Goal: Task Accomplishment & Management: Manage account settings

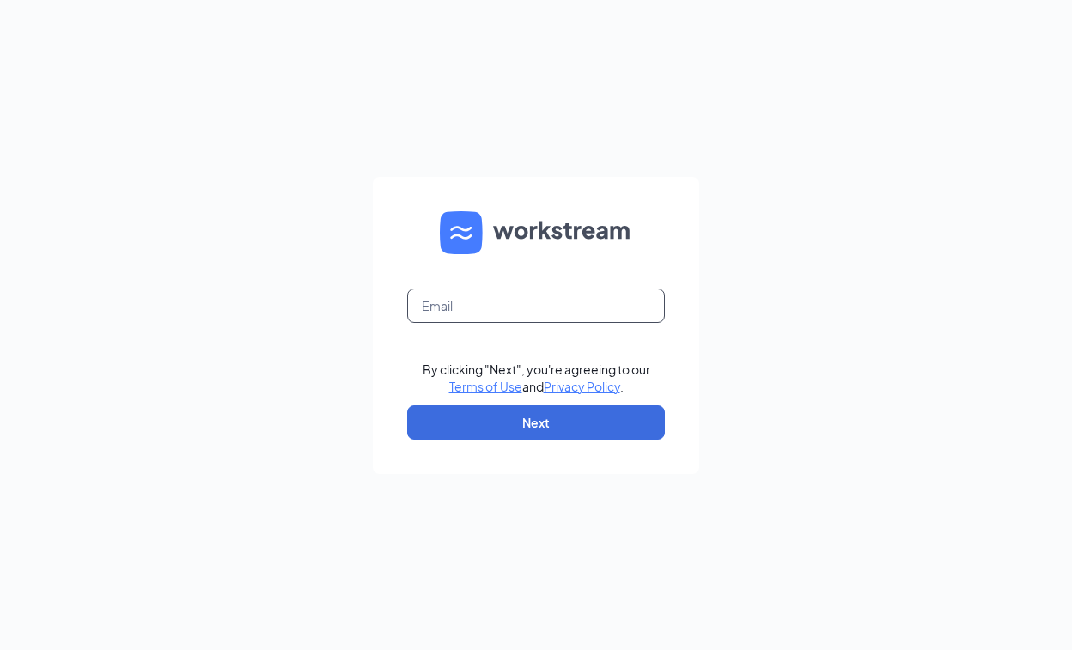
click at [586, 300] on input "text" at bounding box center [536, 306] width 258 height 34
type input "[EMAIL_ADDRESS][DOMAIN_NAME]"
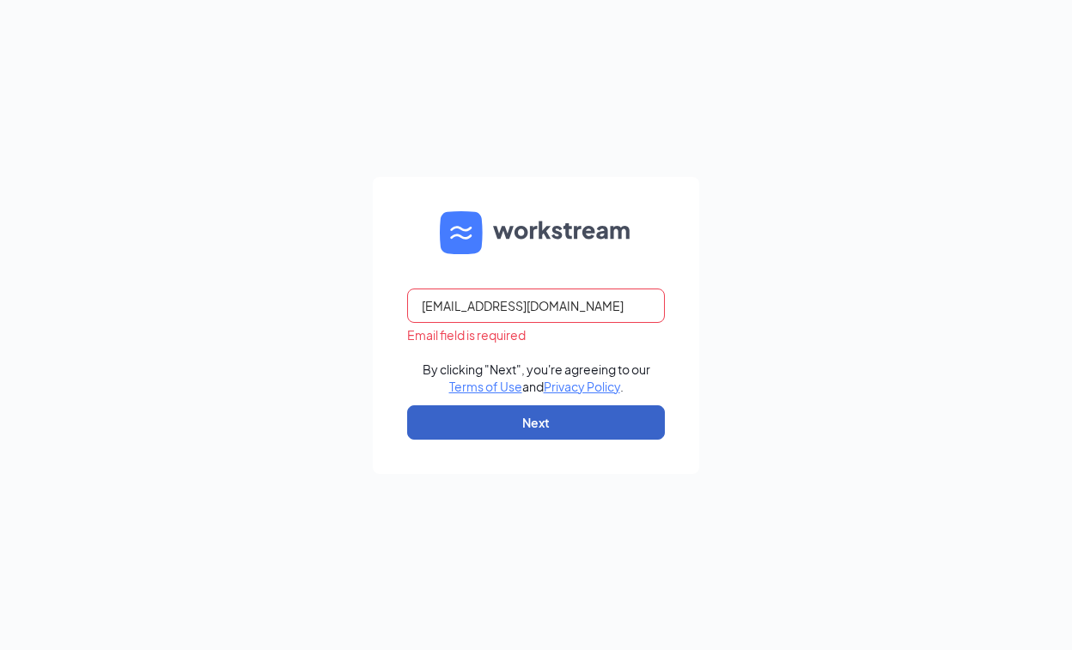
click at [580, 428] on button "Next" at bounding box center [536, 423] width 258 height 34
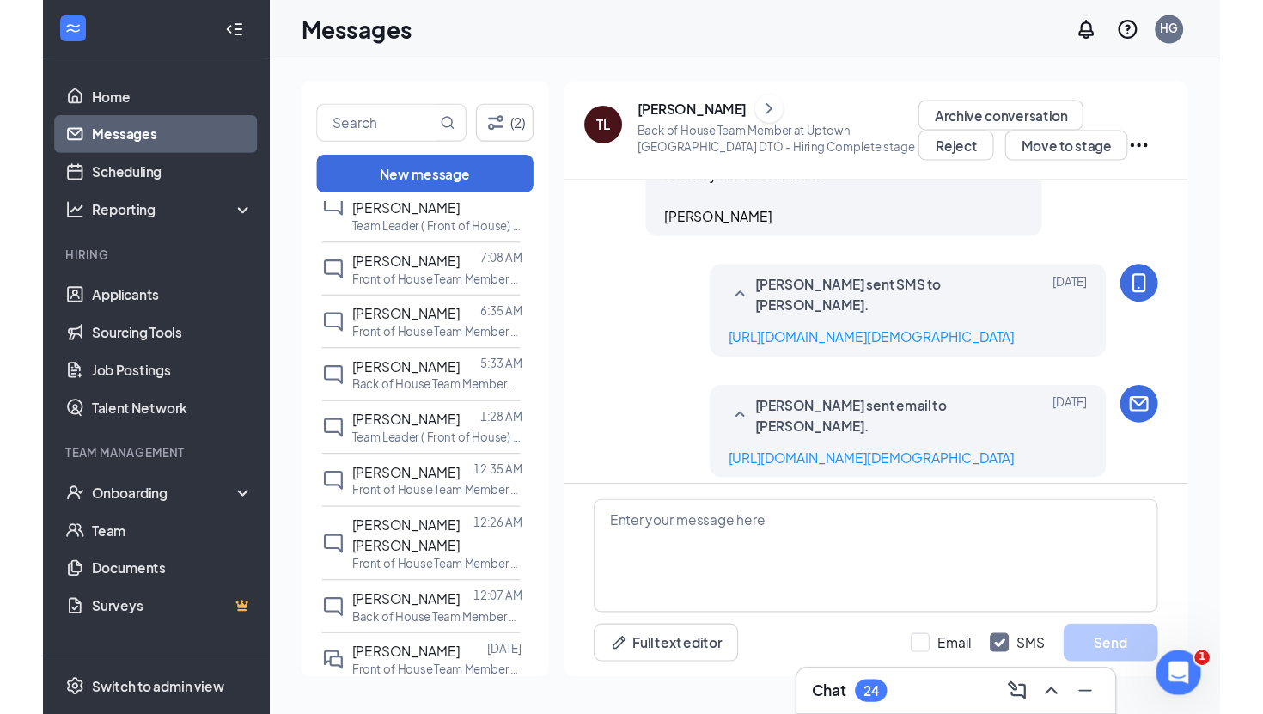
scroll to position [2078, 0]
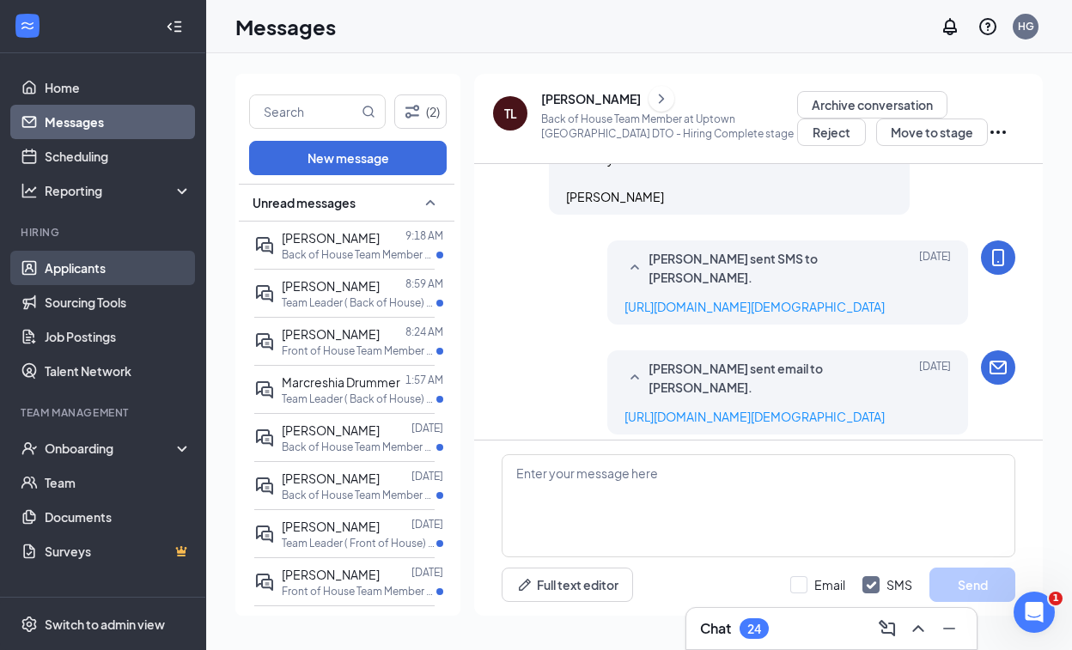
click at [87, 259] on link "Applicants" at bounding box center [118, 268] width 147 height 34
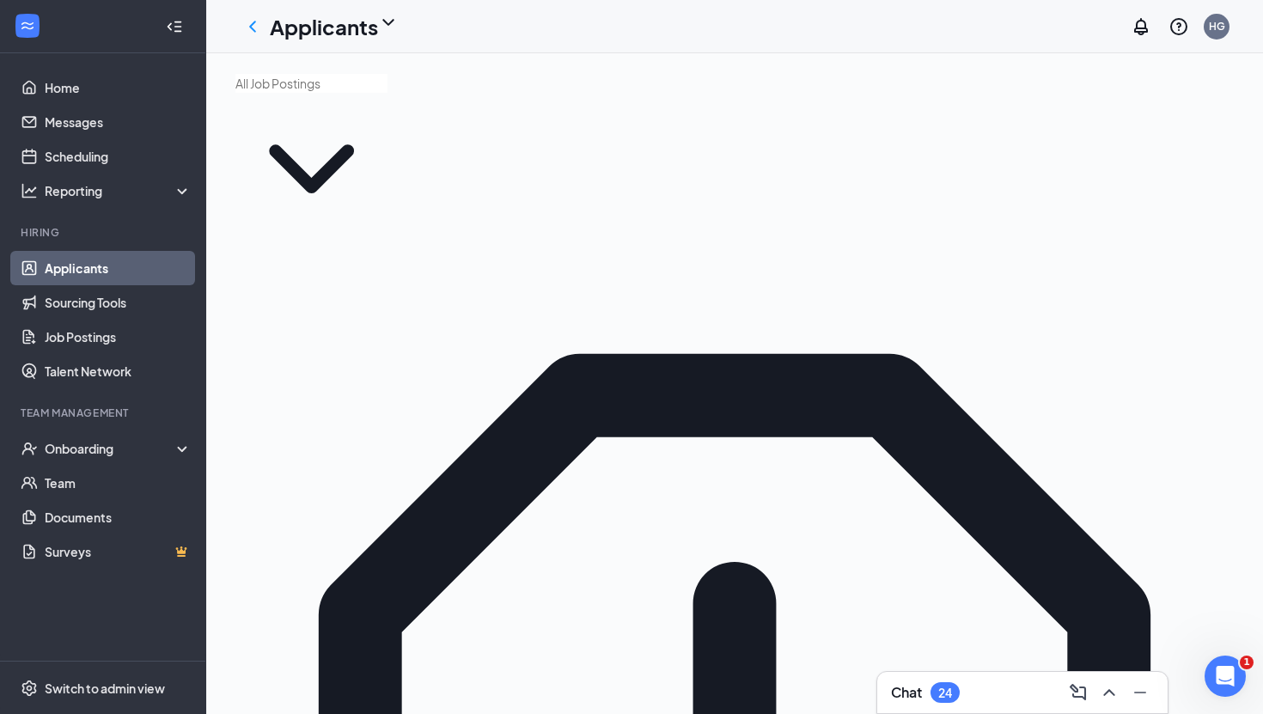
drag, startPoint x: 1009, startPoint y: 336, endPoint x: 1006, endPoint y: 314, distance: 21.6
type input "a"
type input "m"
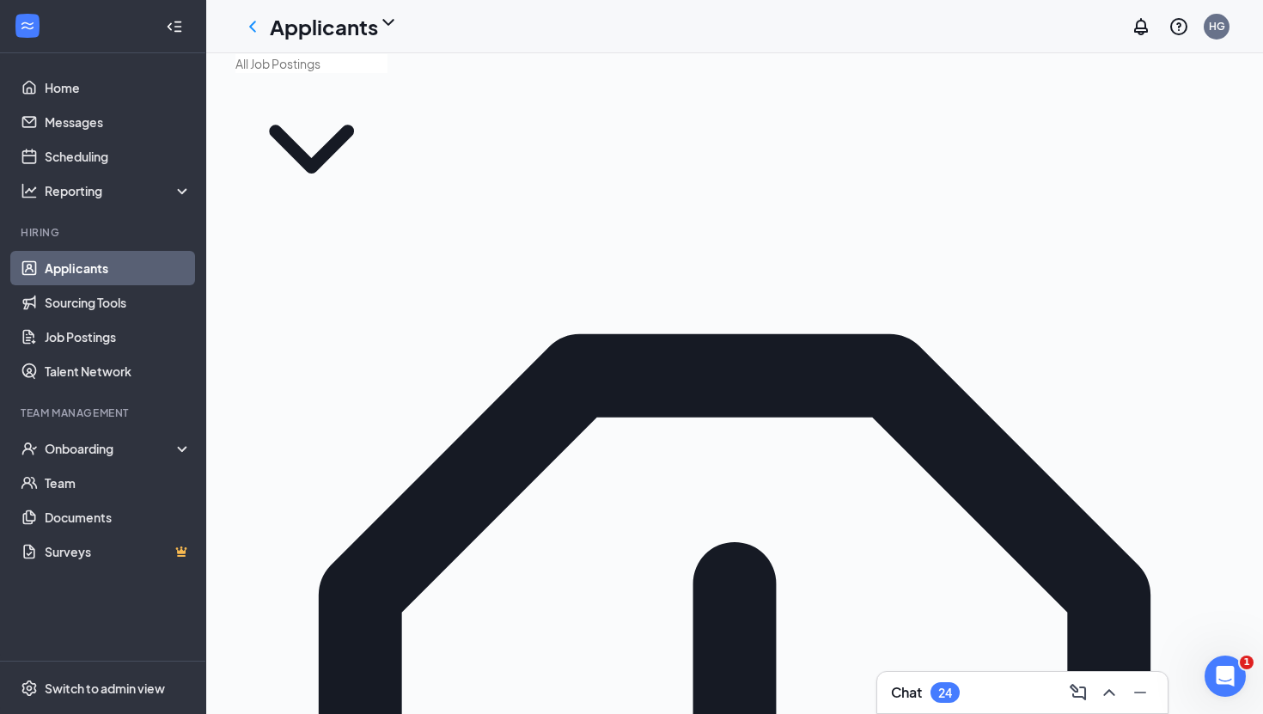
scroll to position [21, 0]
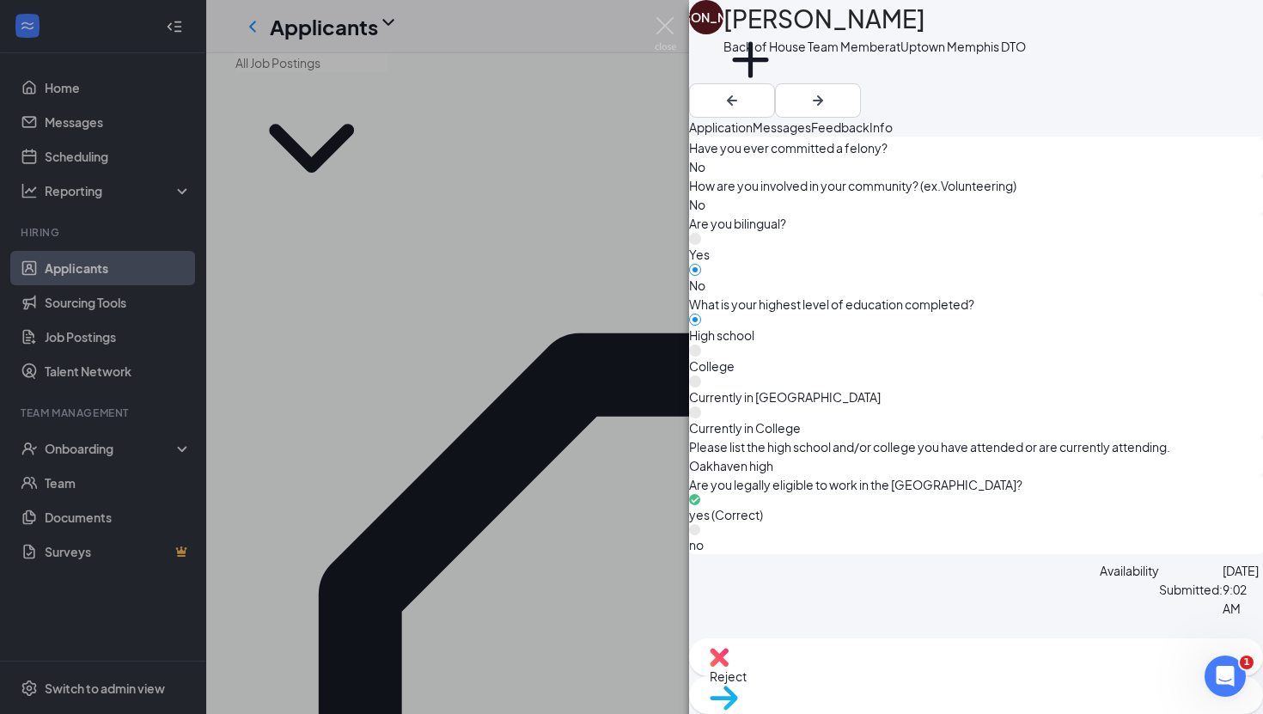
scroll to position [1161, 0]
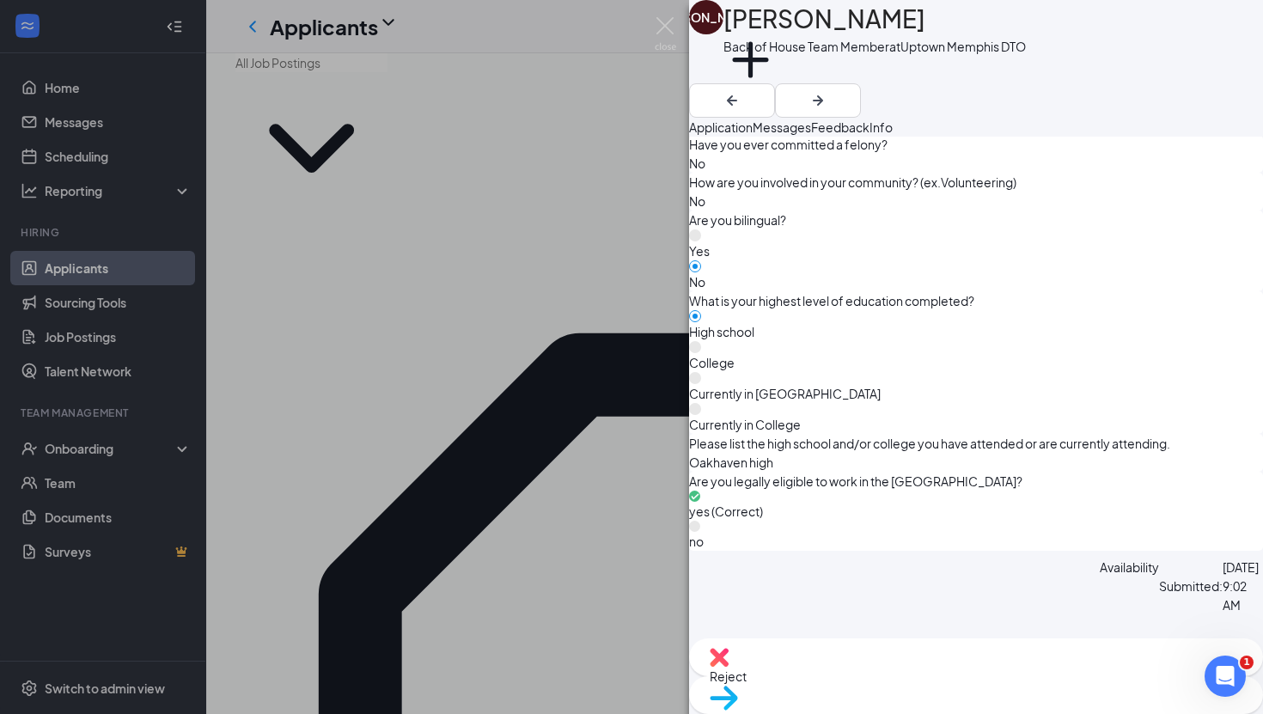
drag, startPoint x: 360, startPoint y: 363, endPoint x: 357, endPoint y: 333, distance: 30.2
click at [360, 363] on div "JA [PERSON_NAME] Back of House Team Member at Uptown [GEOGRAPHIC_DATA] DTO Add …" at bounding box center [631, 357] width 1263 height 714
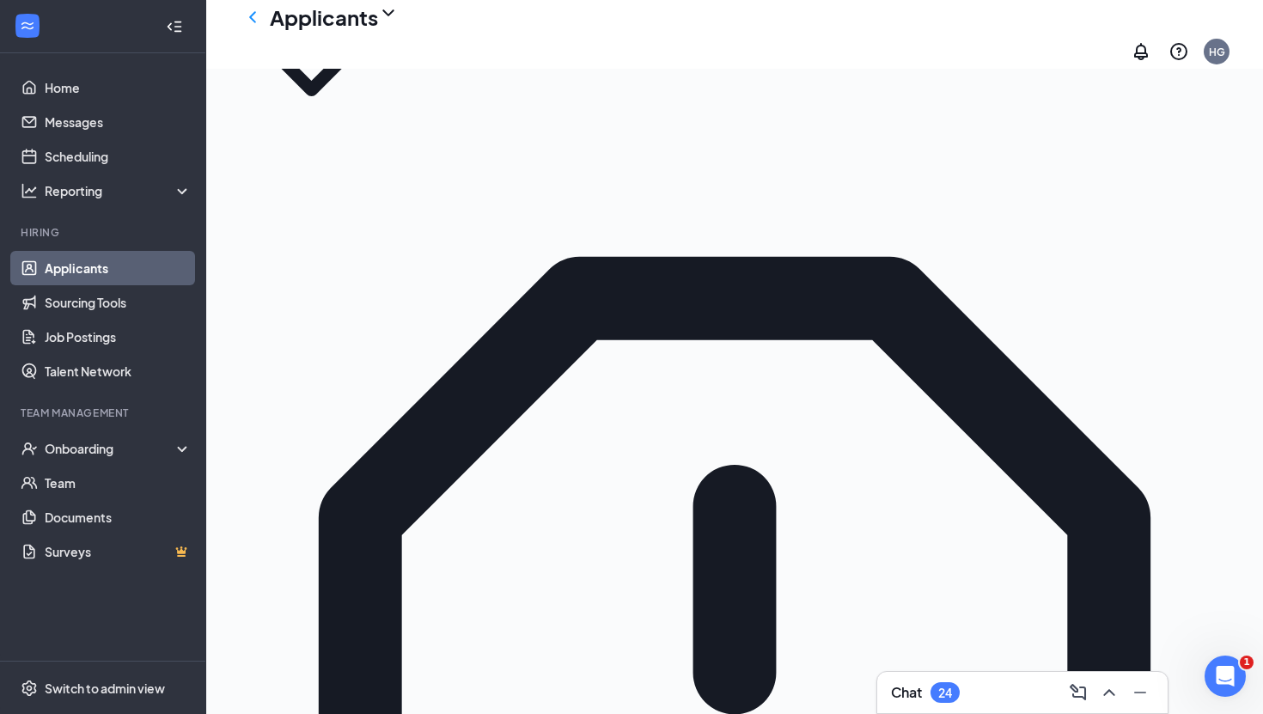
scroll to position [142, 0]
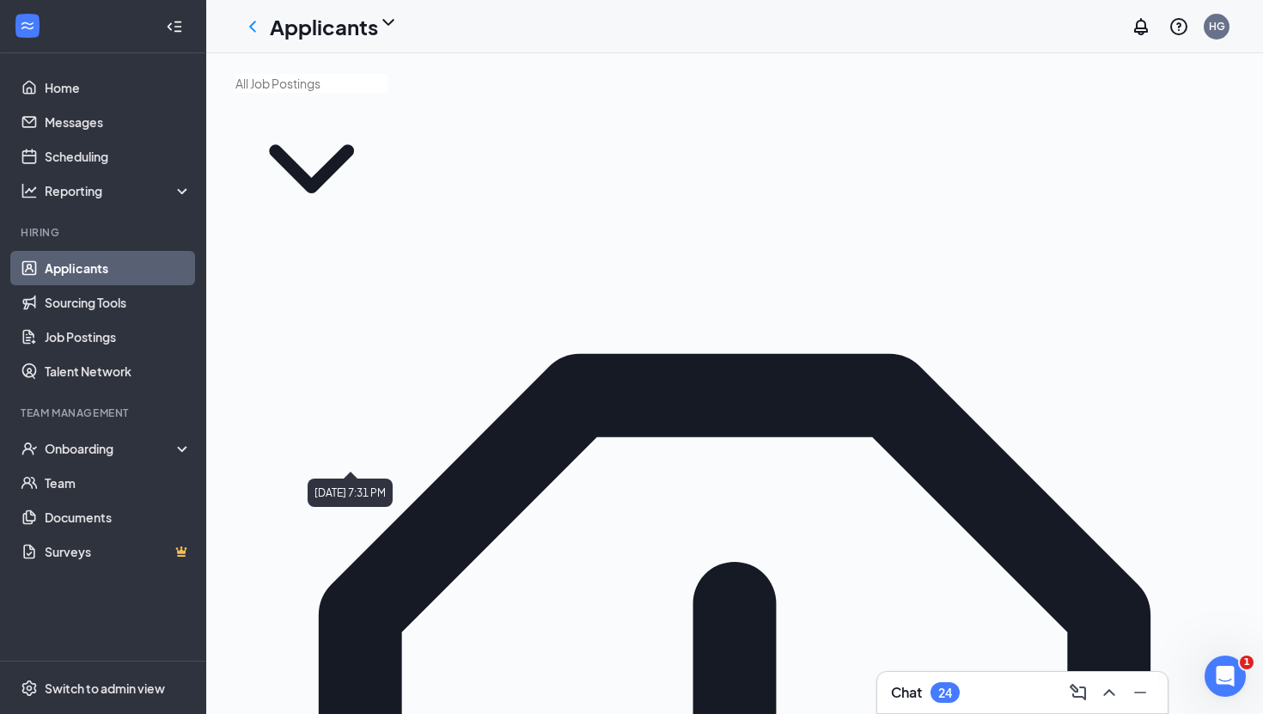
scroll to position [22, 0]
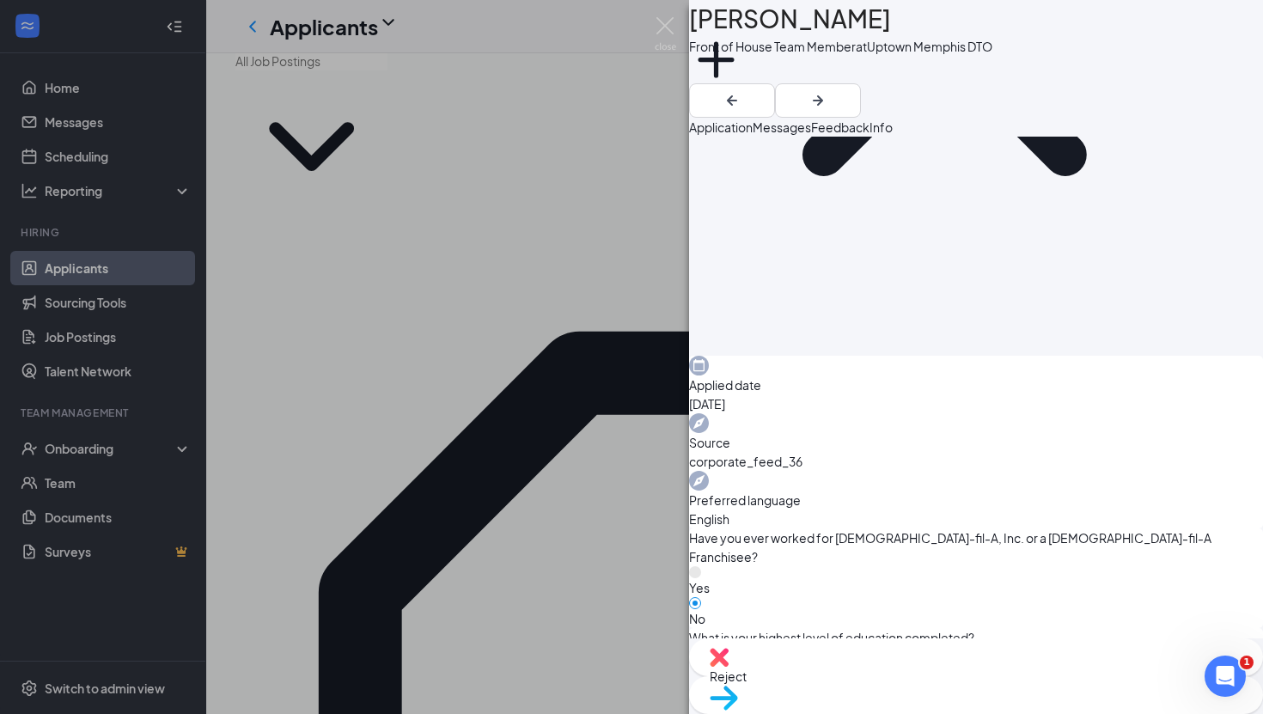
scroll to position [326, 0]
click at [526, 605] on div "AM [PERSON_NAME] Front of House Team Member at Uptown [GEOGRAPHIC_DATA] DTO Add…" at bounding box center [631, 357] width 1263 height 714
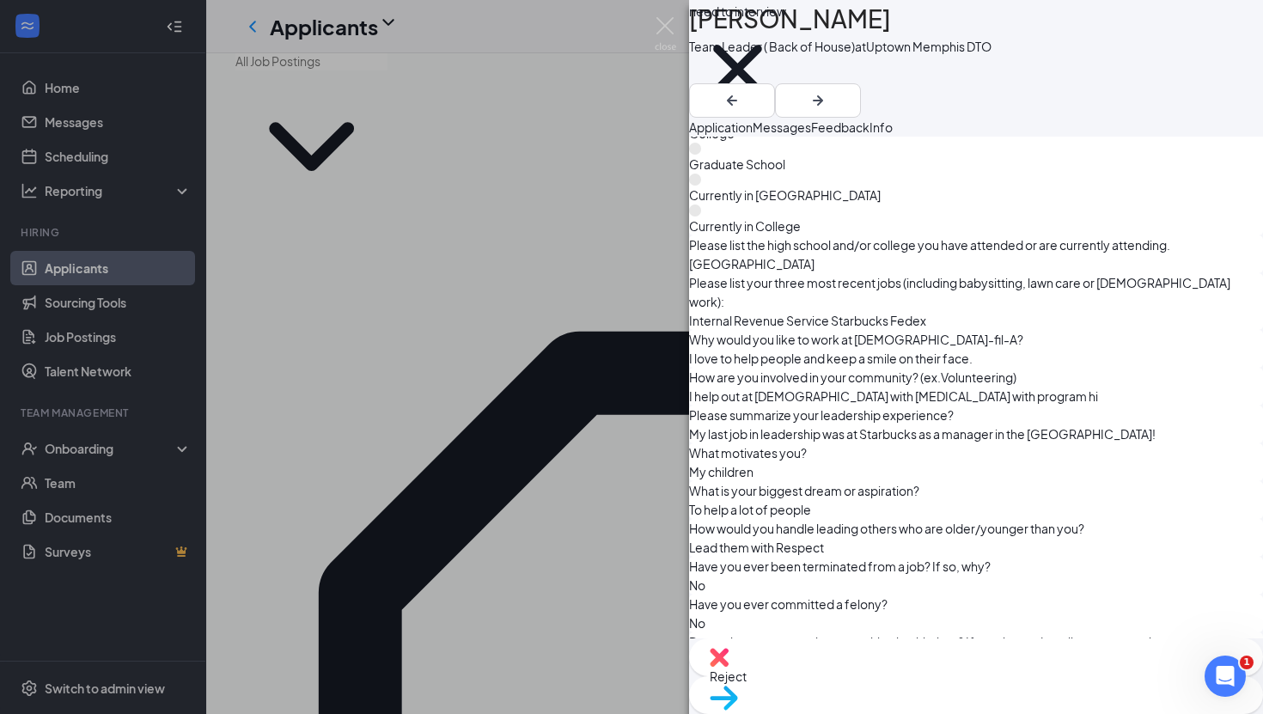
scroll to position [1204, 0]
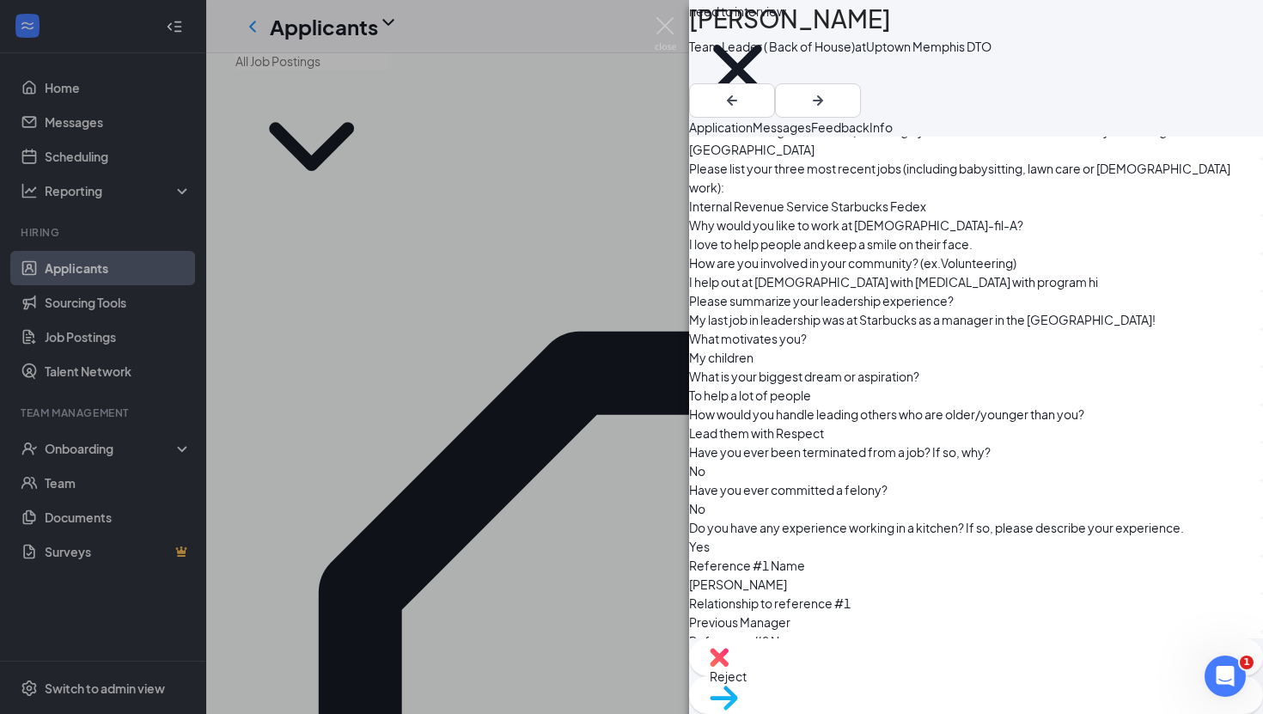
click at [524, 365] on div "[PERSON_NAME] Team Leader ( Back of House) at Uptown [GEOGRAPHIC_DATA] DTO need…" at bounding box center [631, 357] width 1263 height 714
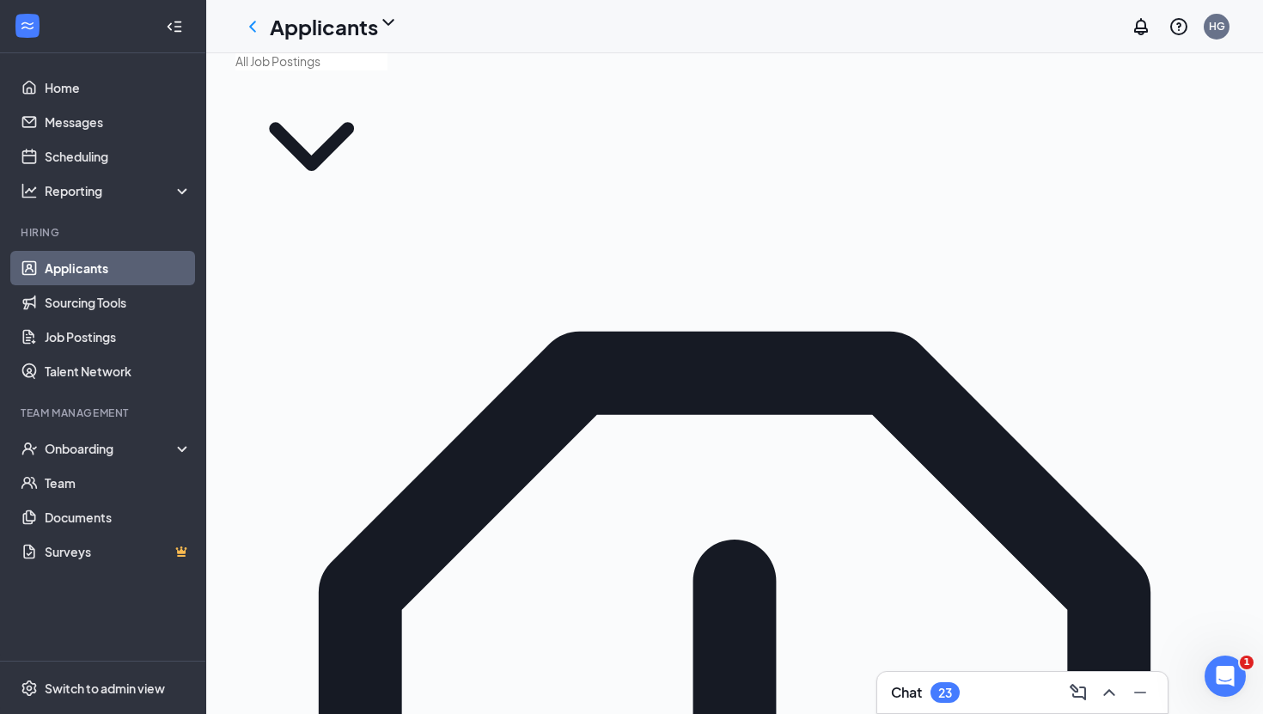
drag, startPoint x: 1026, startPoint y: 302, endPoint x: 860, endPoint y: 316, distance: 166.5
type input "c"
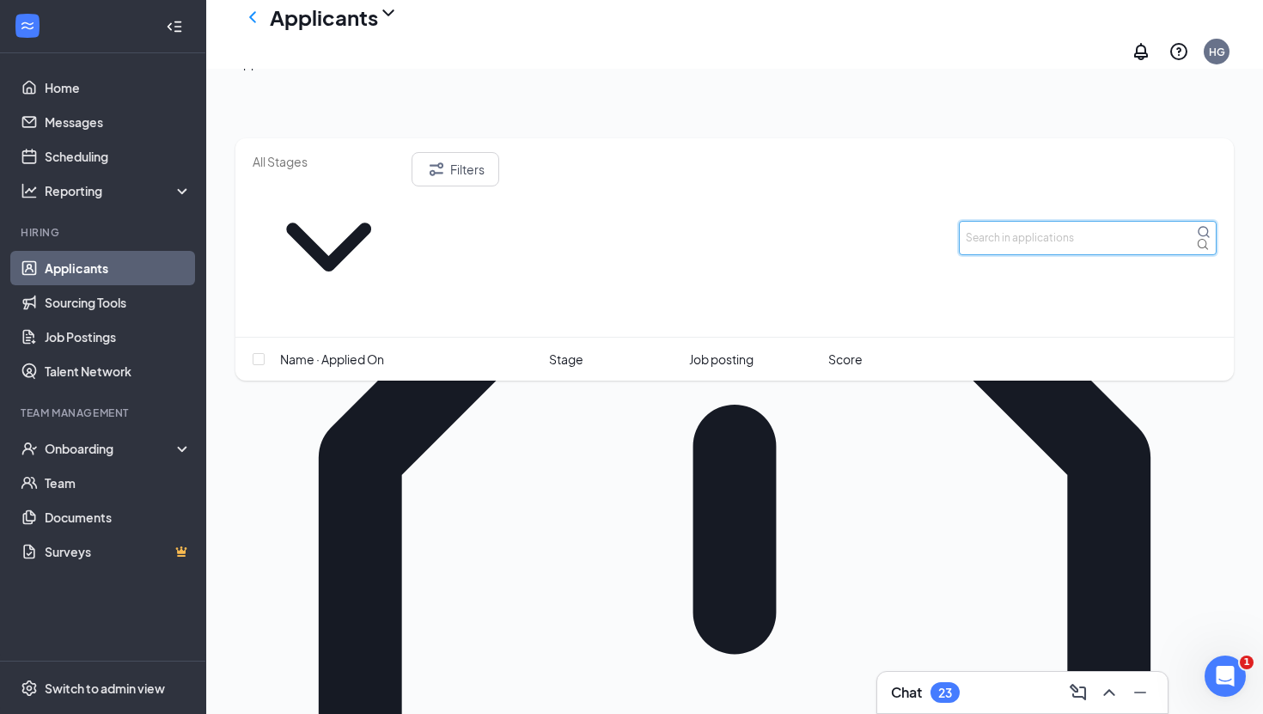
scroll to position [249, 0]
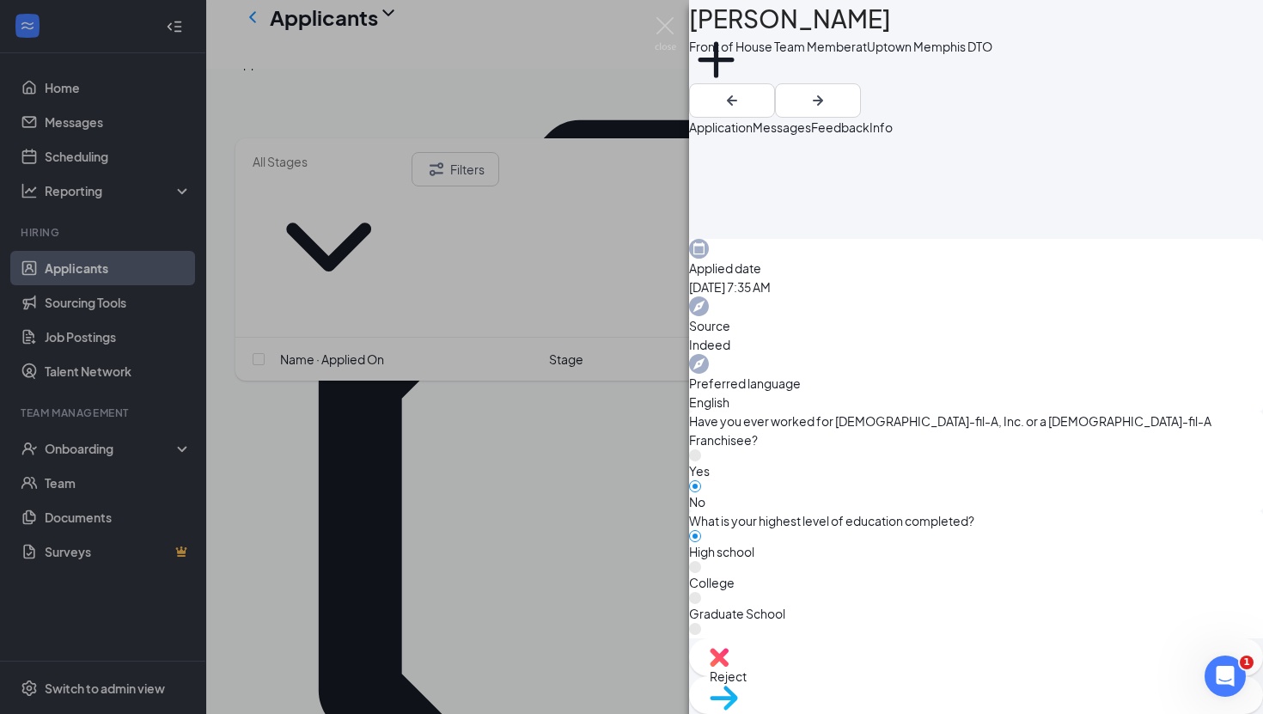
scroll to position [686, 0]
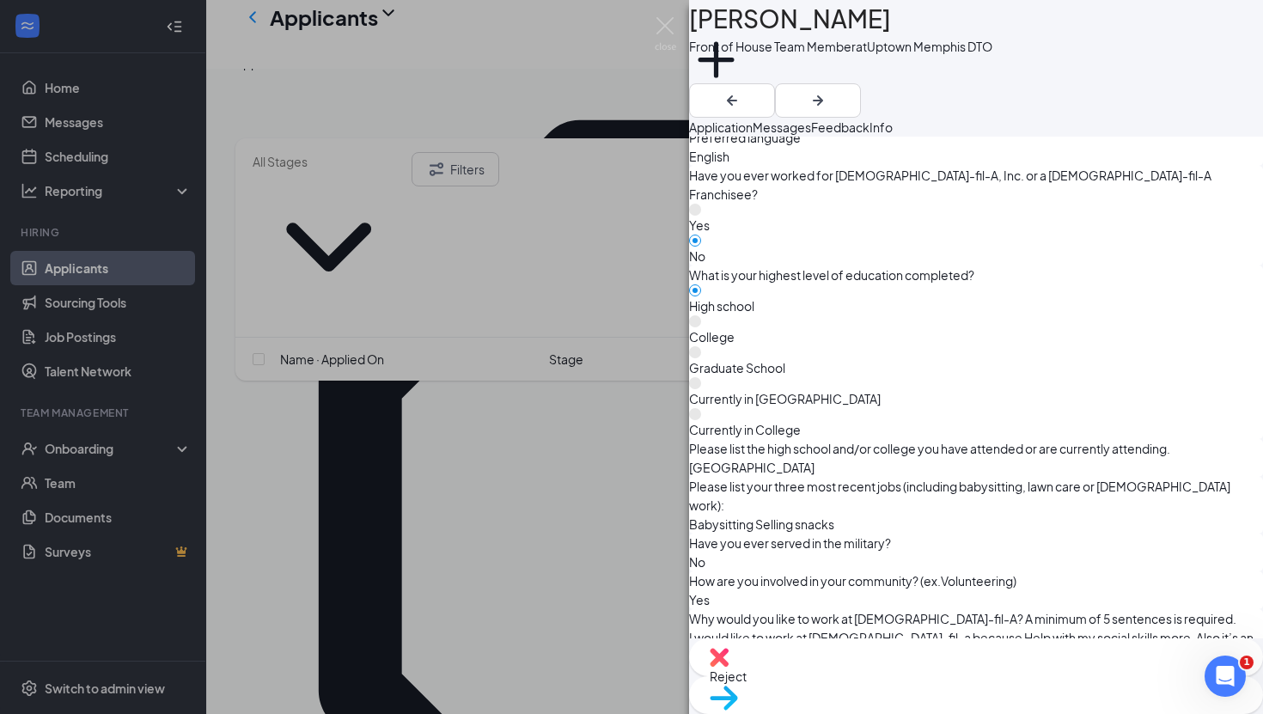
click at [586, 481] on div "[PERSON_NAME] Front of House Team Member at Uptown [GEOGRAPHIC_DATA] DTO Add a …" at bounding box center [631, 357] width 1263 height 714
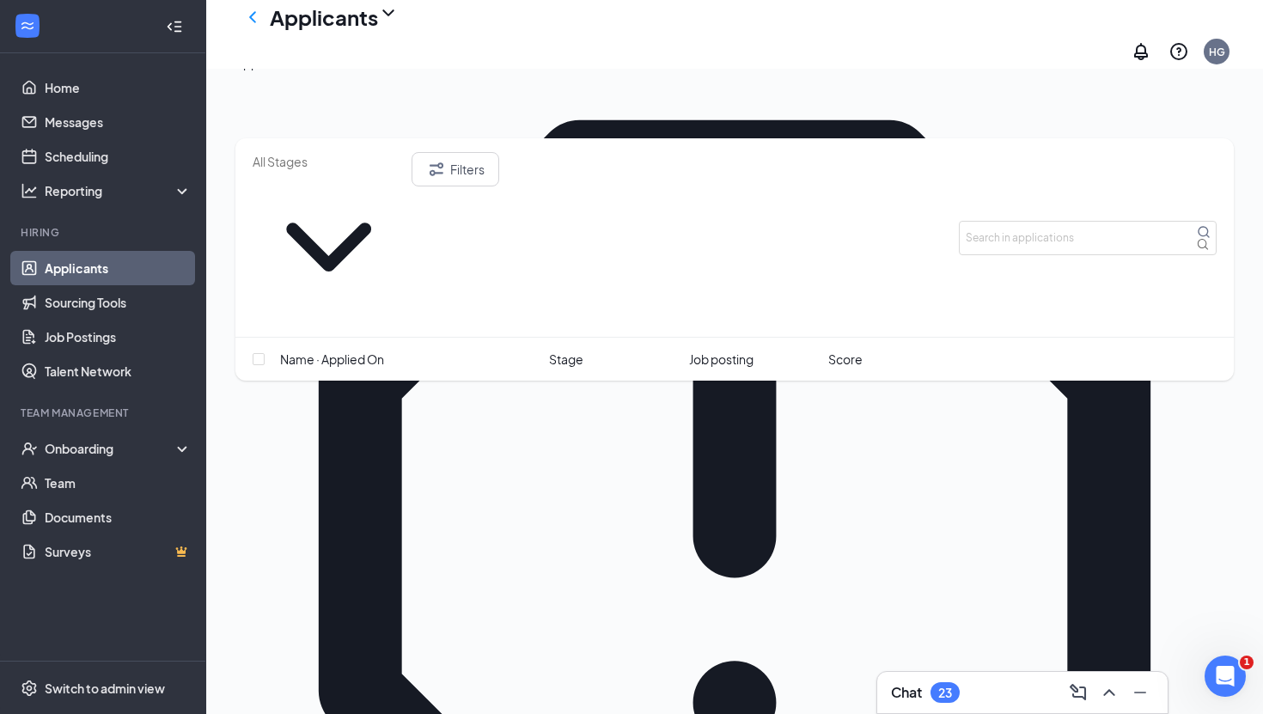
scroll to position [319, 0]
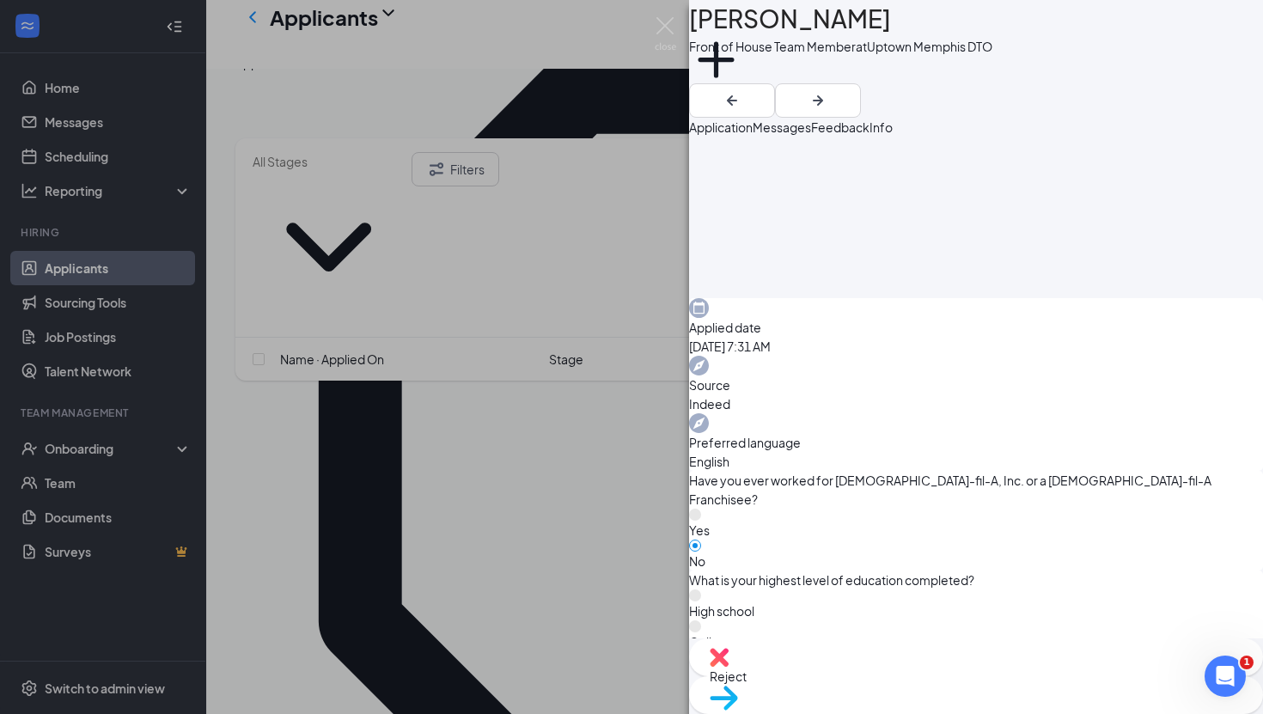
scroll to position [382, 0]
click at [627, 537] on div "MA [PERSON_NAME] Front of House Team Member at Uptown [GEOGRAPHIC_DATA] DTO Add…" at bounding box center [631, 357] width 1263 height 714
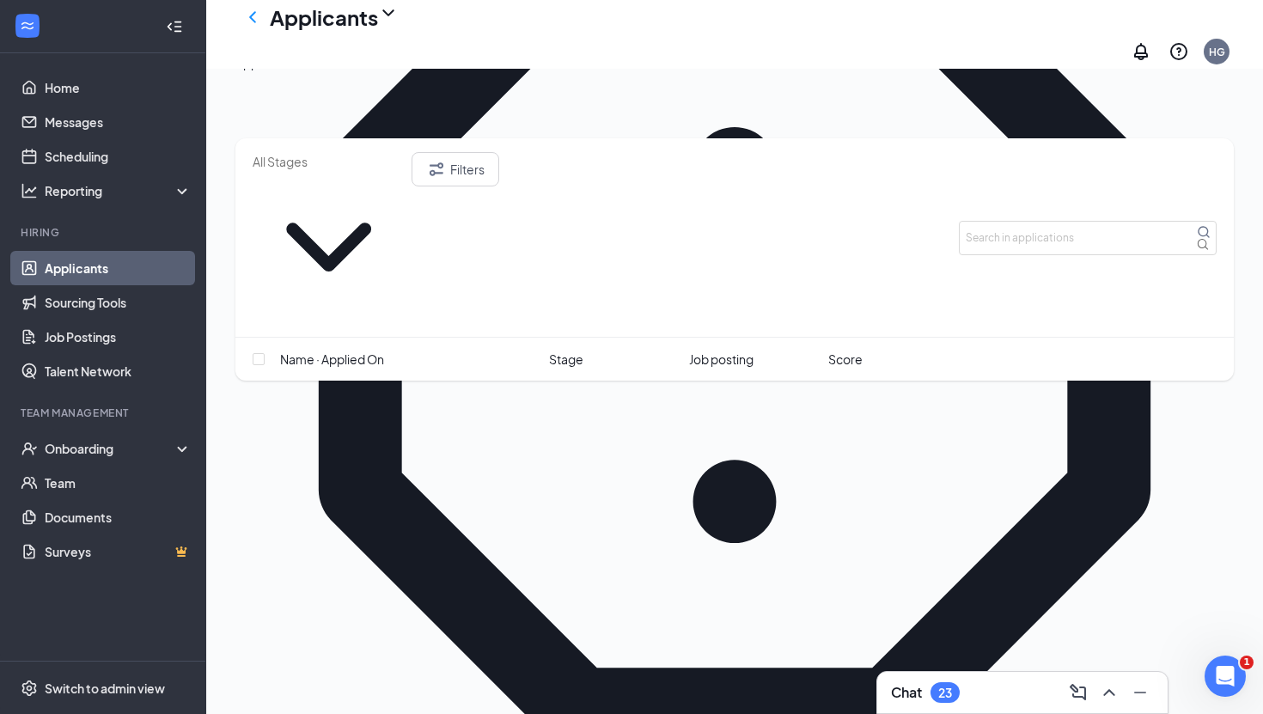
scroll to position [465, 0]
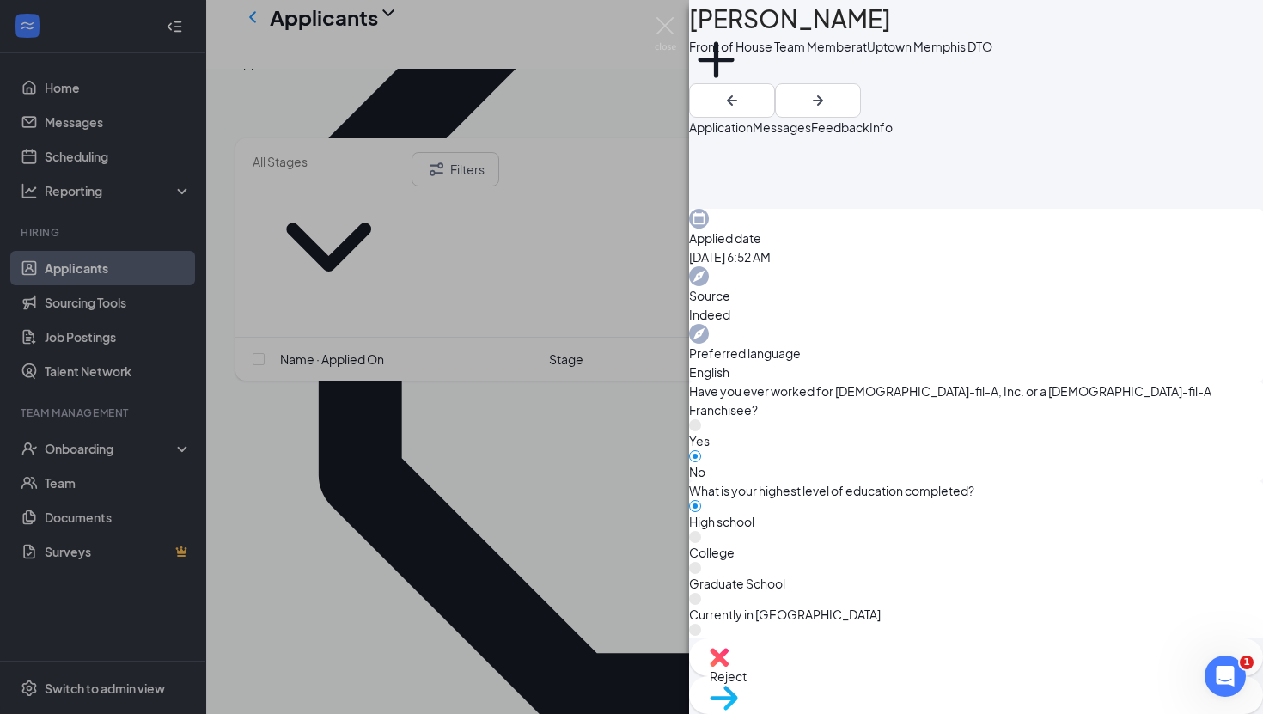
scroll to position [638, 0]
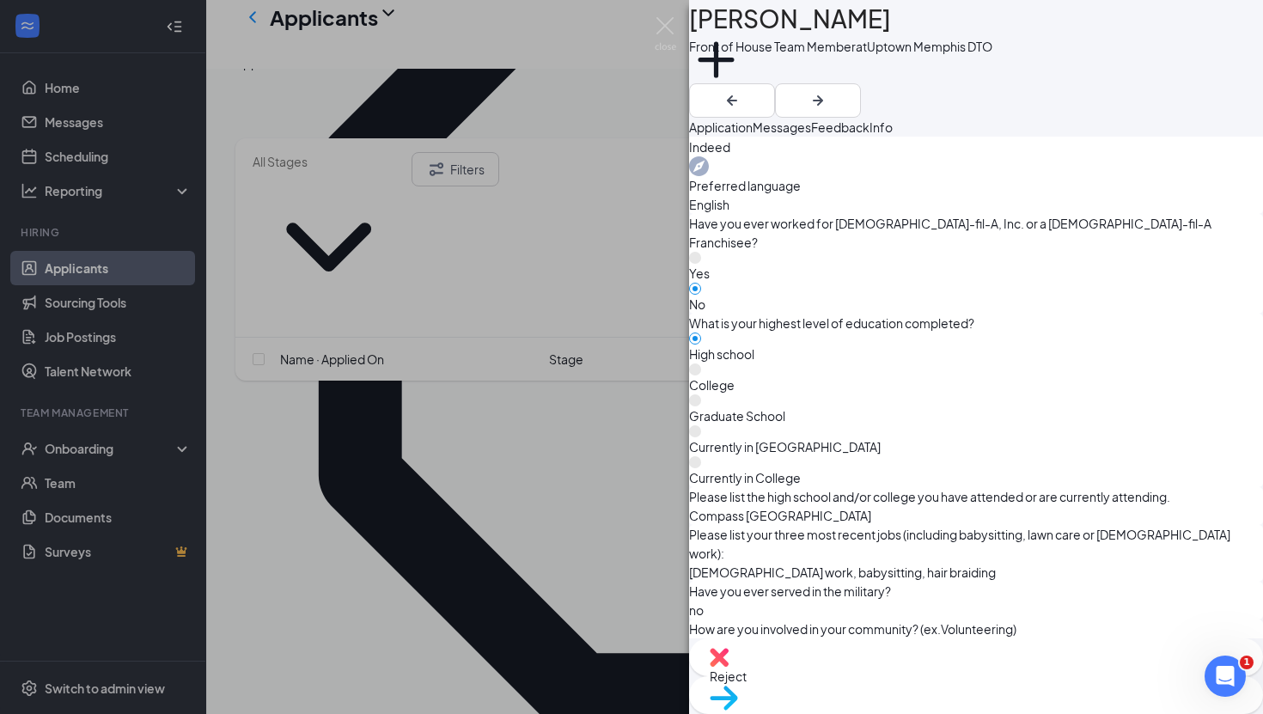
click at [486, 473] on div "[PERSON_NAME] Young Front of House Team Member at Uptown [GEOGRAPHIC_DATA] DTO …" at bounding box center [631, 357] width 1263 height 714
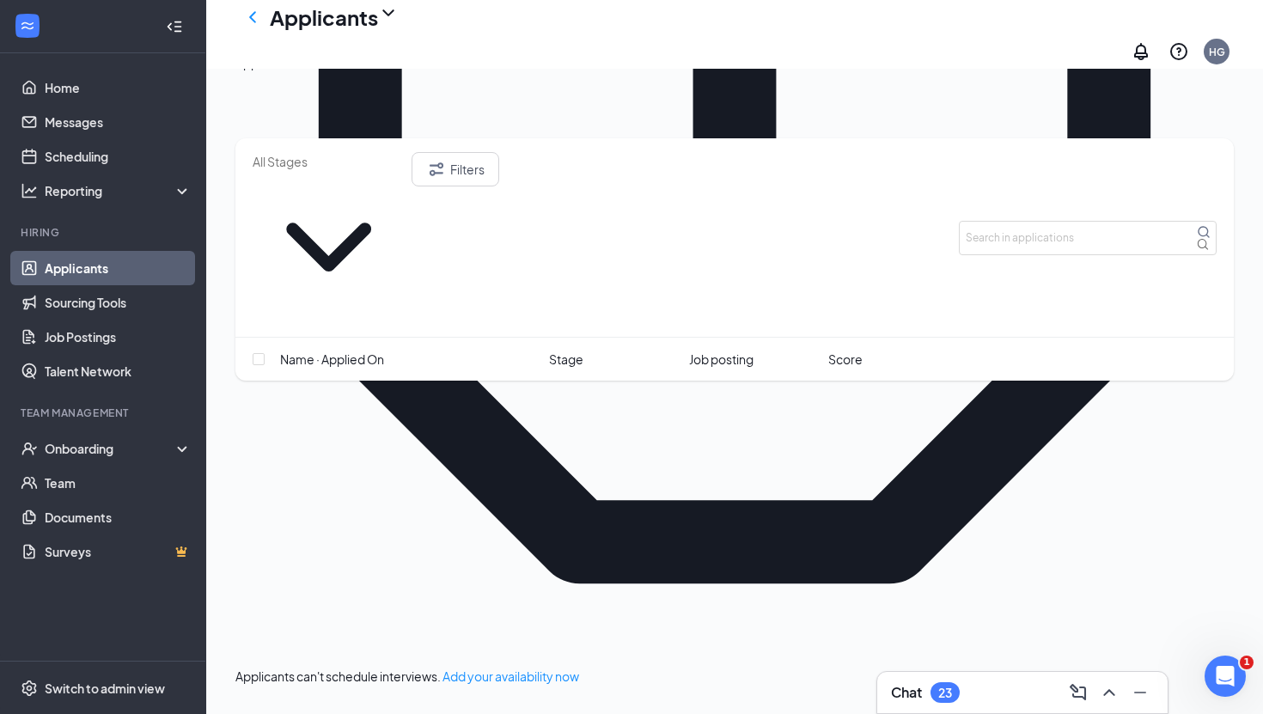
scroll to position [674, 0]
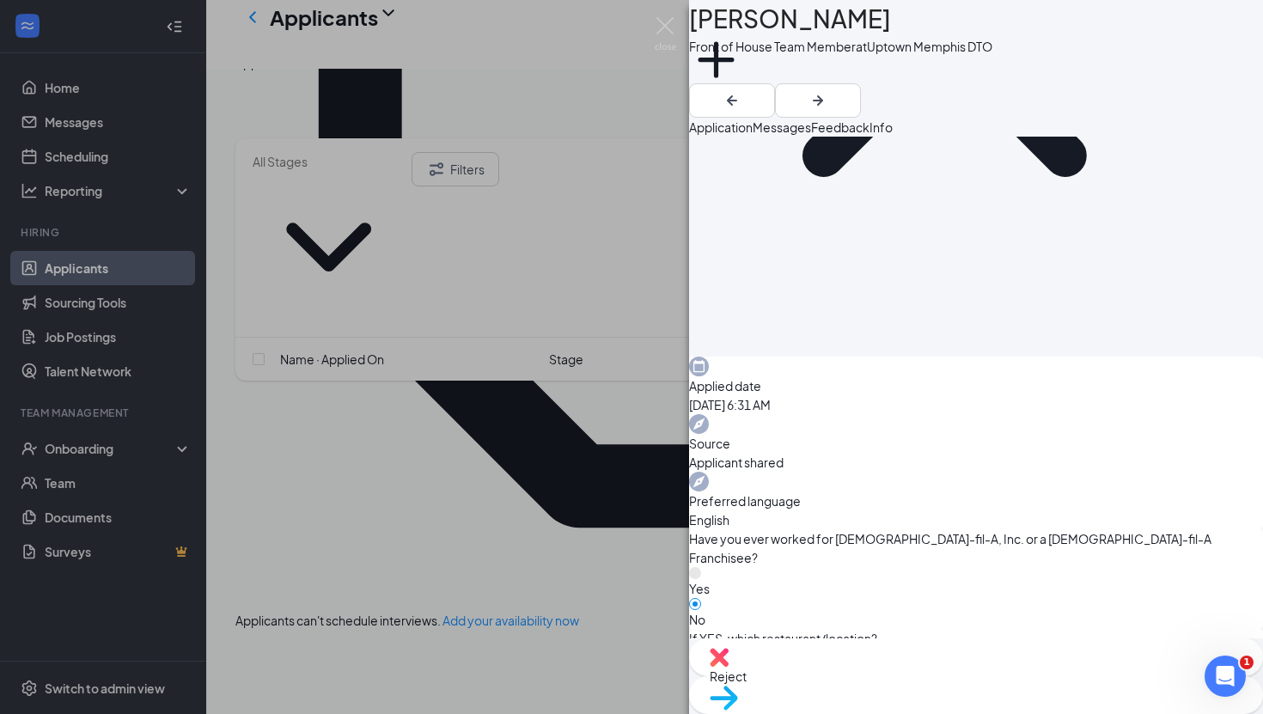
scroll to position [331, 0]
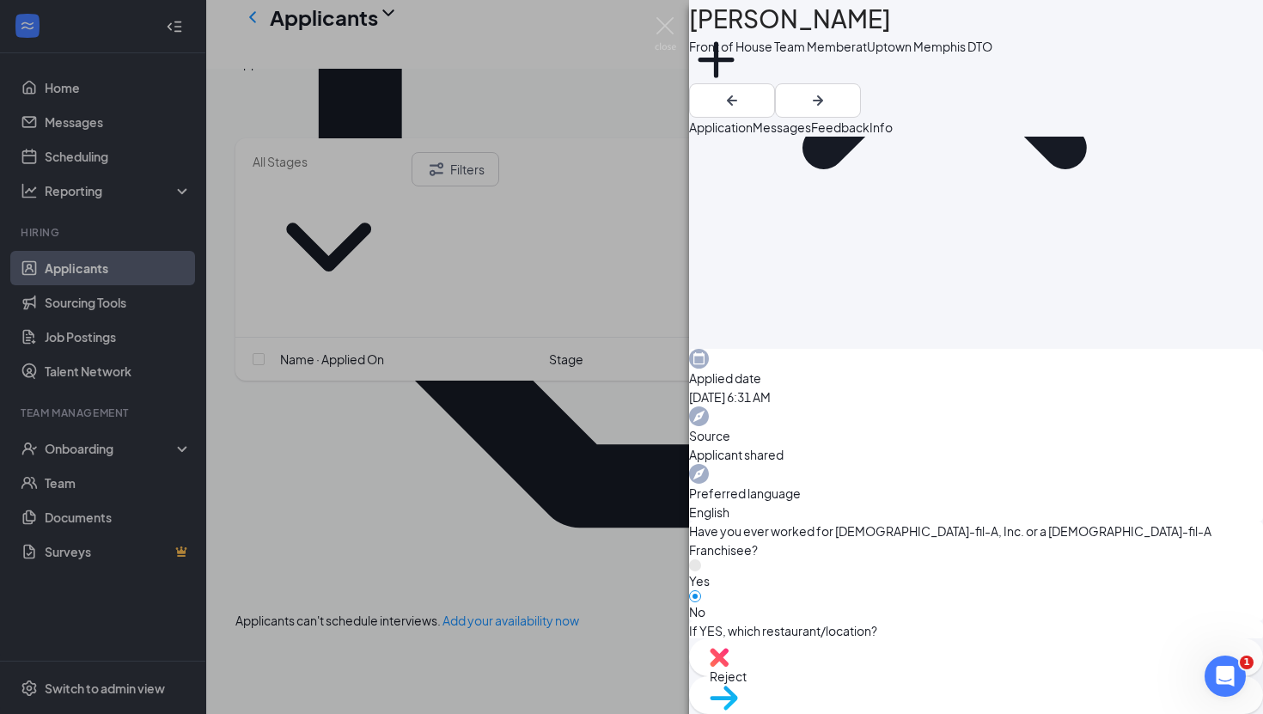
click at [607, 435] on div "SP [PERSON_NAME] Front of House Team Member at Uptown [GEOGRAPHIC_DATA] DTO Add…" at bounding box center [631, 357] width 1263 height 714
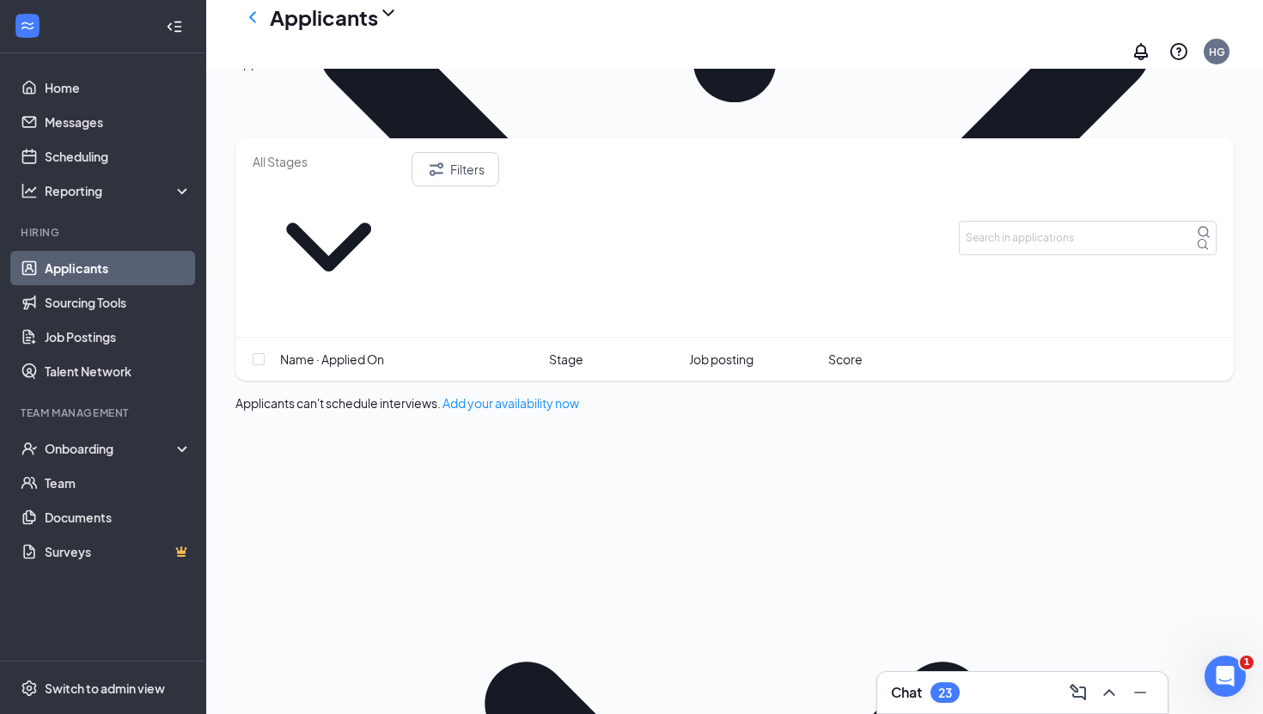
scroll to position [931, 0]
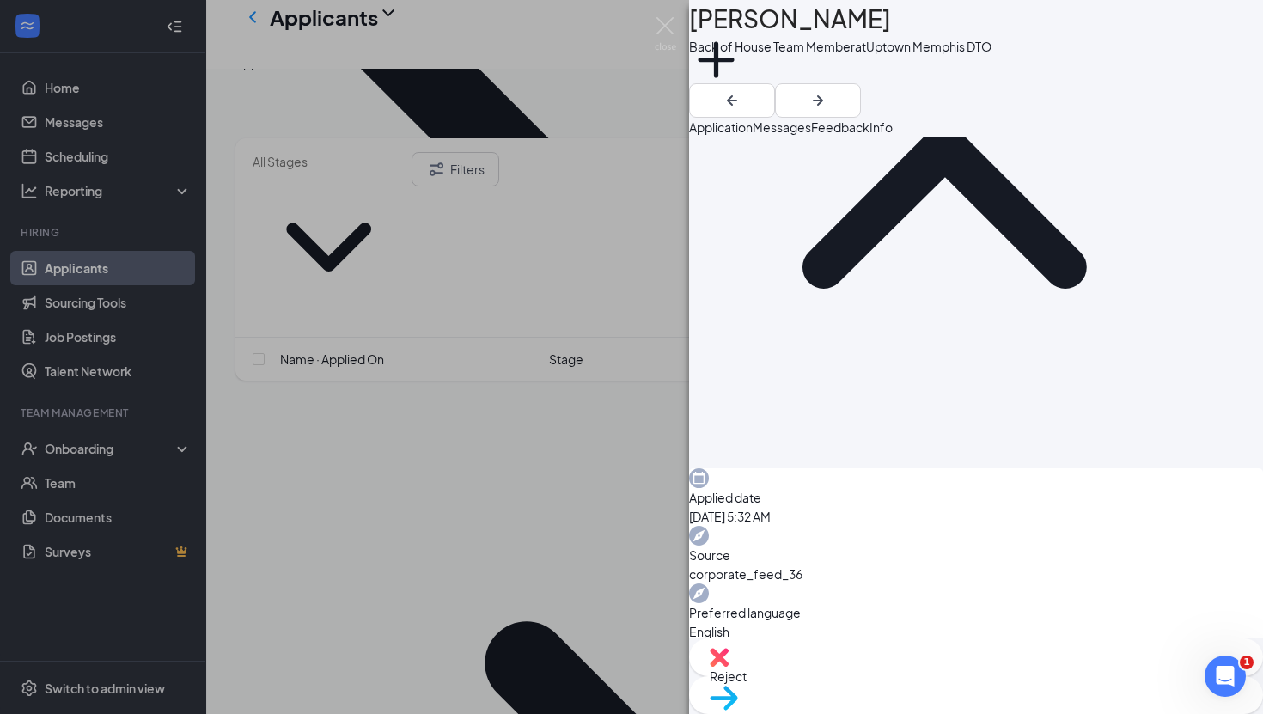
scroll to position [429, 0]
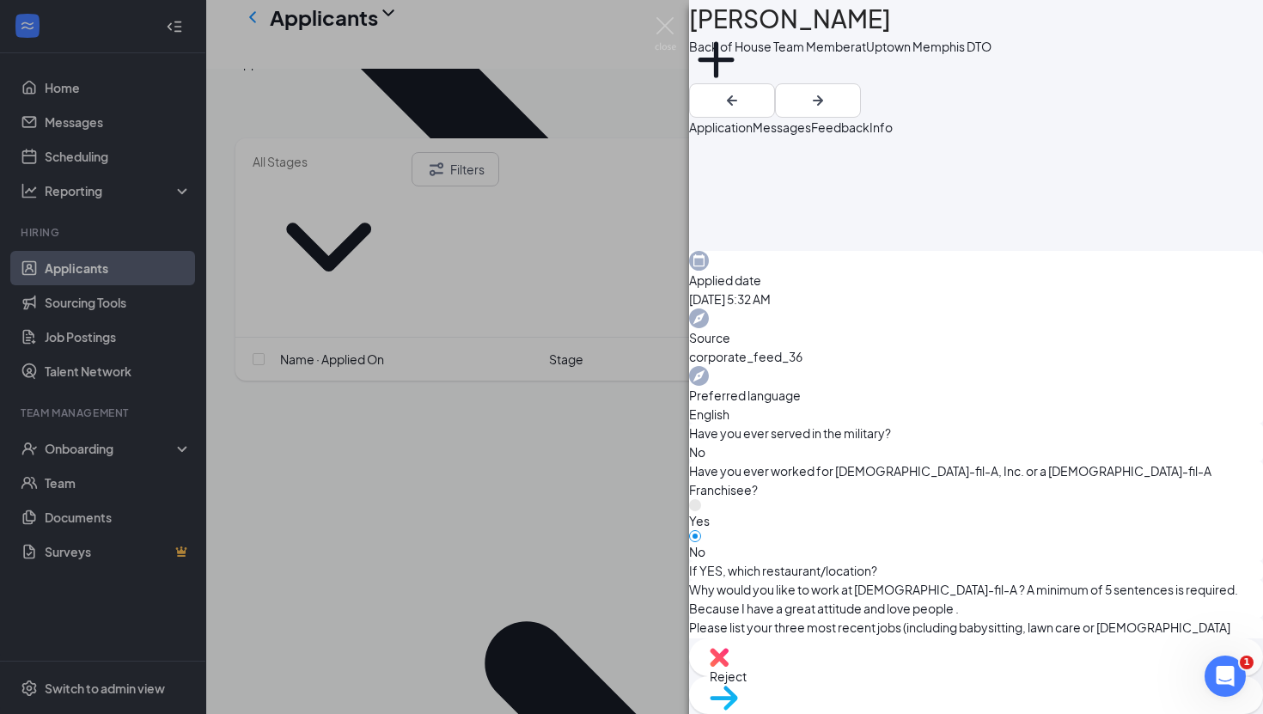
click at [502, 474] on div "VC [PERSON_NAME] Back of House Team Member at Uptown [GEOGRAPHIC_DATA] DTO Add …" at bounding box center [631, 357] width 1263 height 714
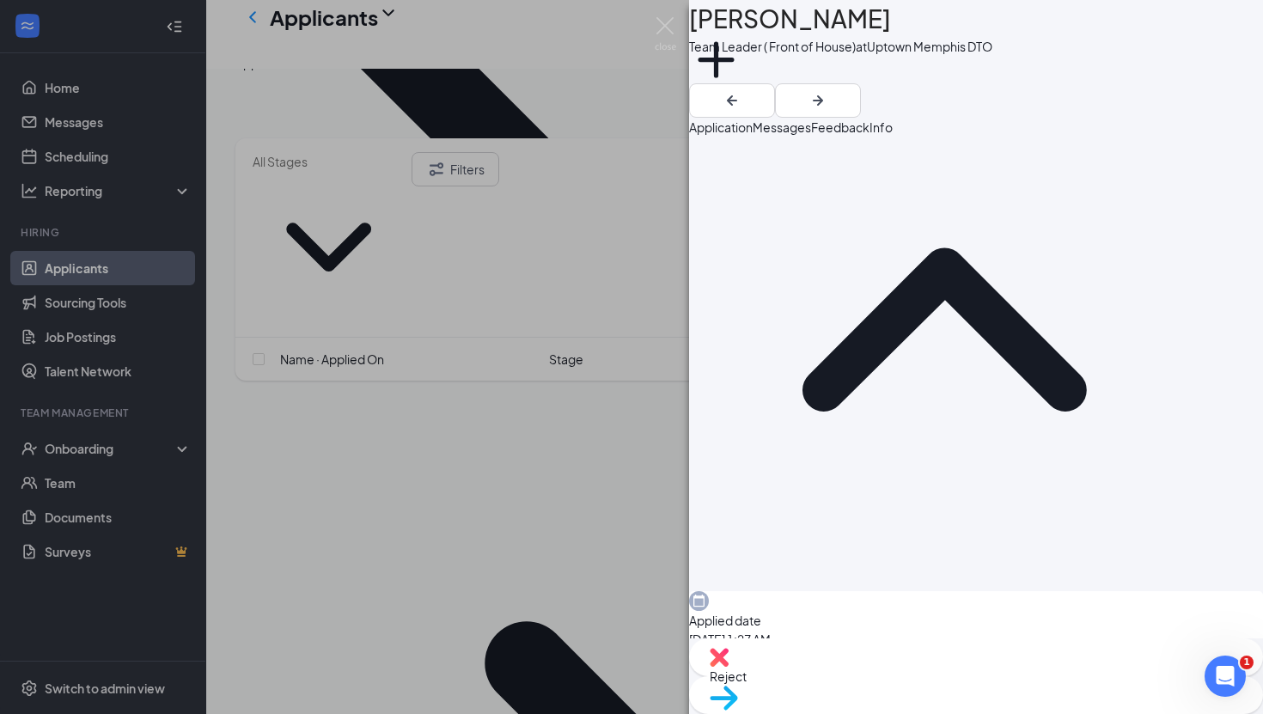
scroll to position [716, 0]
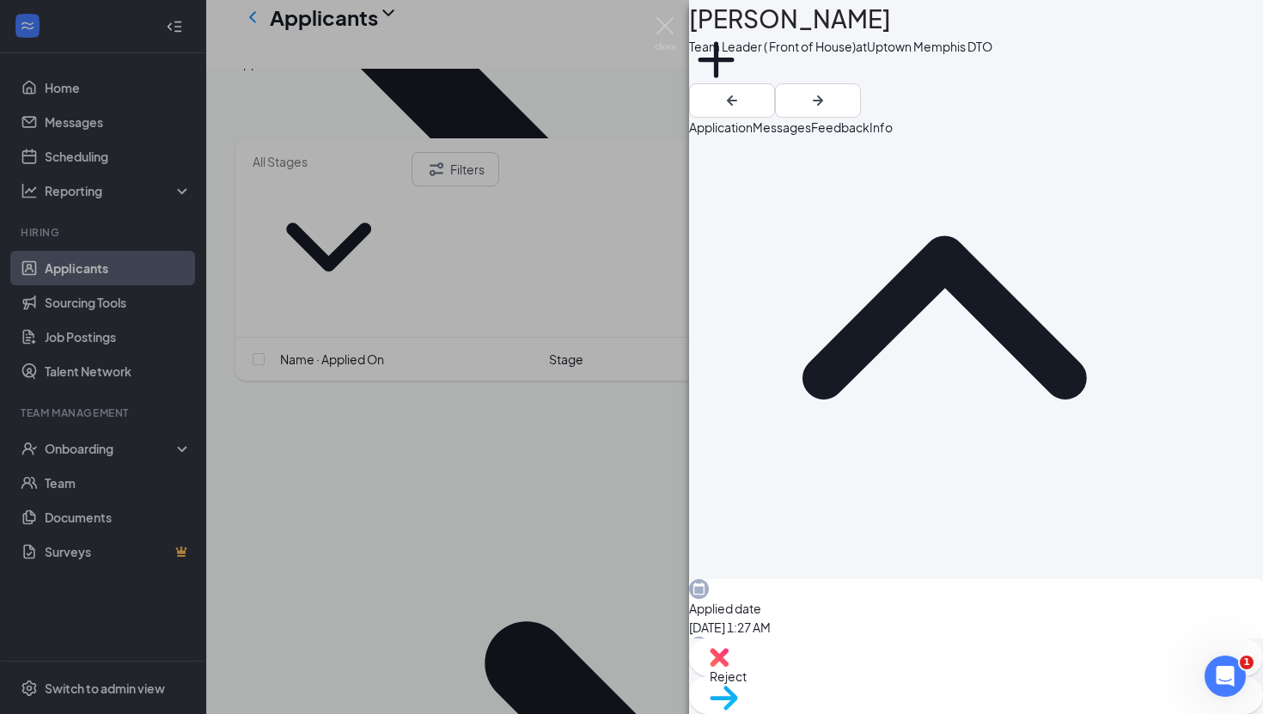
click at [497, 569] on div "AP [PERSON_NAME] Team Leader ( Front of House) at Uptown [GEOGRAPHIC_DATA] DTO …" at bounding box center [631, 357] width 1263 height 714
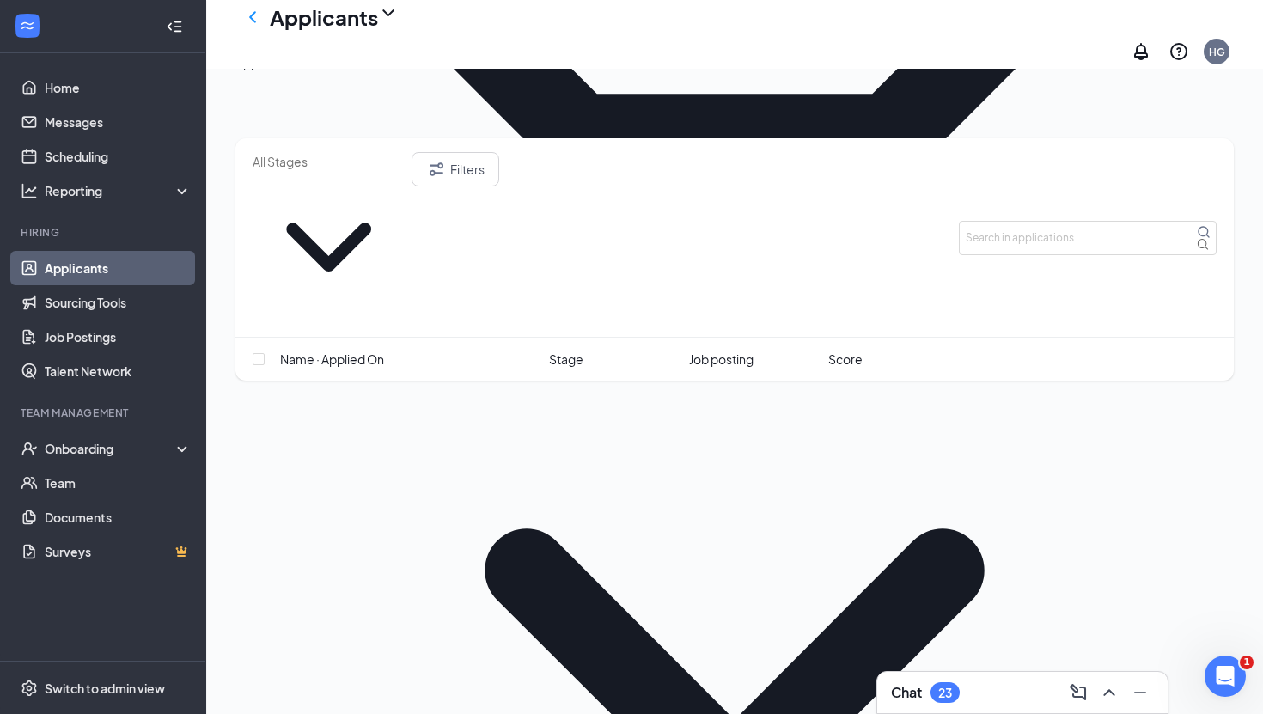
scroll to position [1113, 0]
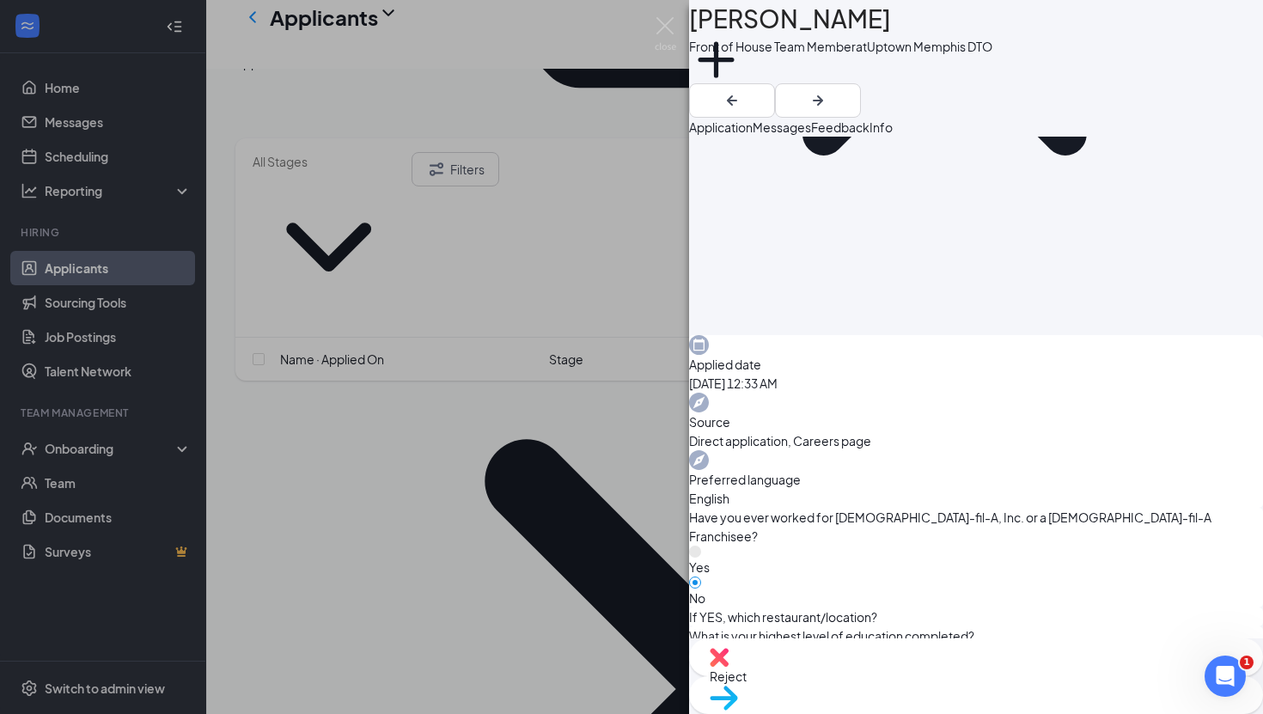
scroll to position [476, 0]
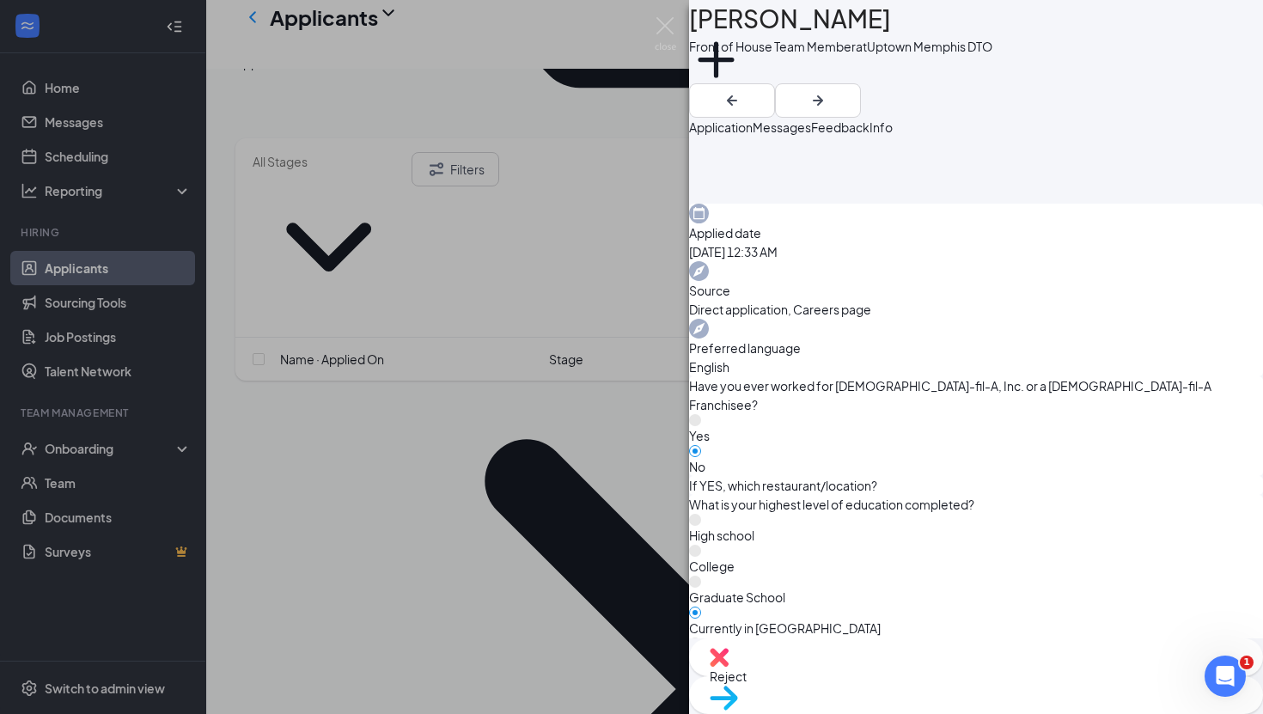
click at [451, 524] on div "NT [PERSON_NAME] Front of House Team Member at Uptown [GEOGRAPHIC_DATA] DTO Add…" at bounding box center [631, 357] width 1263 height 714
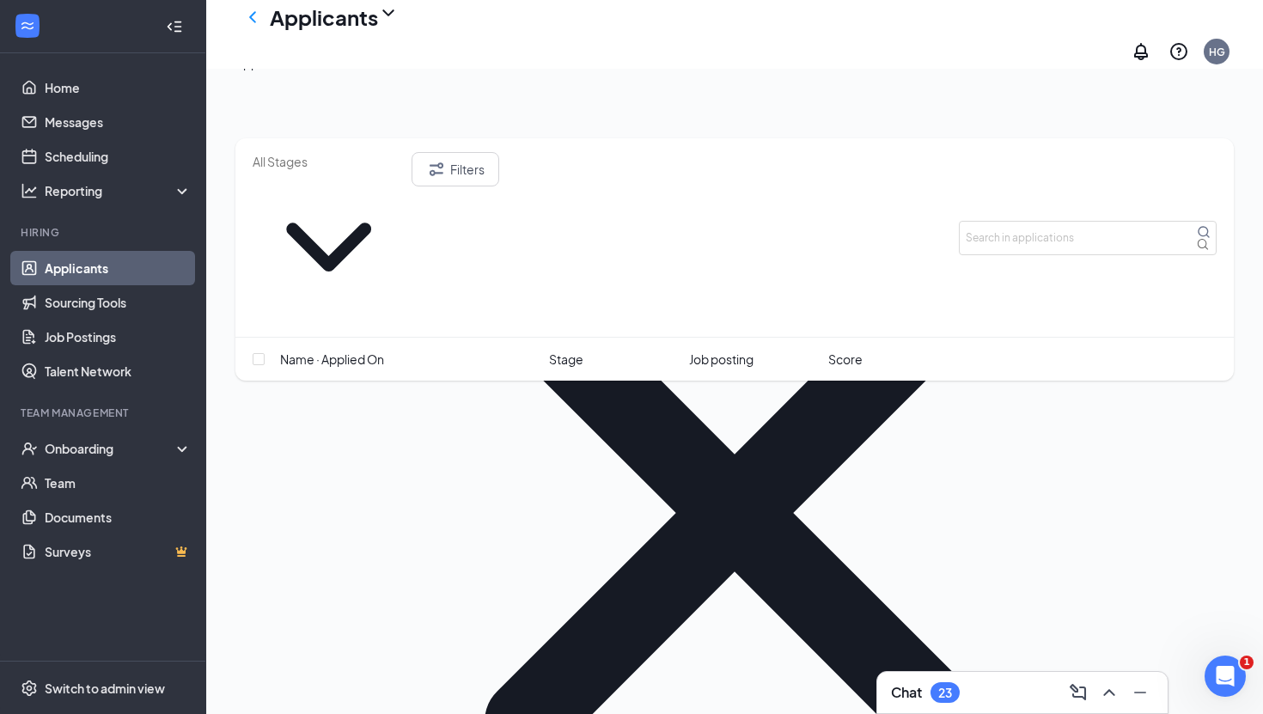
scroll to position [1297, 0]
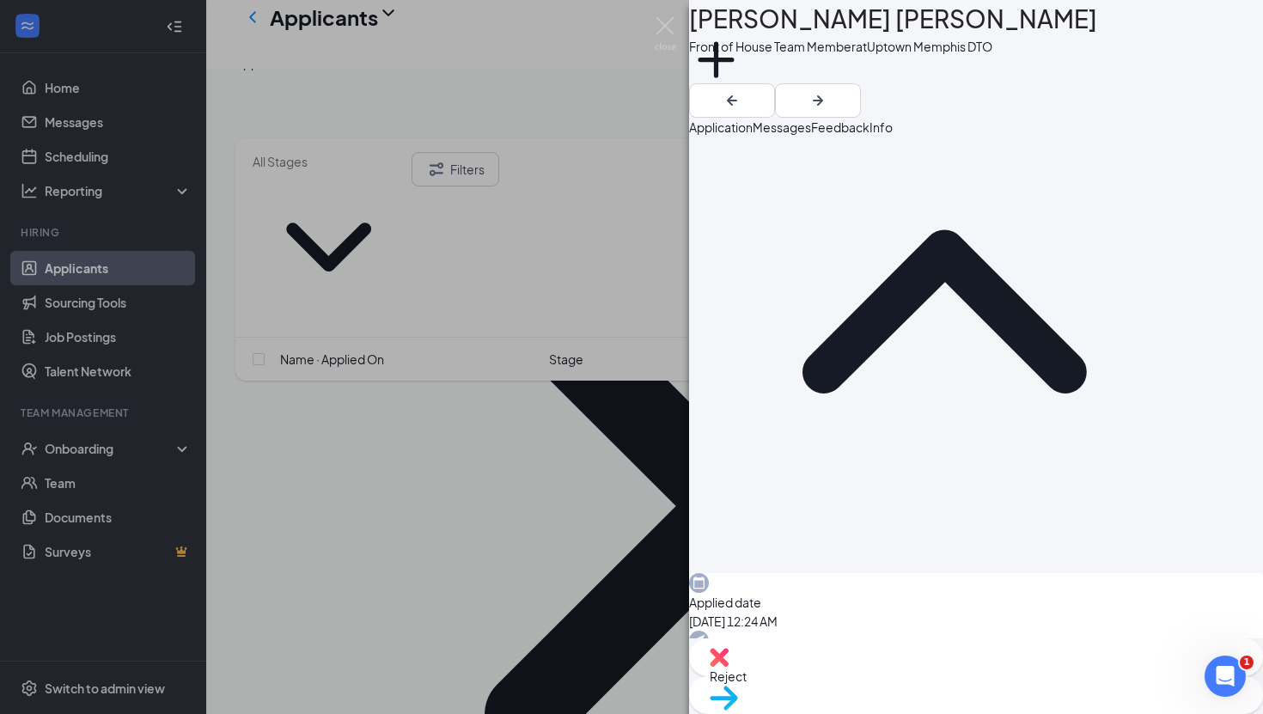
scroll to position [361, 0]
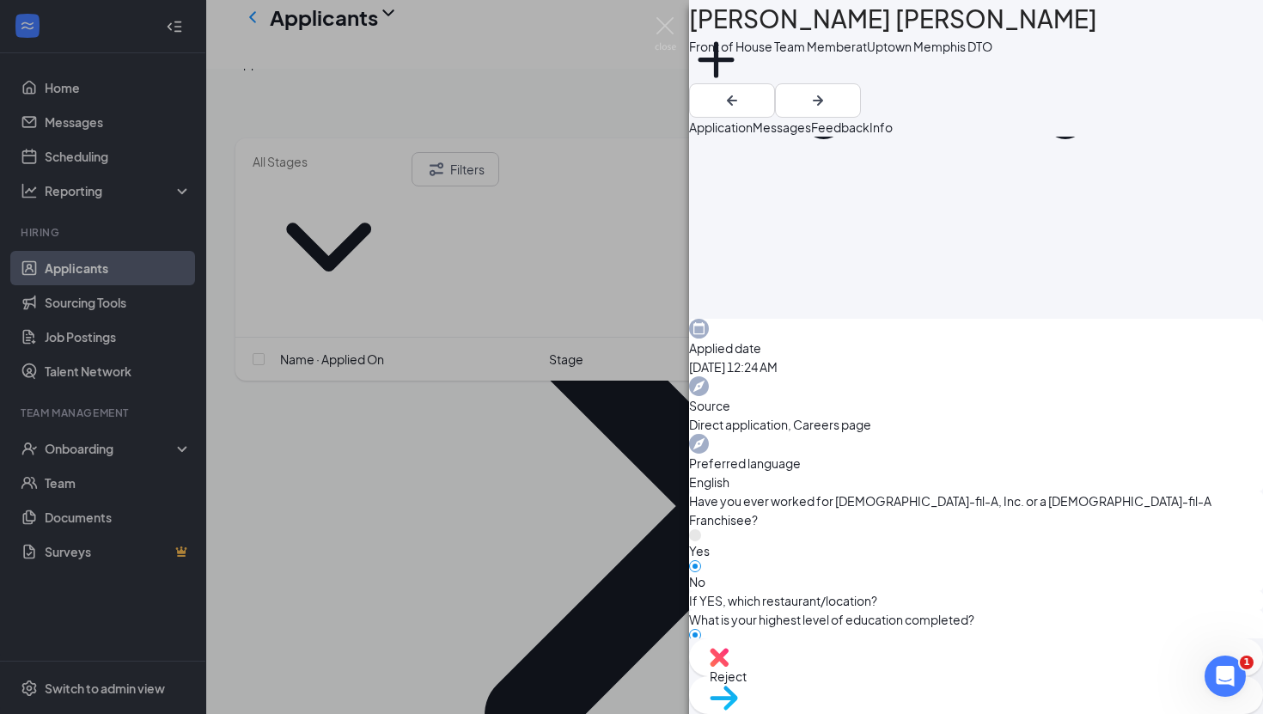
click at [577, 506] on div "RS [PERSON_NAME] [PERSON_NAME] Front of House Team Member at Uptown [GEOGRAPHIC…" at bounding box center [631, 357] width 1263 height 714
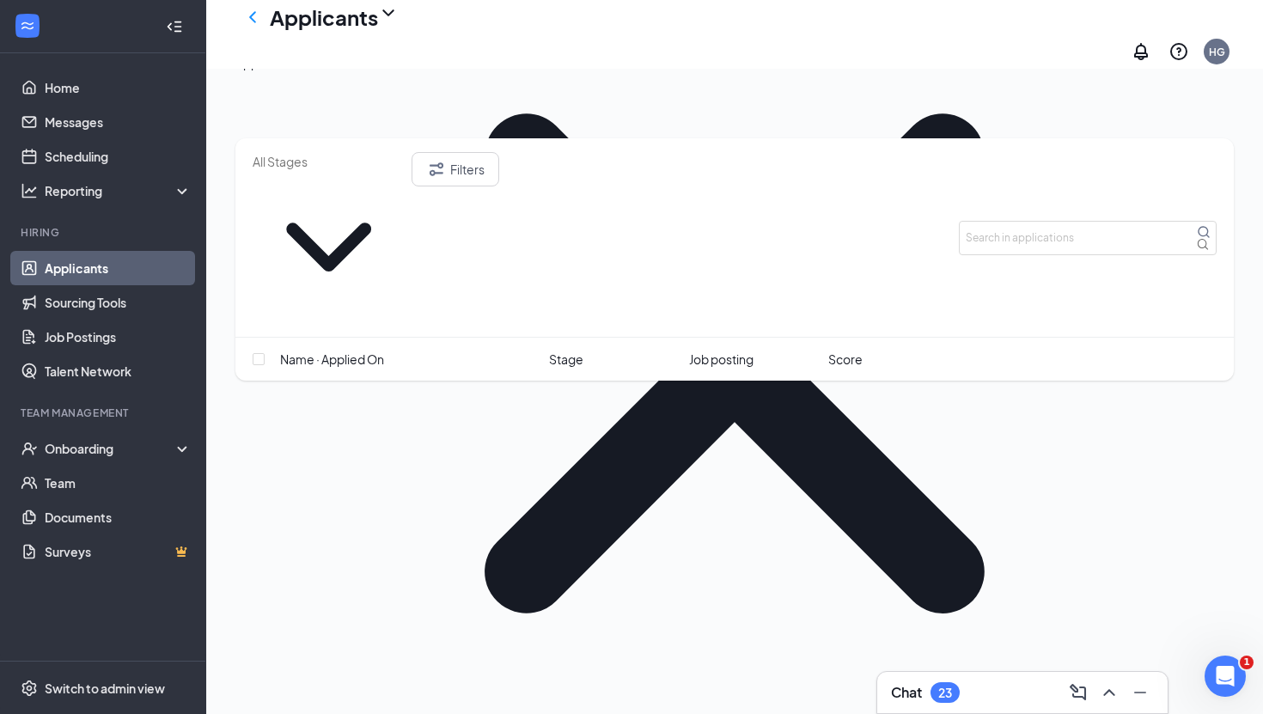
scroll to position [1459, 0]
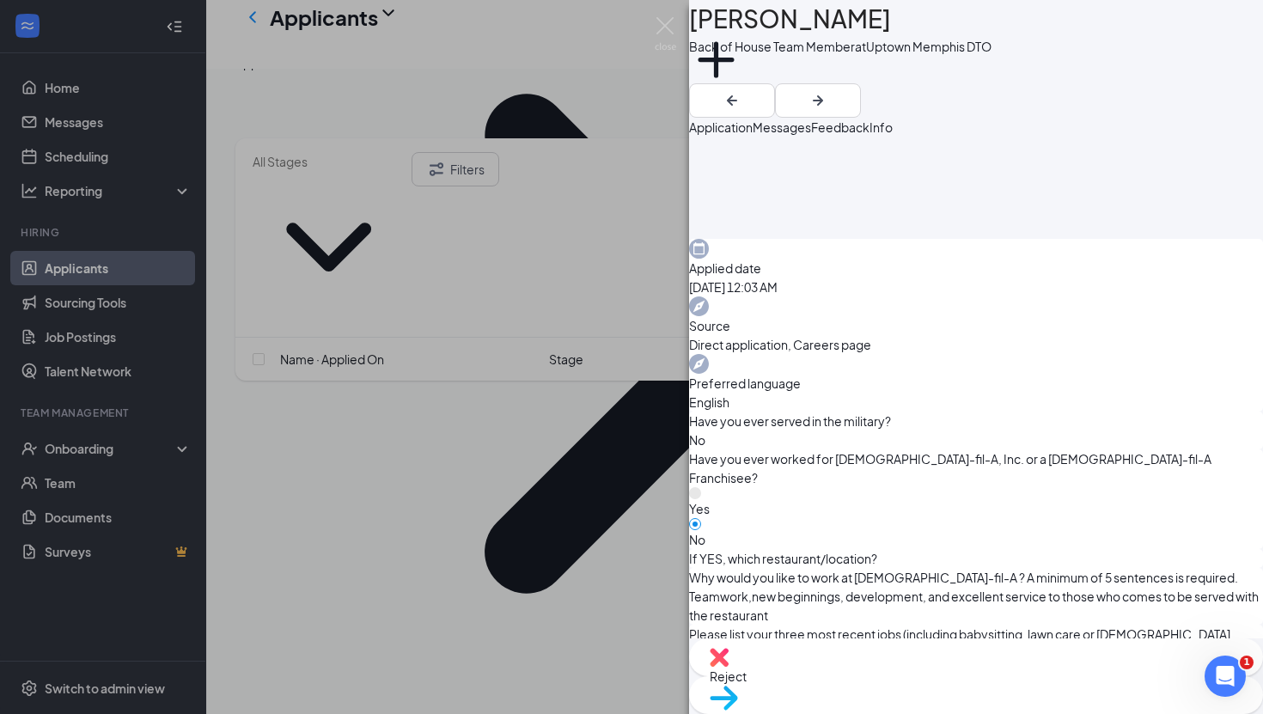
scroll to position [444, 0]
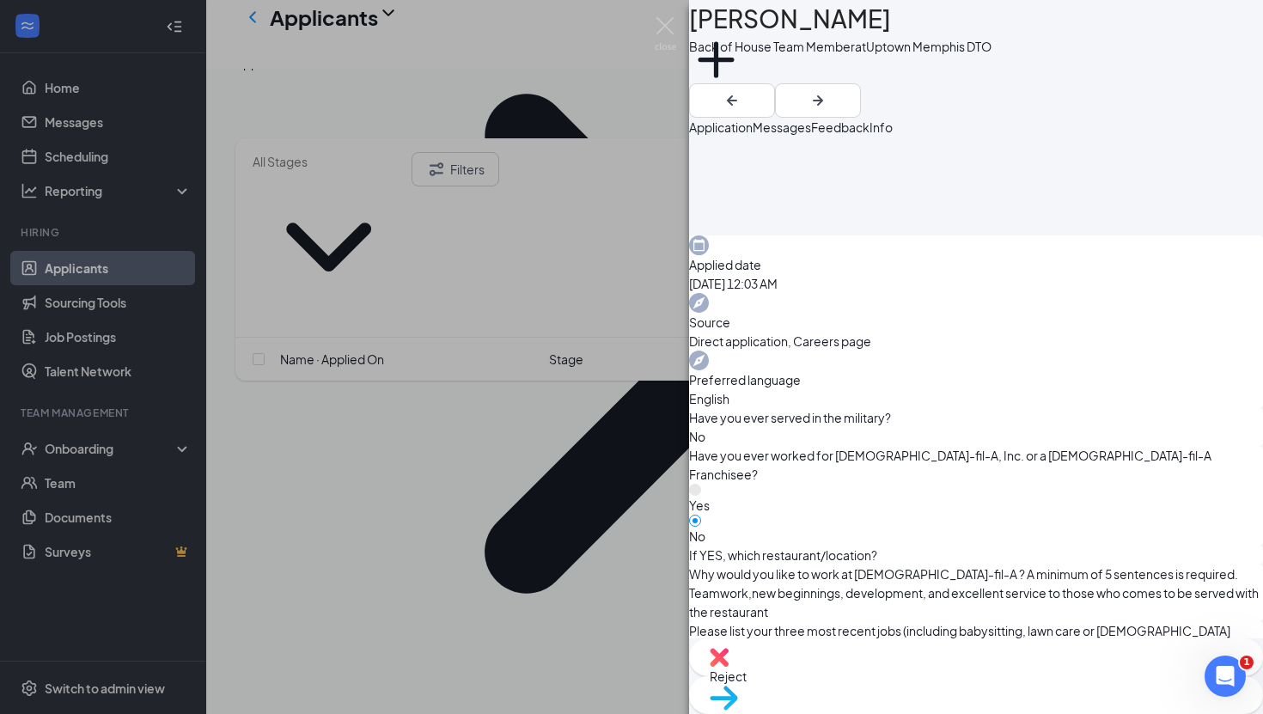
click at [505, 509] on div "MW [PERSON_NAME] Back of House Team Member at Uptown [GEOGRAPHIC_DATA] DTO Add …" at bounding box center [631, 357] width 1263 height 714
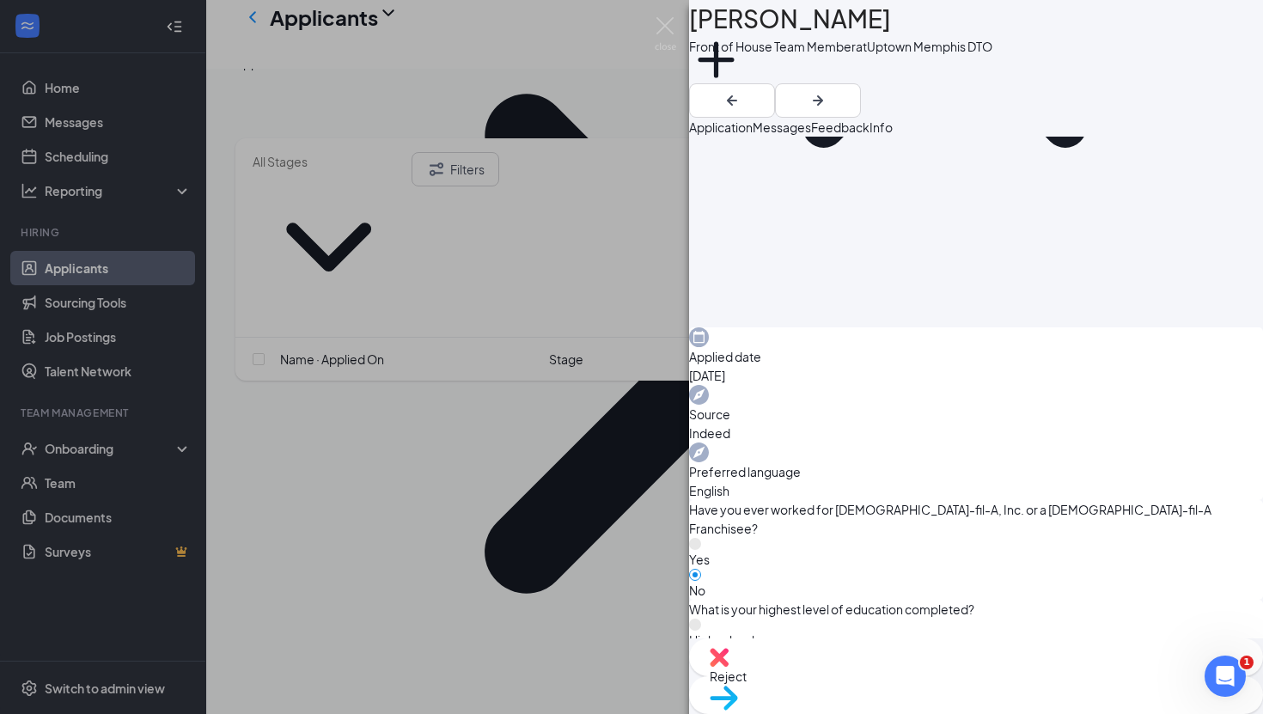
scroll to position [369, 0]
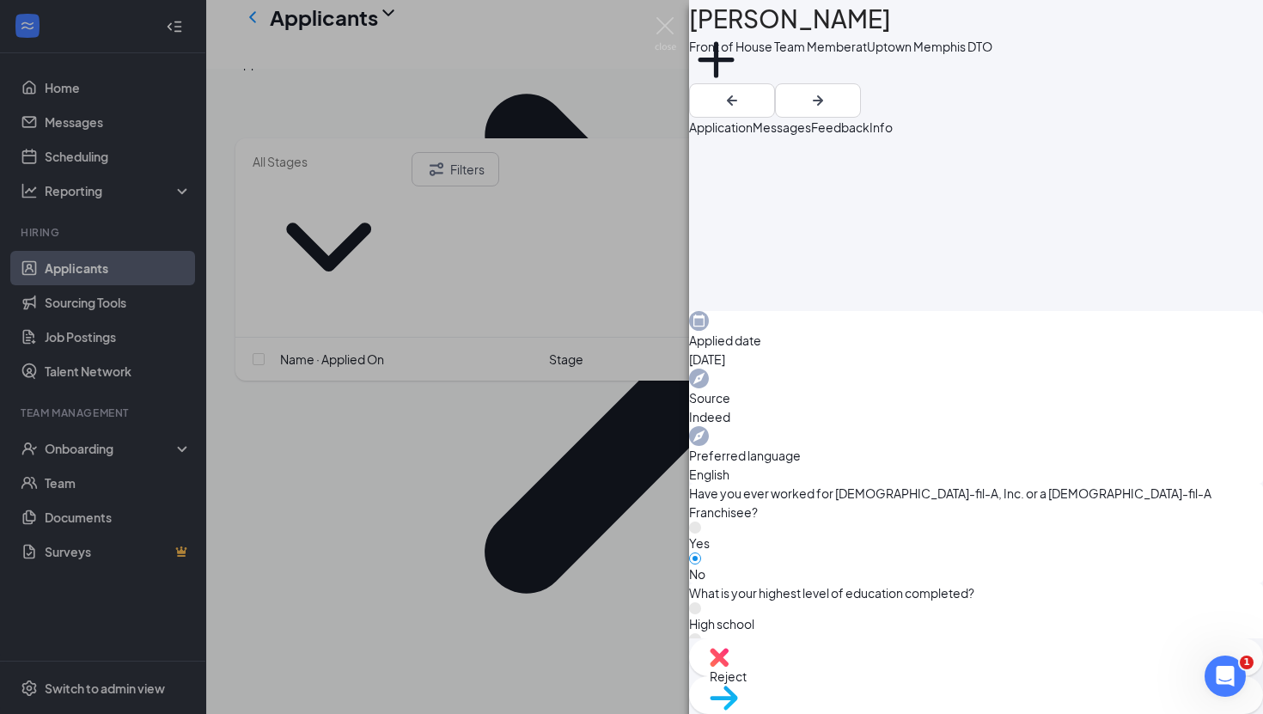
click at [545, 522] on div "[PERSON_NAME] Front of House Team Member at Uptown [GEOGRAPHIC_DATA] DTO Add a …" at bounding box center [631, 357] width 1263 height 714
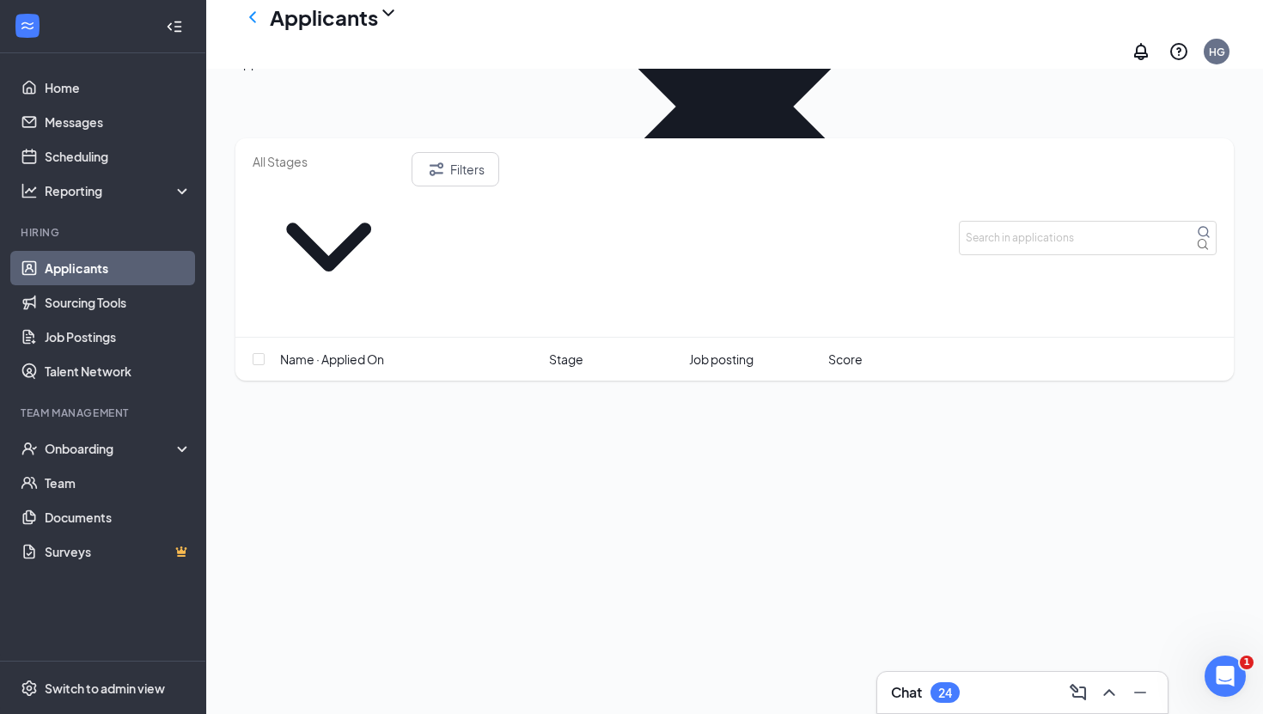
scroll to position [1728, 0]
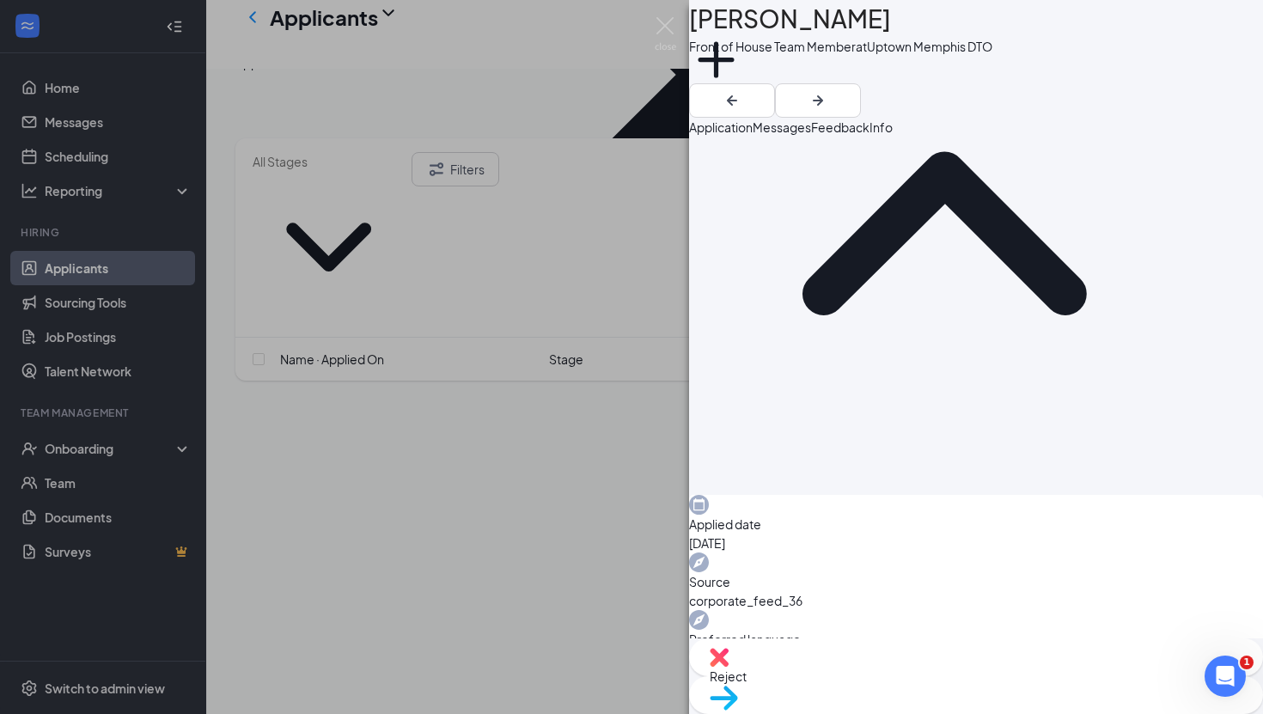
scroll to position [258, 0]
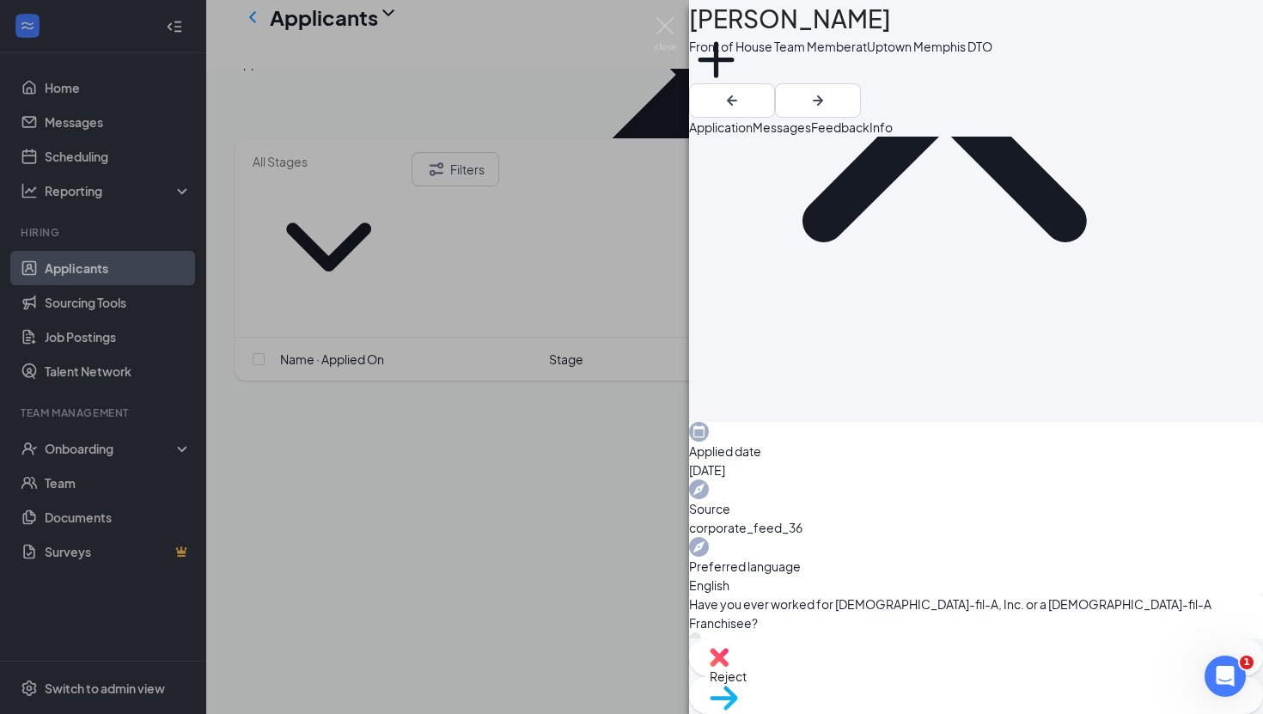
click at [480, 525] on div "ZD Zion [PERSON_NAME] Front of House Team Member at Uptown [GEOGRAPHIC_DATA] DT…" at bounding box center [631, 357] width 1263 height 714
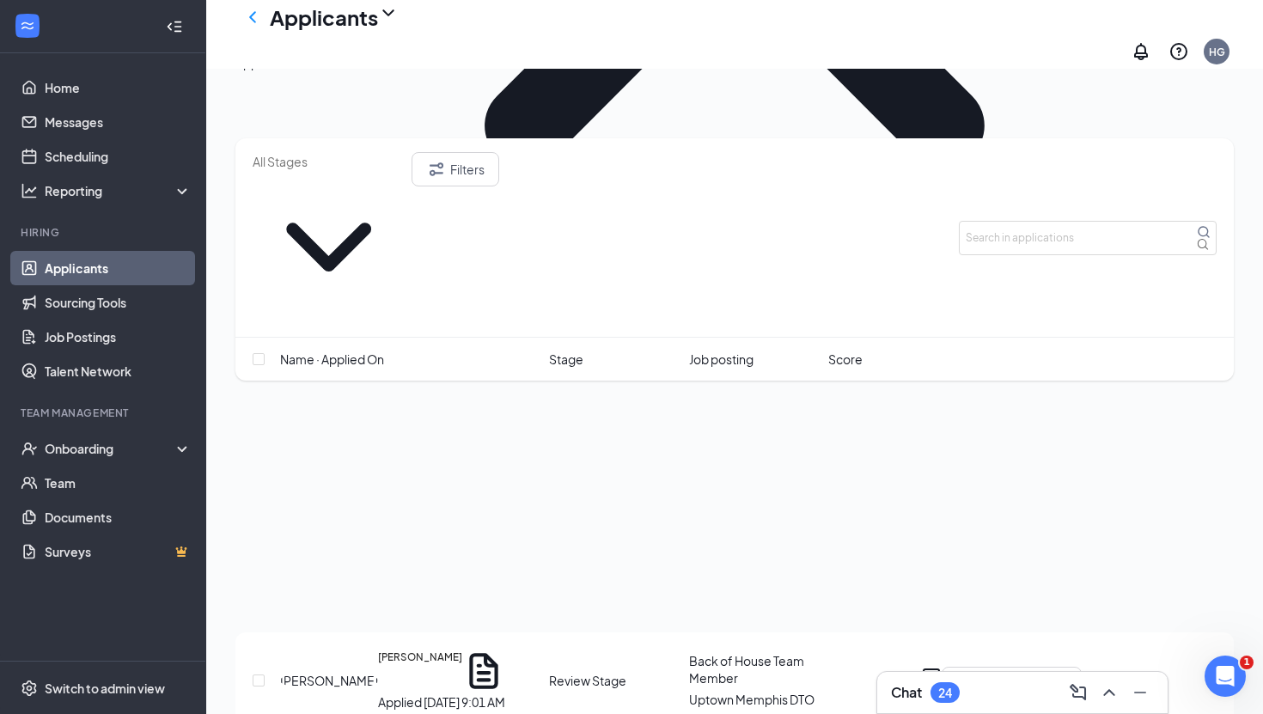
scroll to position [1909, 0]
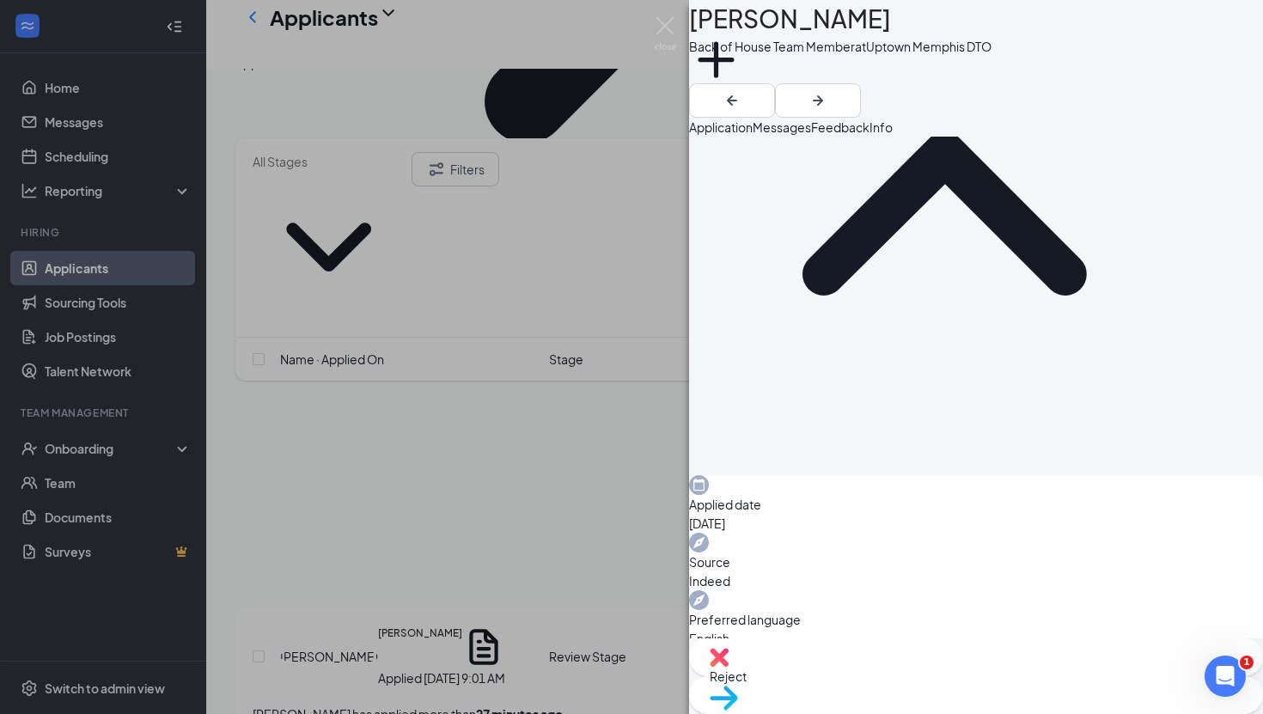
scroll to position [222, 0]
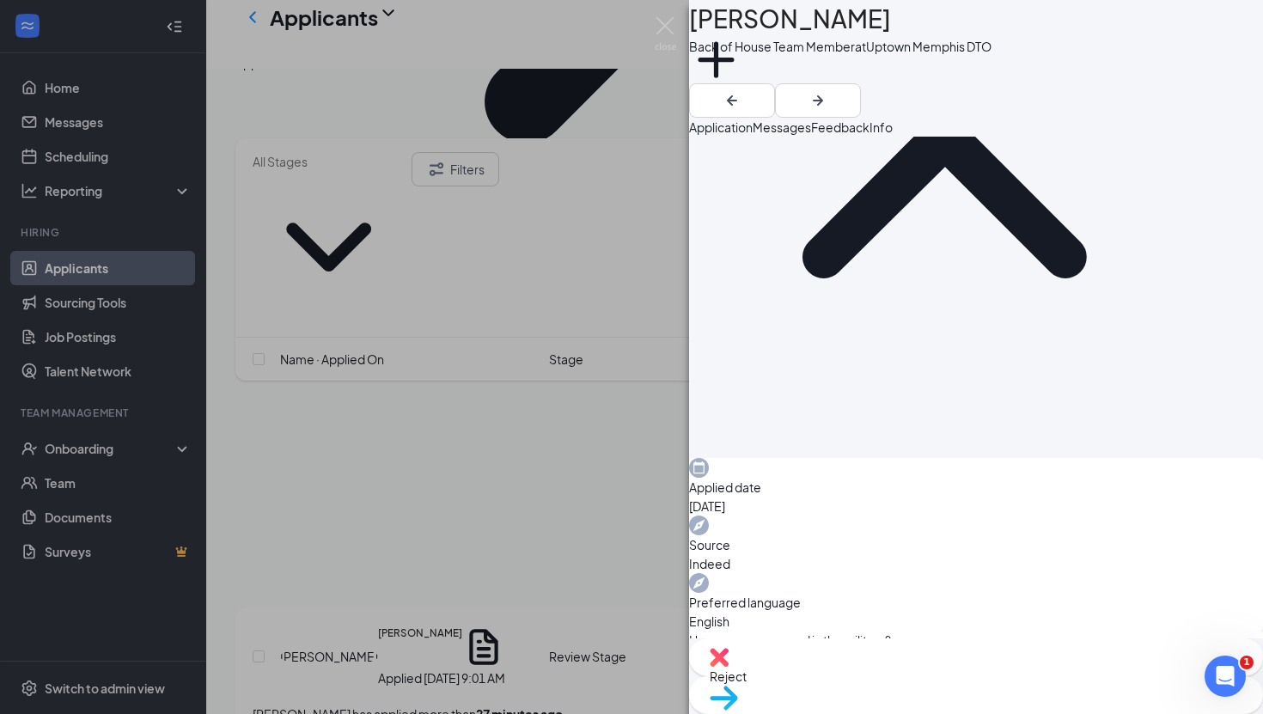
click at [513, 610] on div "TM [PERSON_NAME] Back of House Team Member at Uptown [GEOGRAPHIC_DATA] DTO Add …" at bounding box center [631, 357] width 1263 height 714
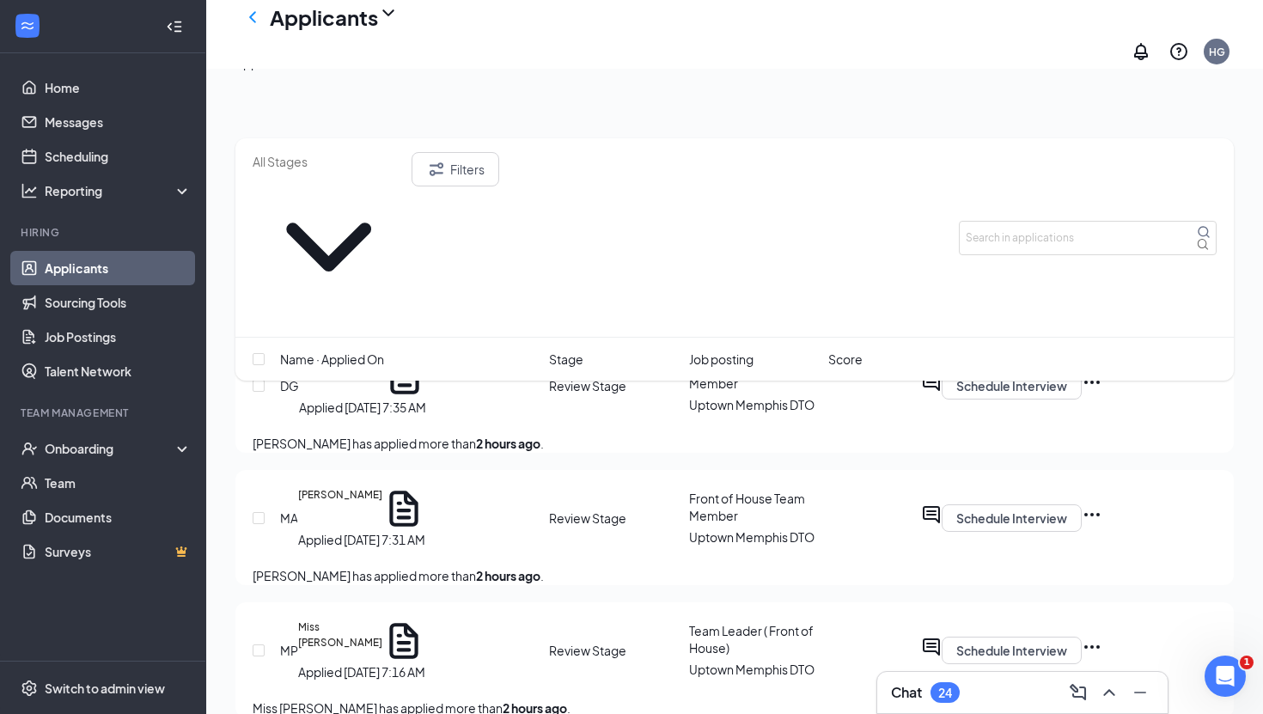
scroll to position [2377, 0]
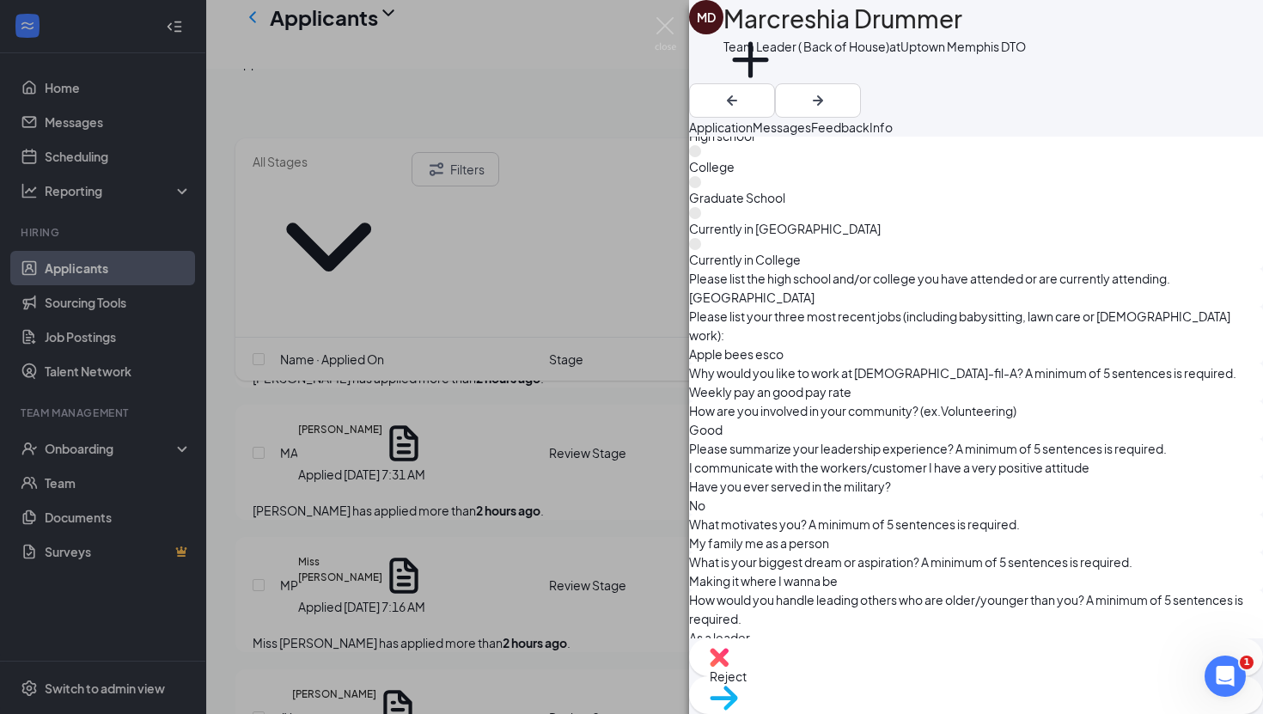
scroll to position [1022, 0]
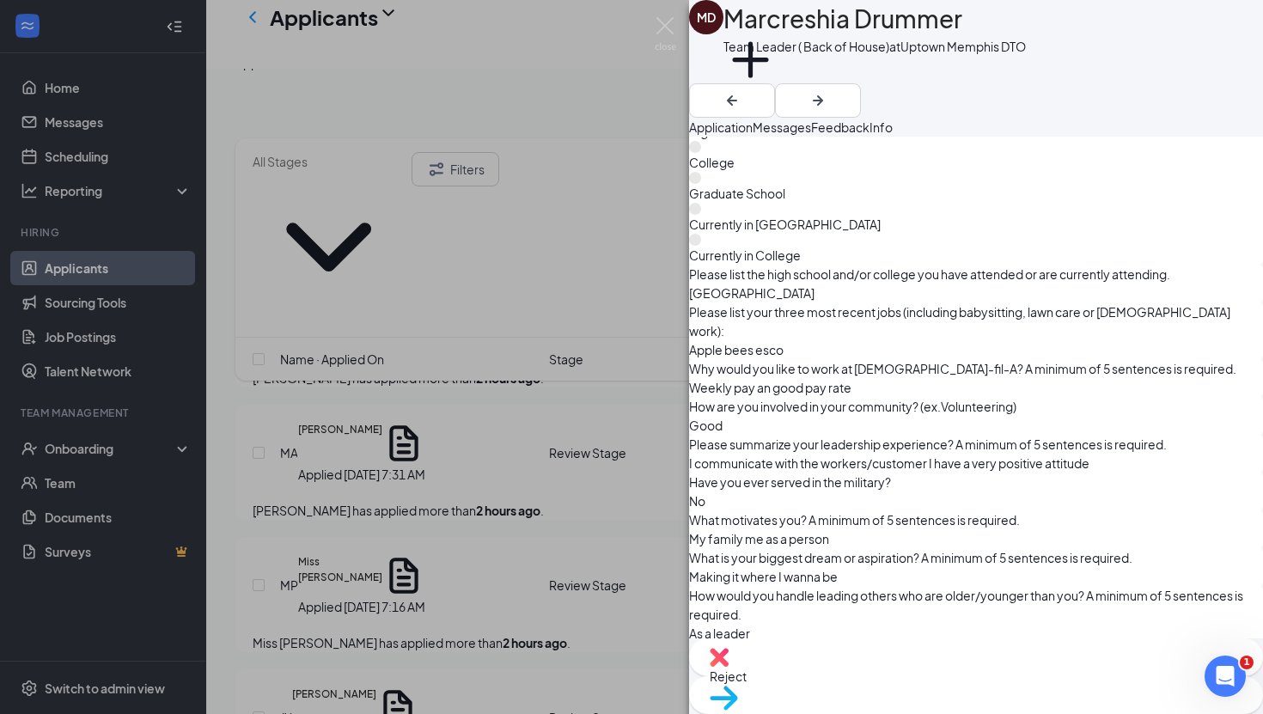
click at [418, 359] on div "MD [PERSON_NAME] Drummer Team Leader ( Back of House) at Uptown [GEOGRAPHIC_DAT…" at bounding box center [631, 357] width 1263 height 714
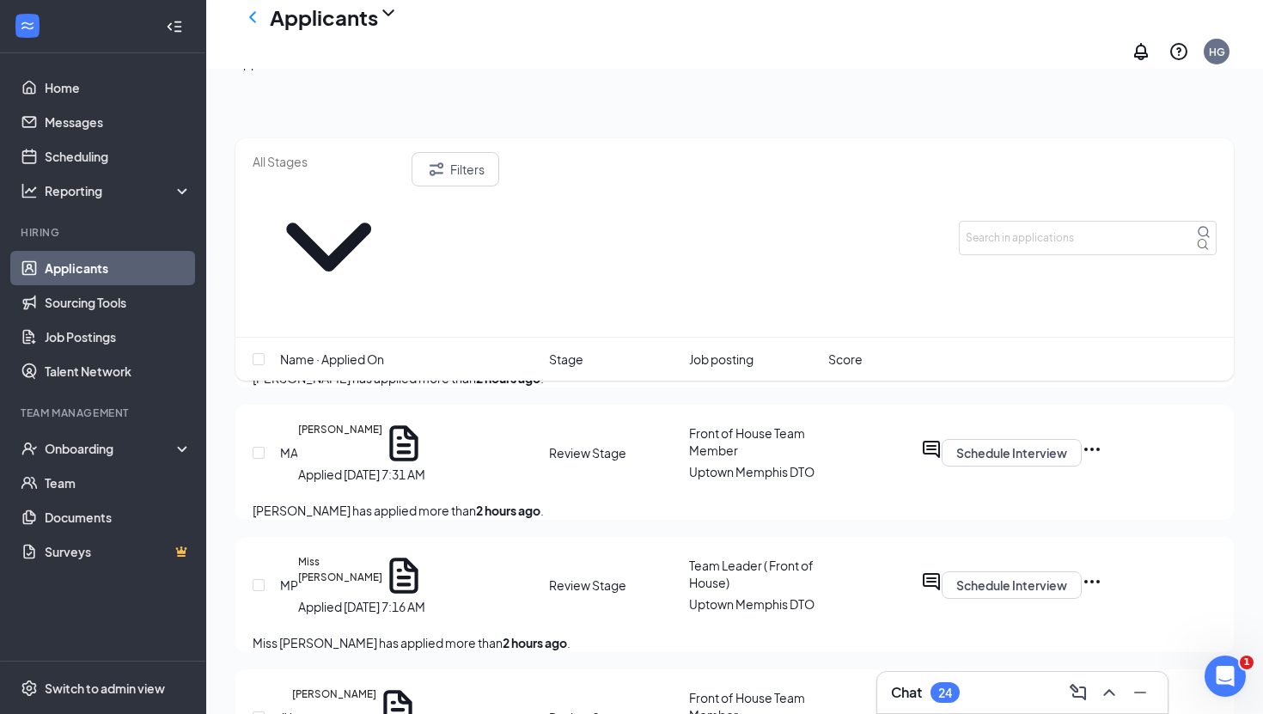
scroll to position [2703, 0]
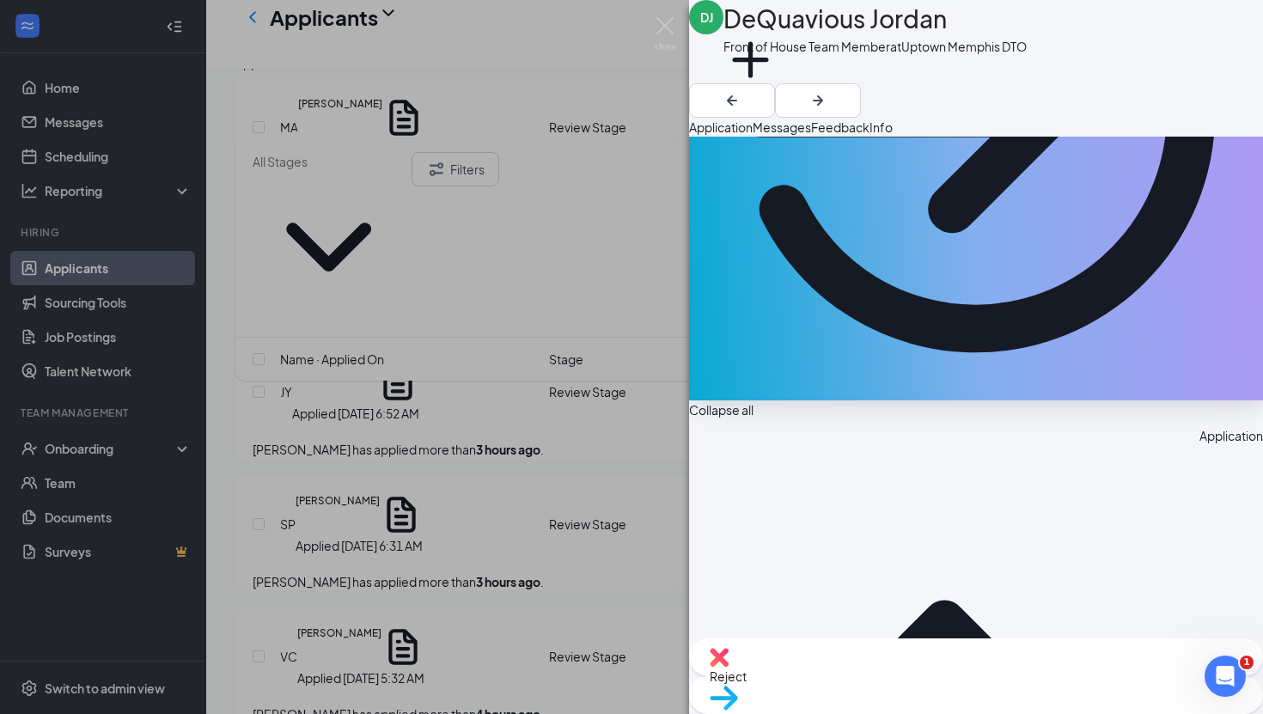
scroll to position [383, 0]
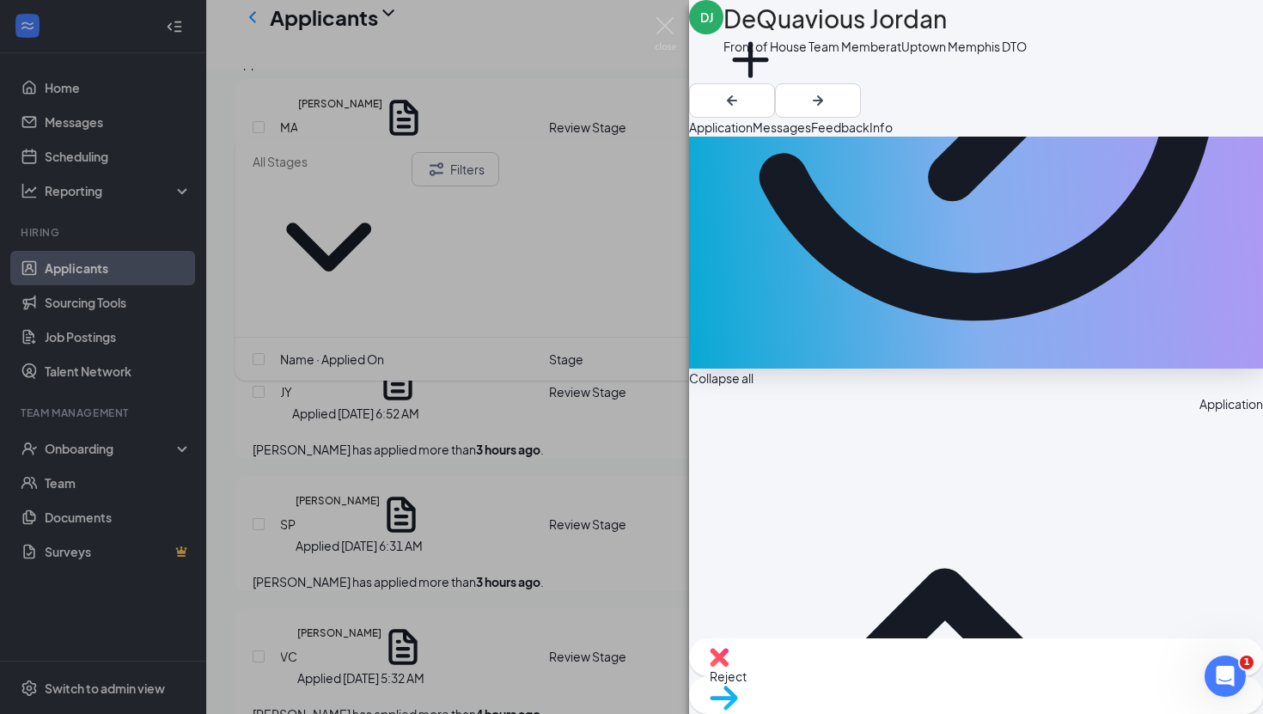
click at [597, 485] on div "DJ [PERSON_NAME] Jordan Front of House Team Member at Uptown [GEOGRAPHIC_DATA] …" at bounding box center [631, 357] width 1263 height 714
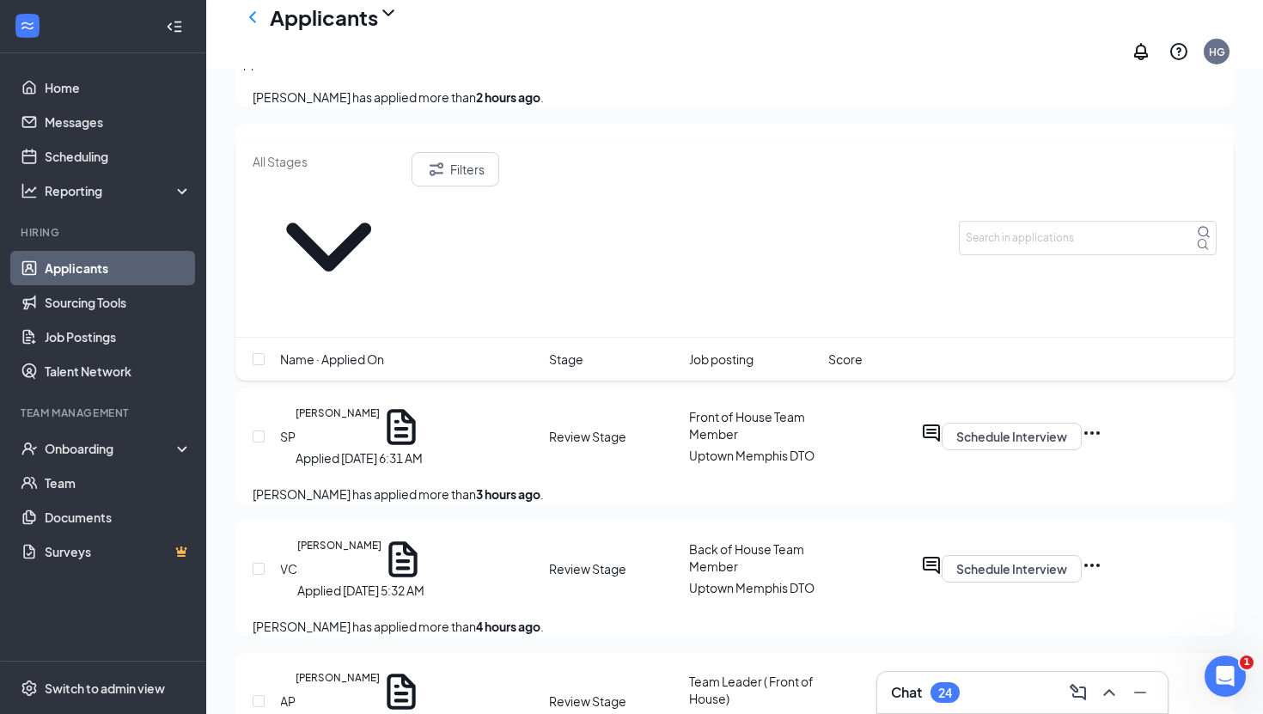
scroll to position [3094, 0]
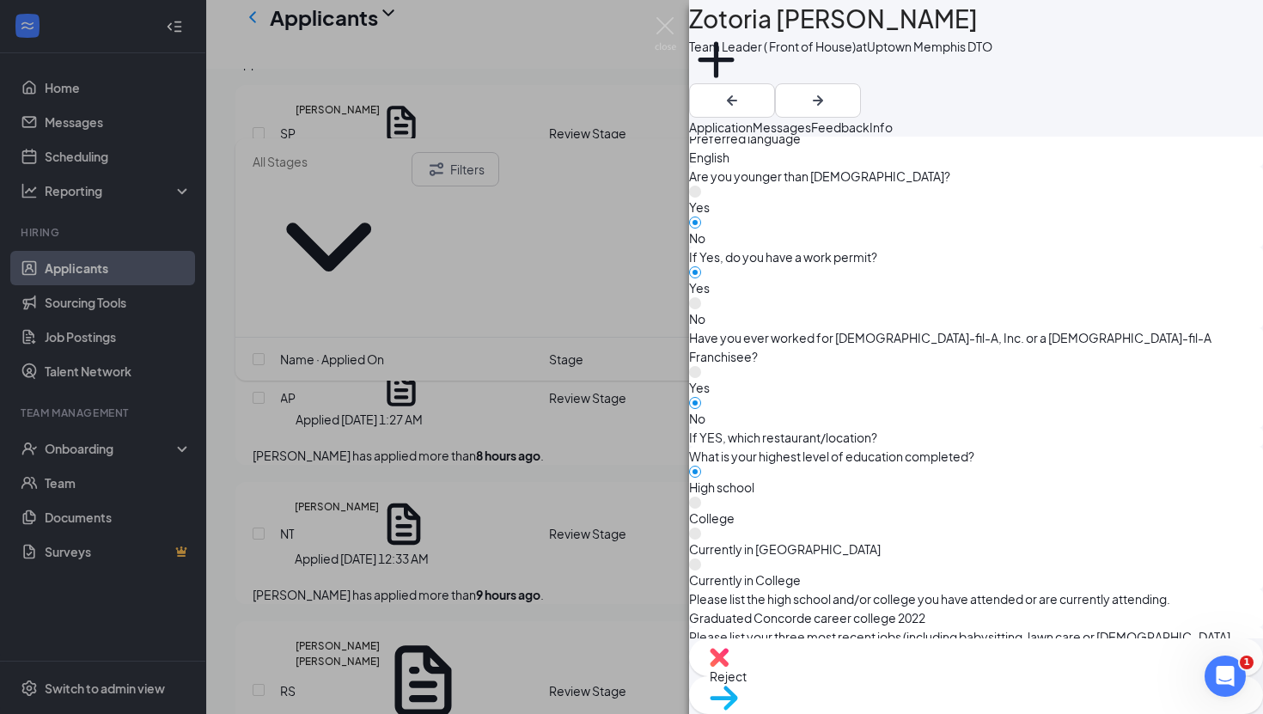
scroll to position [692, 0]
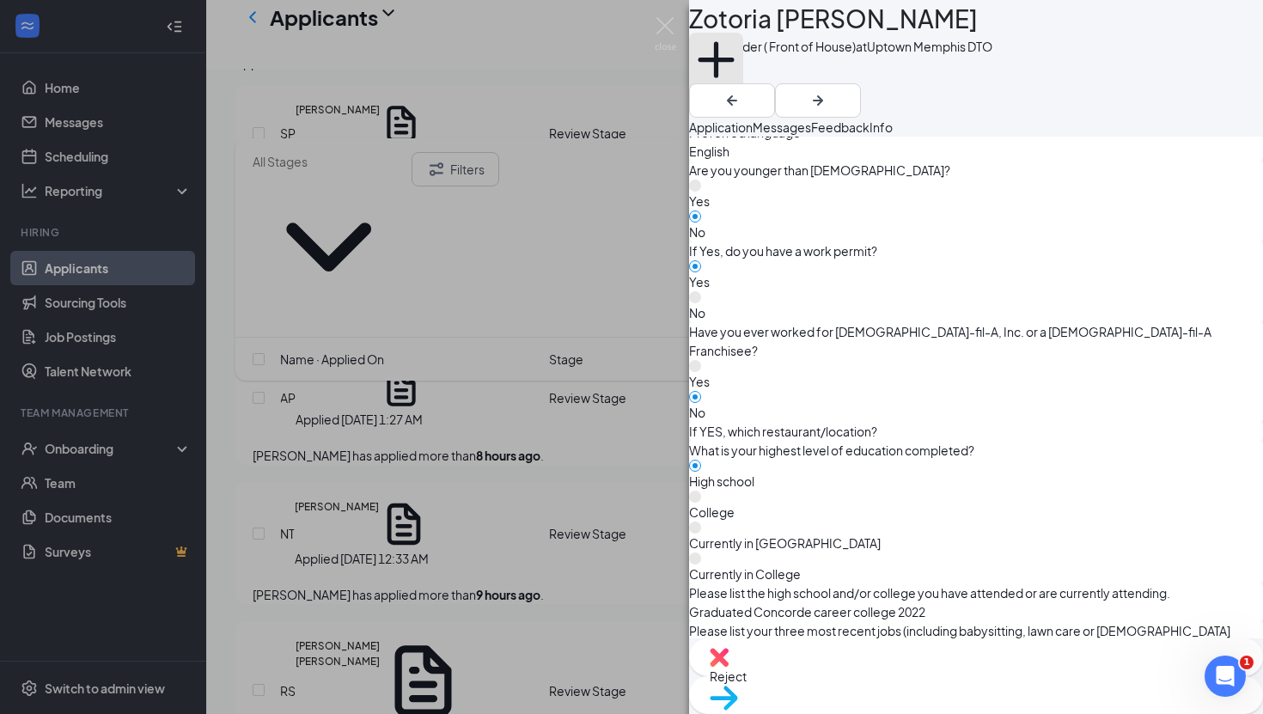
click at [743, 70] on button "Add a tag" at bounding box center [716, 69] width 54 height 73
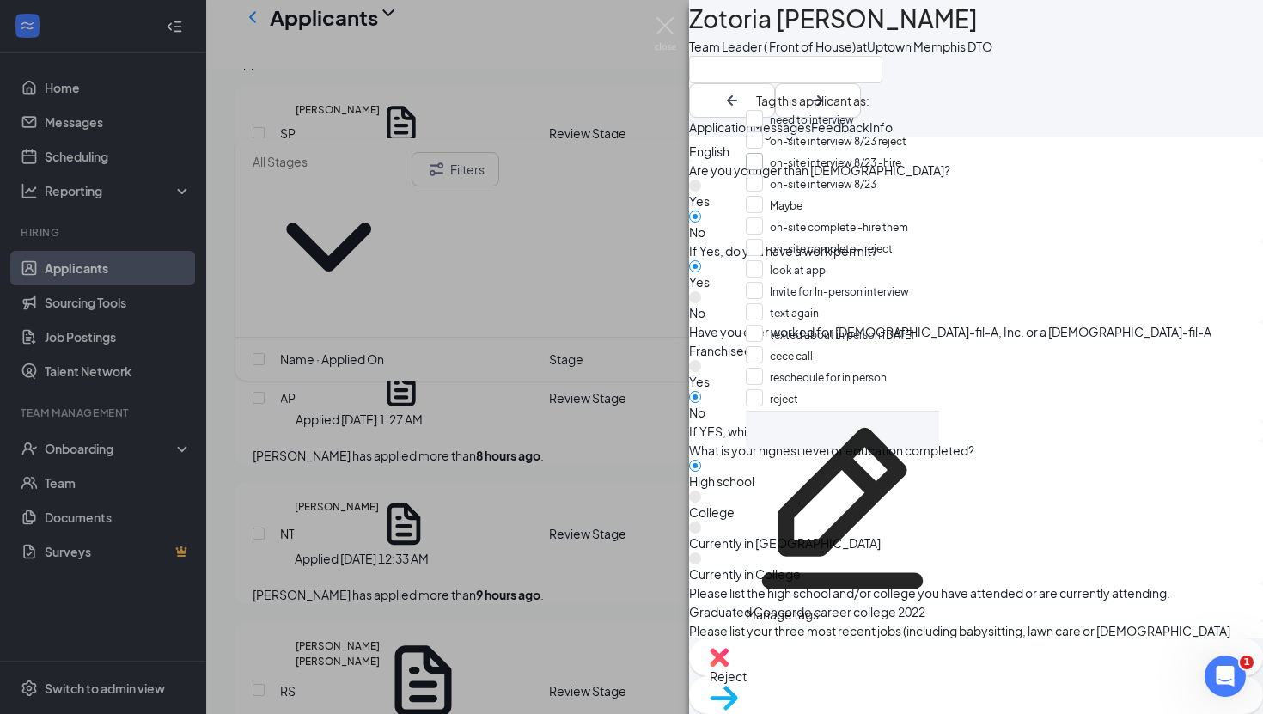
scroll to position [0, 0]
click at [819, 120] on input "need to interview" at bounding box center [800, 119] width 108 height 19
checkbox input "true"
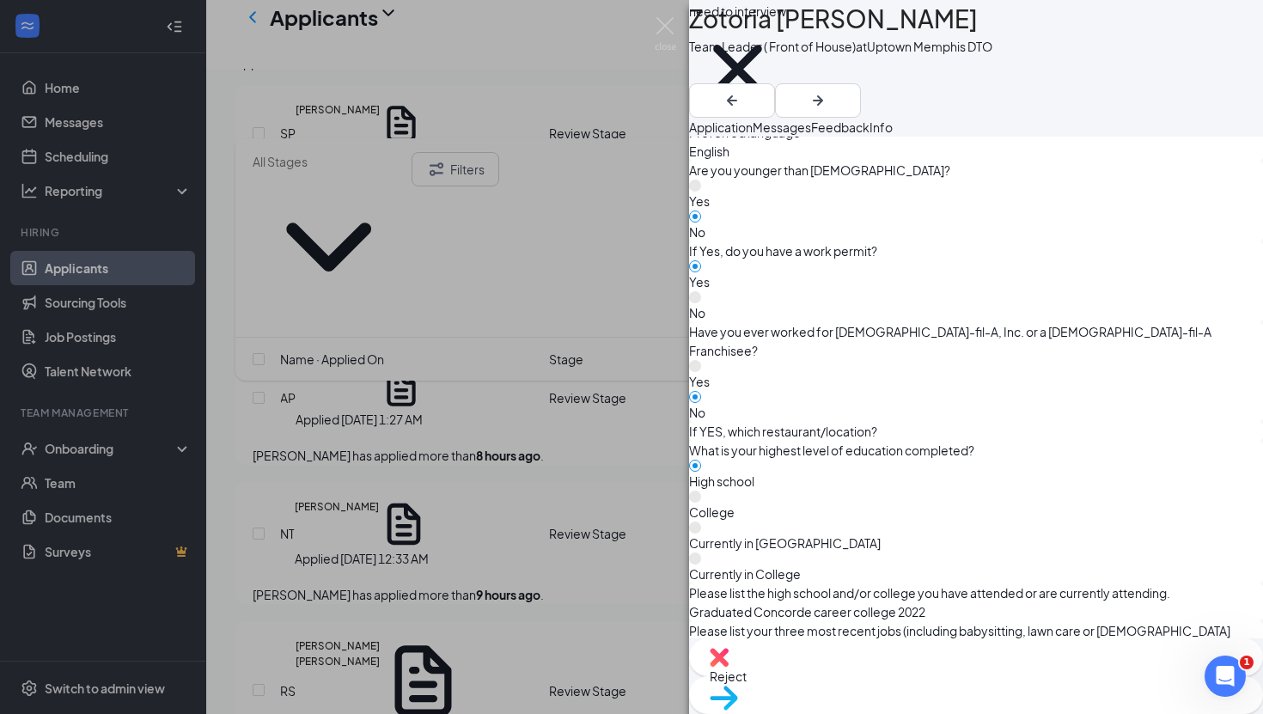
click at [539, 520] on div "ZC Zotoria [PERSON_NAME] Team Leader ( Front of House) at Uptown Memphis DTO ne…" at bounding box center [631, 357] width 1263 height 714
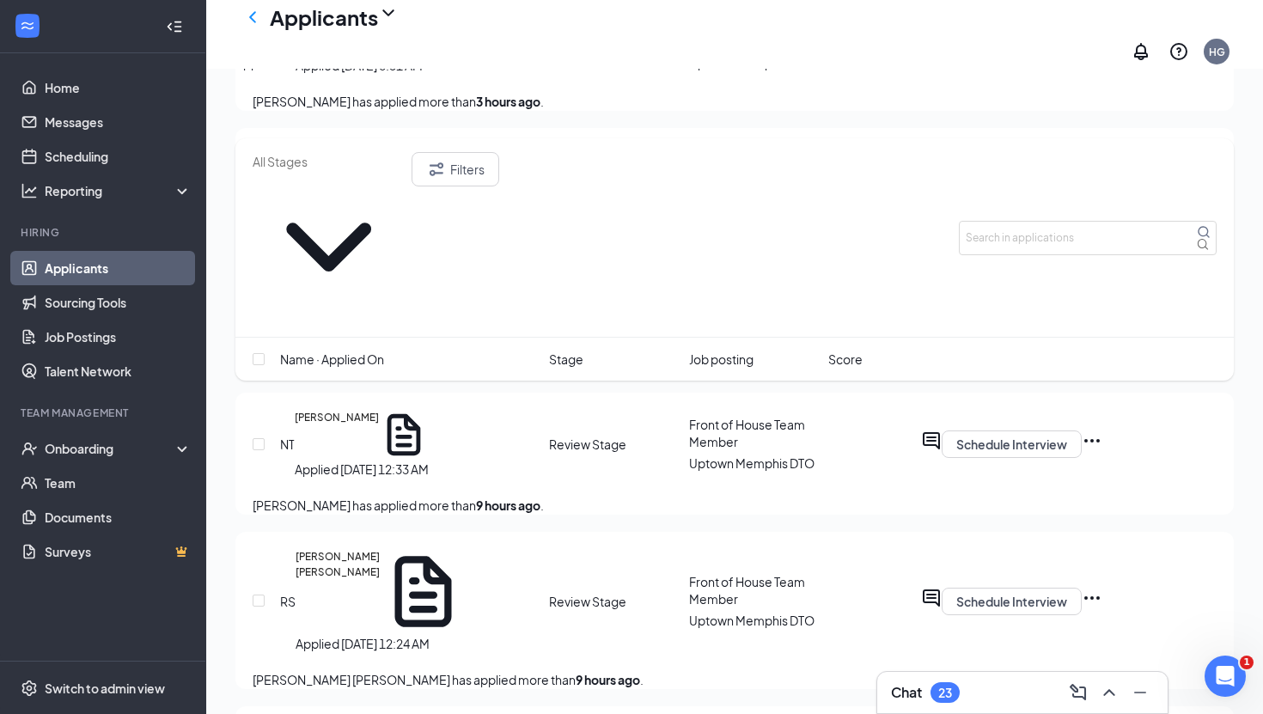
scroll to position [3208, 0]
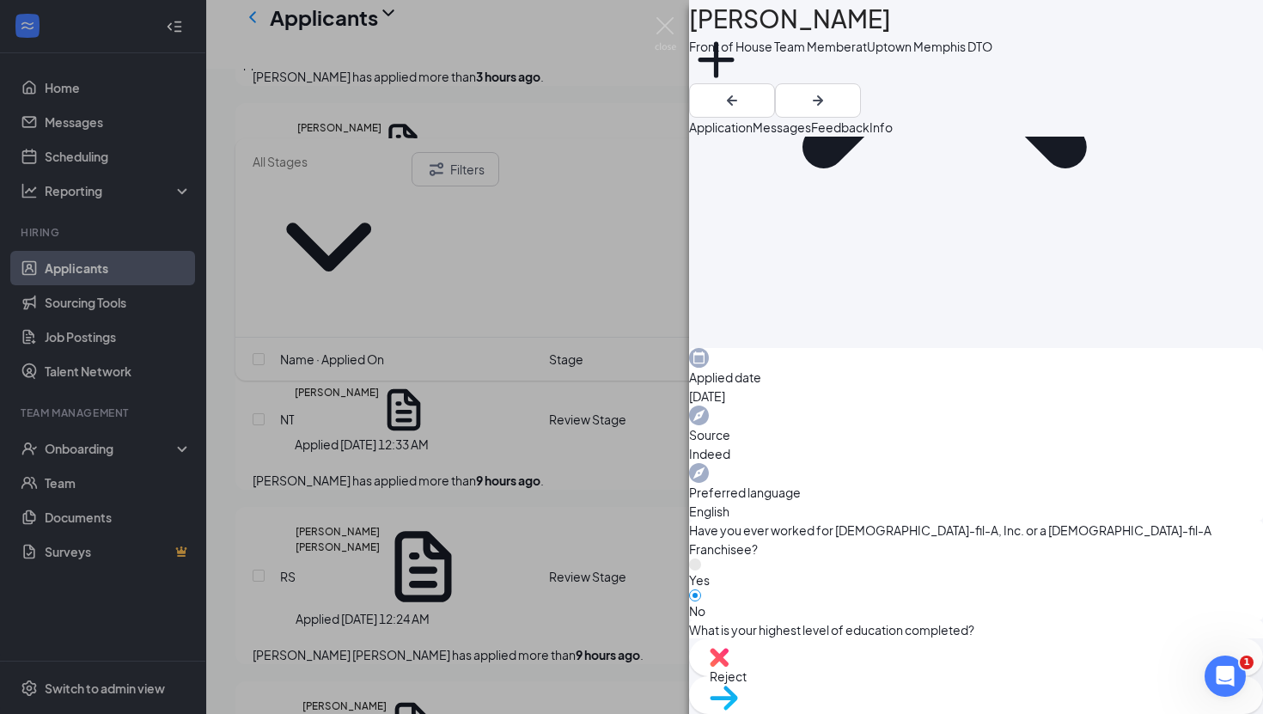
scroll to position [356, 0]
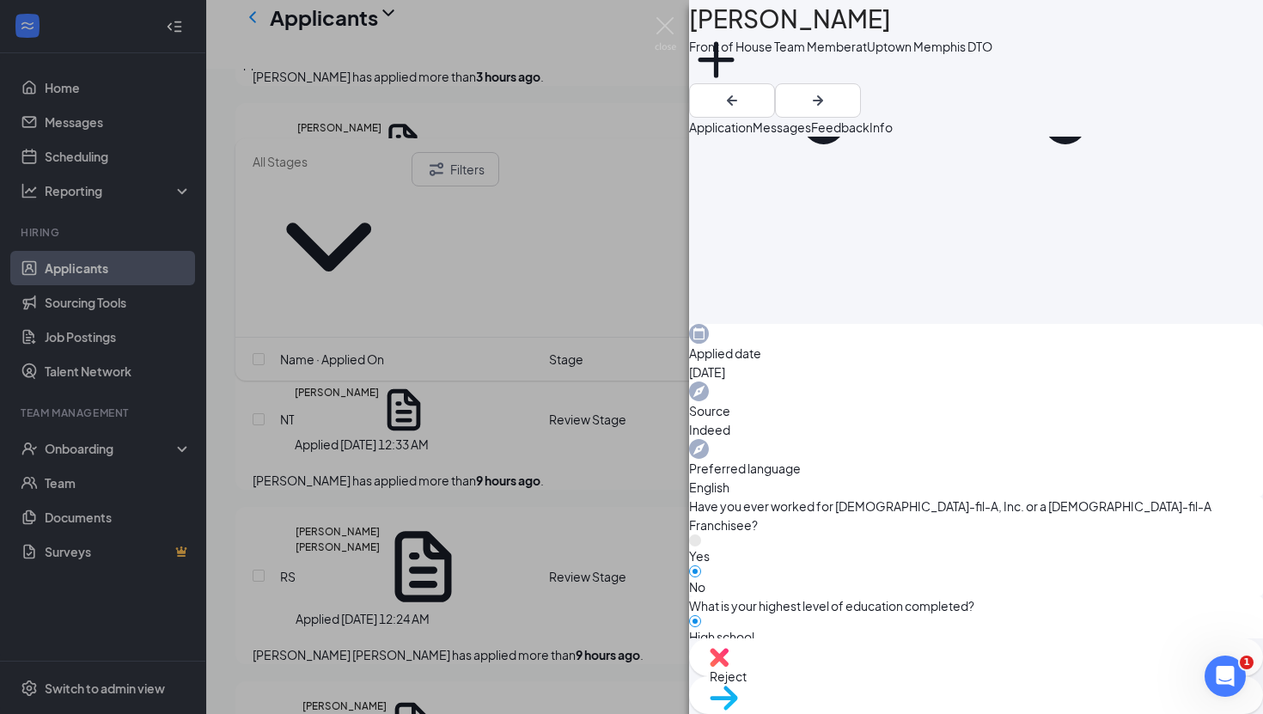
click at [489, 478] on div "AB [PERSON_NAME] Front of House Team Member at Uptown [GEOGRAPHIC_DATA] DTO Add…" at bounding box center [631, 357] width 1263 height 714
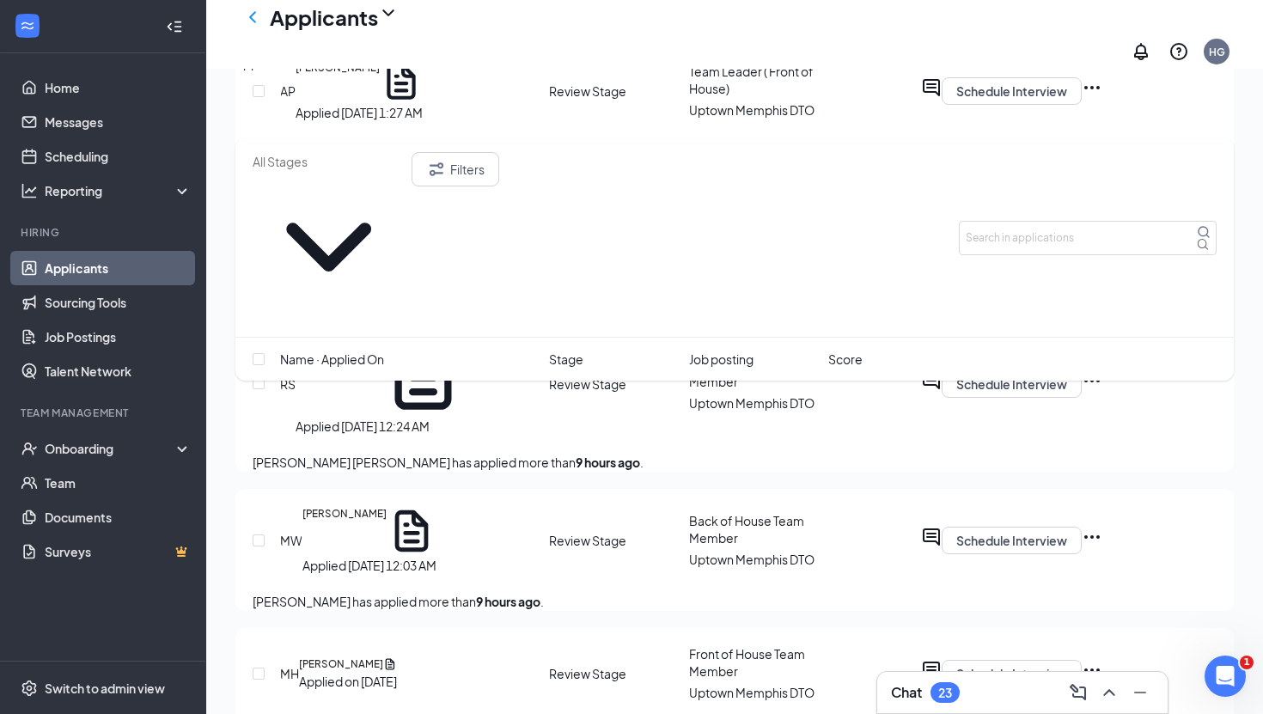
scroll to position [3414, 0]
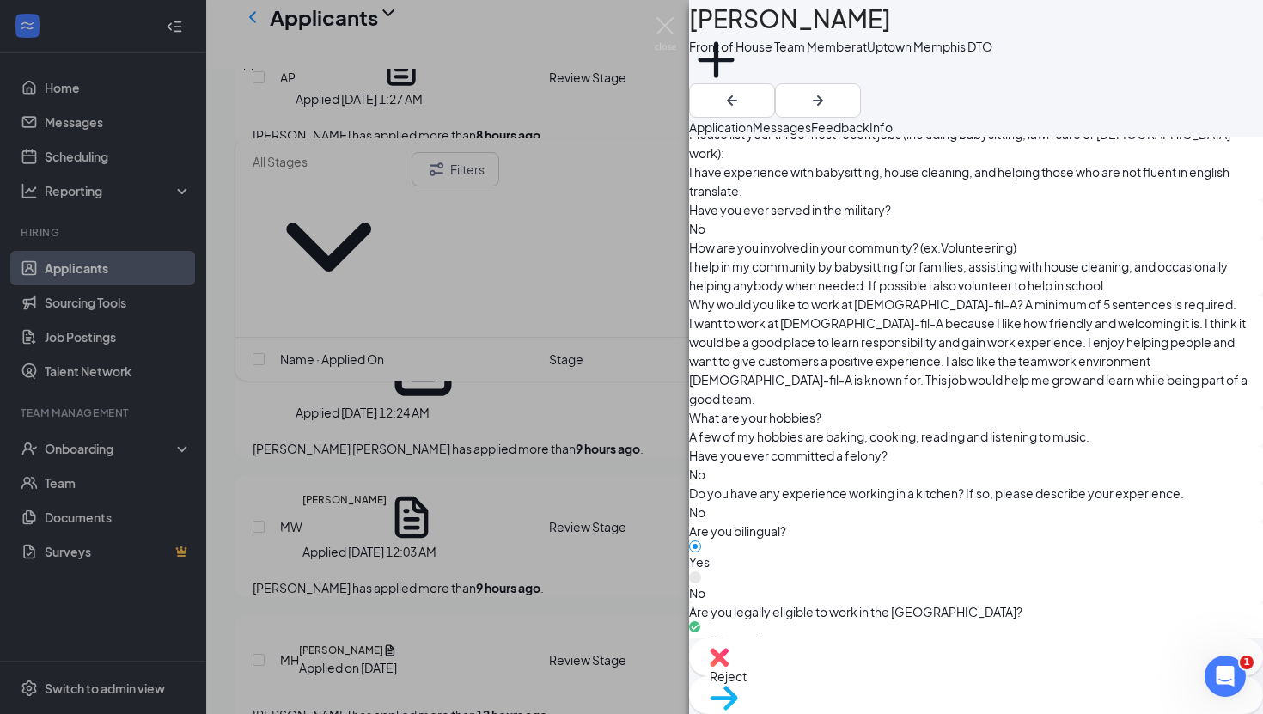
scroll to position [1063, 0]
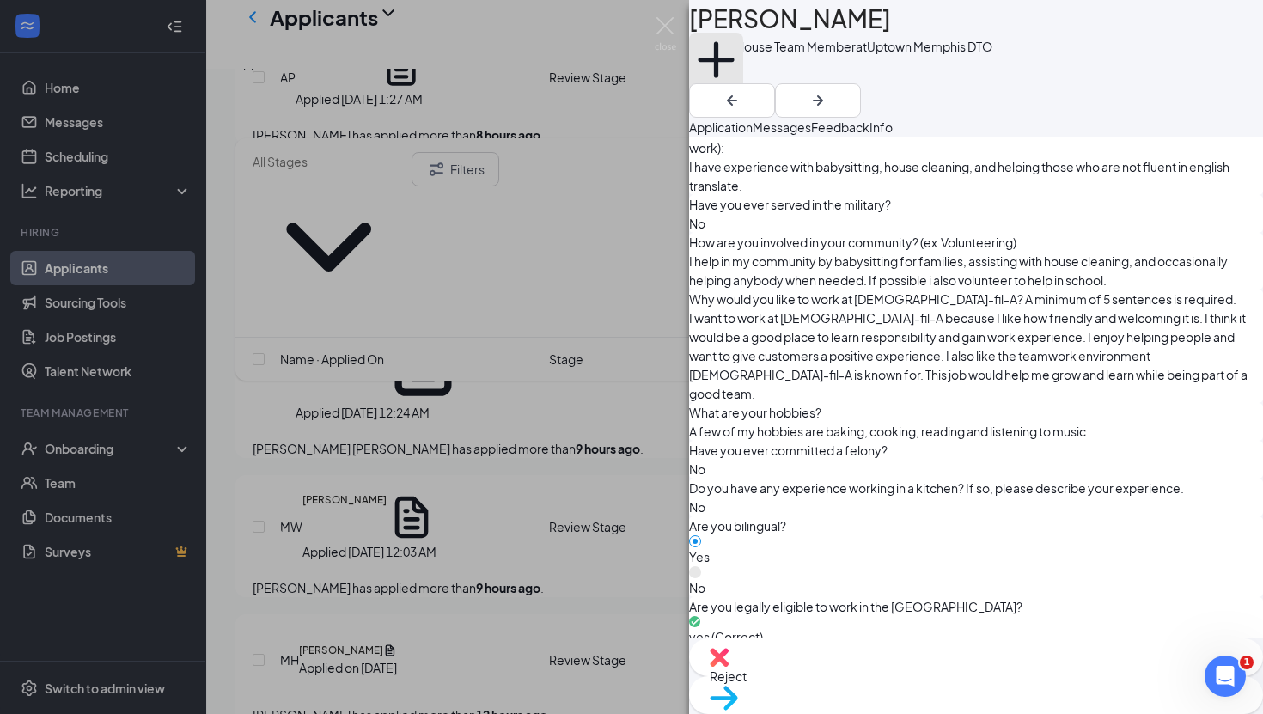
click at [743, 82] on button "Add a tag" at bounding box center [716, 69] width 54 height 73
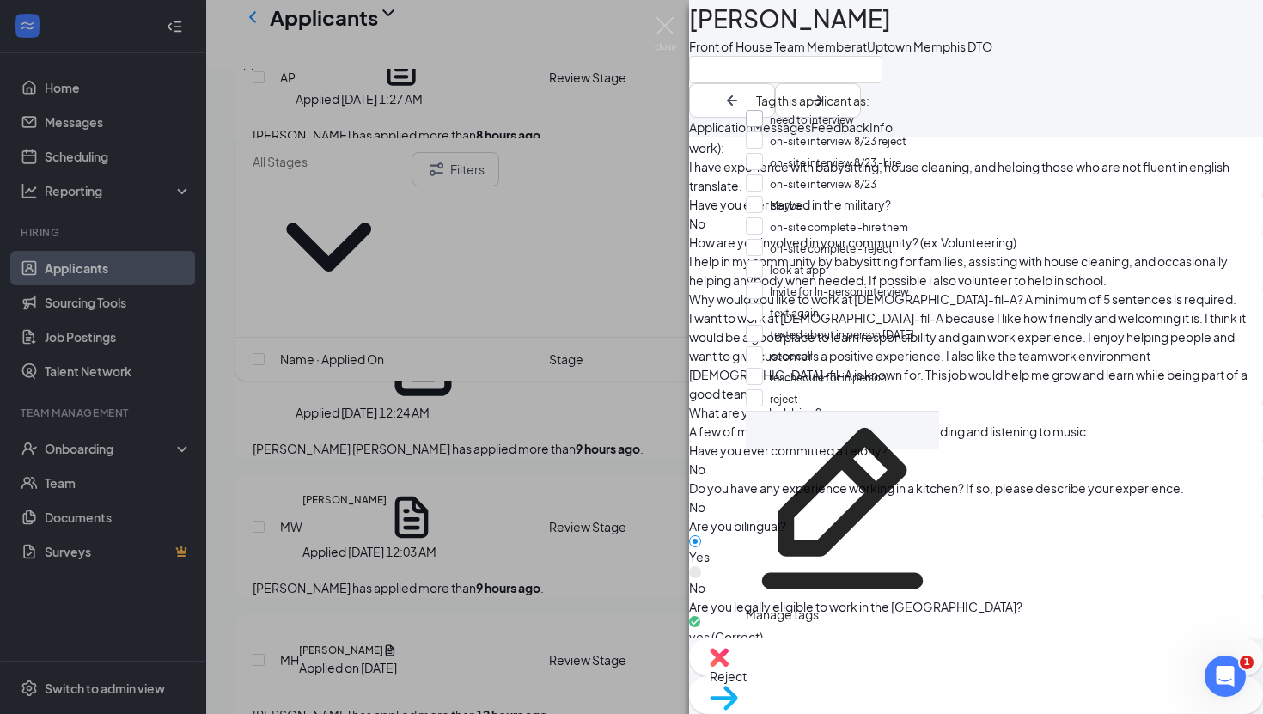
click at [814, 129] on input "need to interview" at bounding box center [800, 119] width 108 height 19
checkbox input "true"
click at [363, 494] on div "SR [PERSON_NAME] Front of House Team Member at Uptown Memphis DTO Application M…" at bounding box center [631, 357] width 1263 height 714
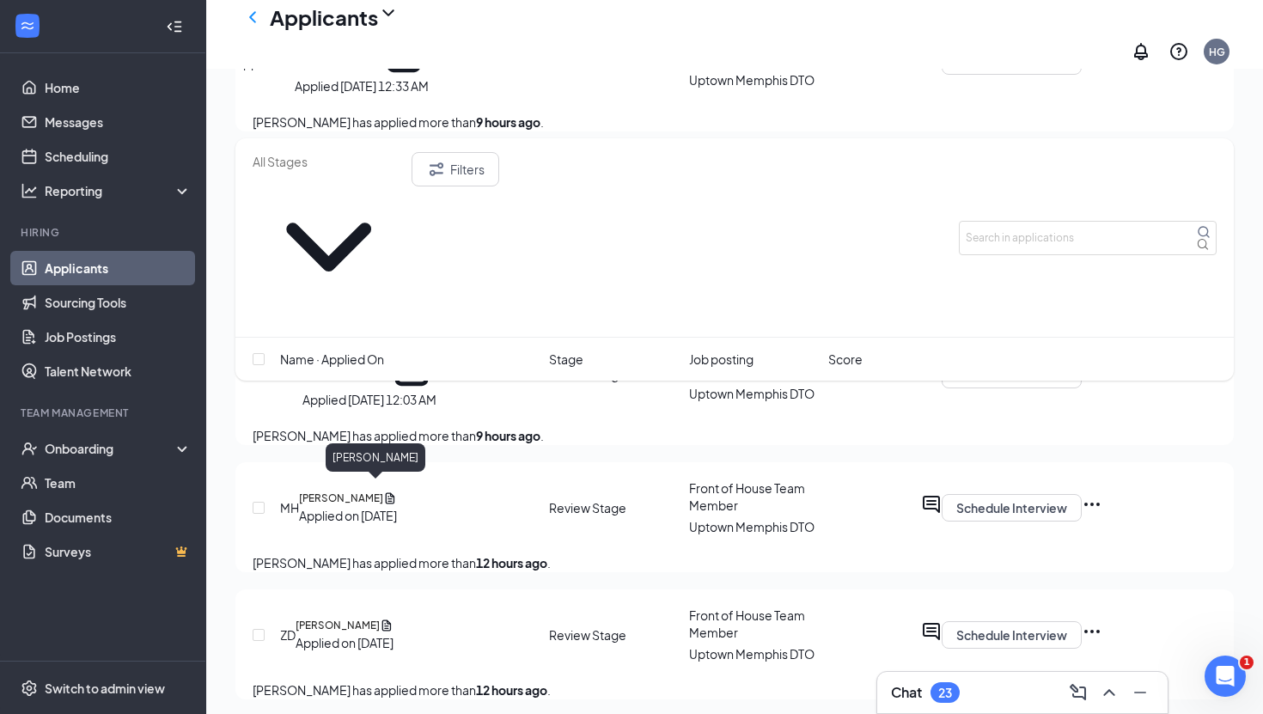
scroll to position [3591, 0]
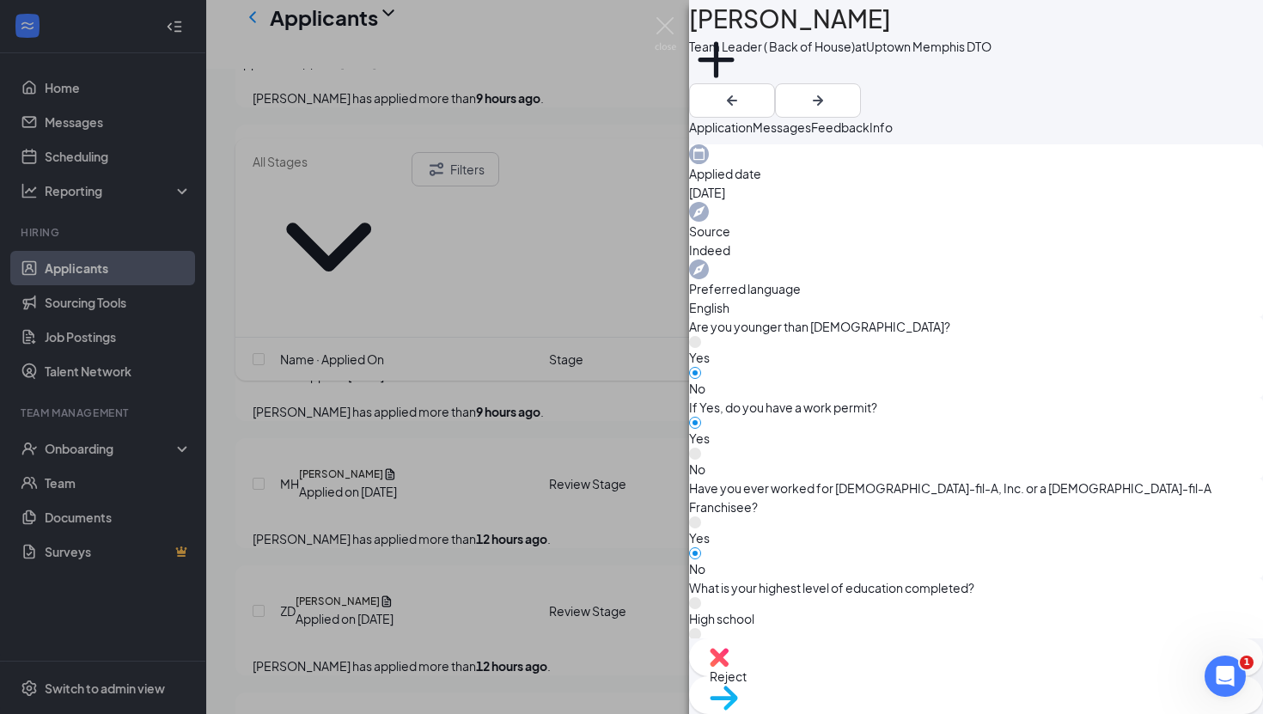
scroll to position [537, 0]
click at [446, 564] on div "AB [PERSON_NAME] Team Leader ( Back of House) at Uptown [GEOGRAPHIC_DATA] DTO A…" at bounding box center [631, 357] width 1263 height 714
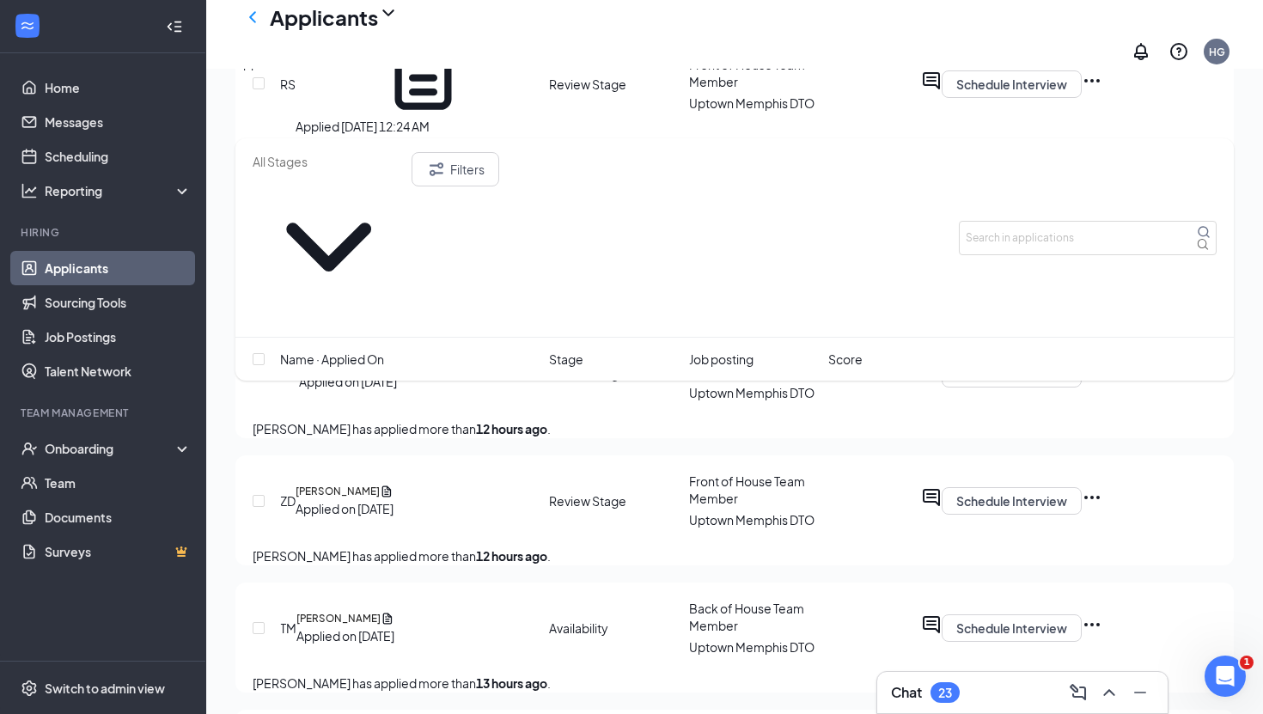
scroll to position [3731, 0]
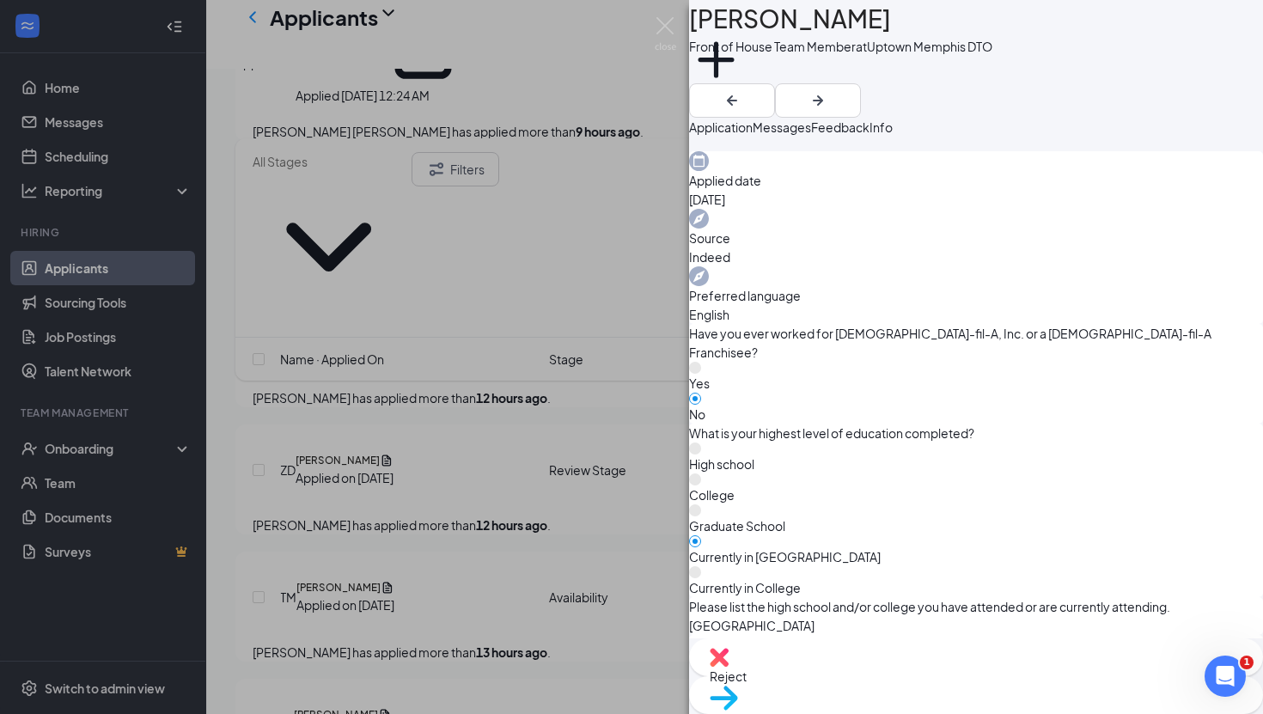
scroll to position [533, 0]
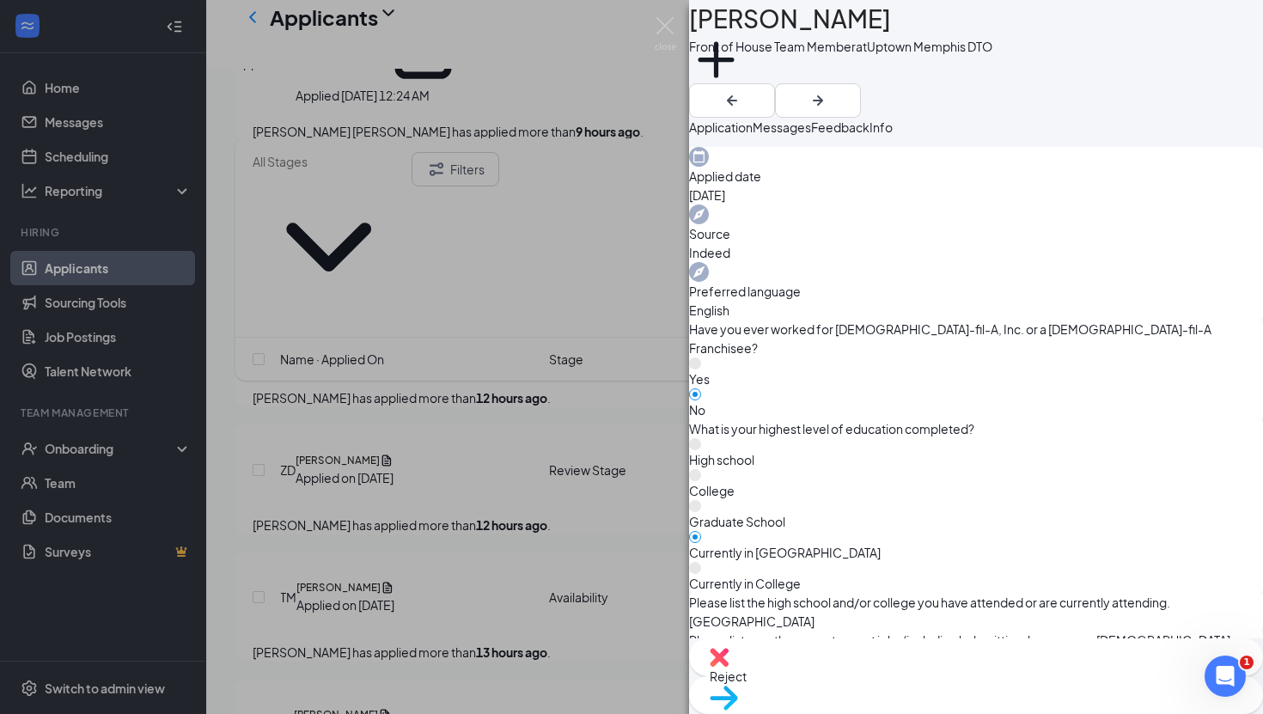
click at [554, 493] on div "SH [PERSON_NAME] Front of House Team Member at Uptown [GEOGRAPHIC_DATA] DTO Add…" at bounding box center [631, 357] width 1263 height 714
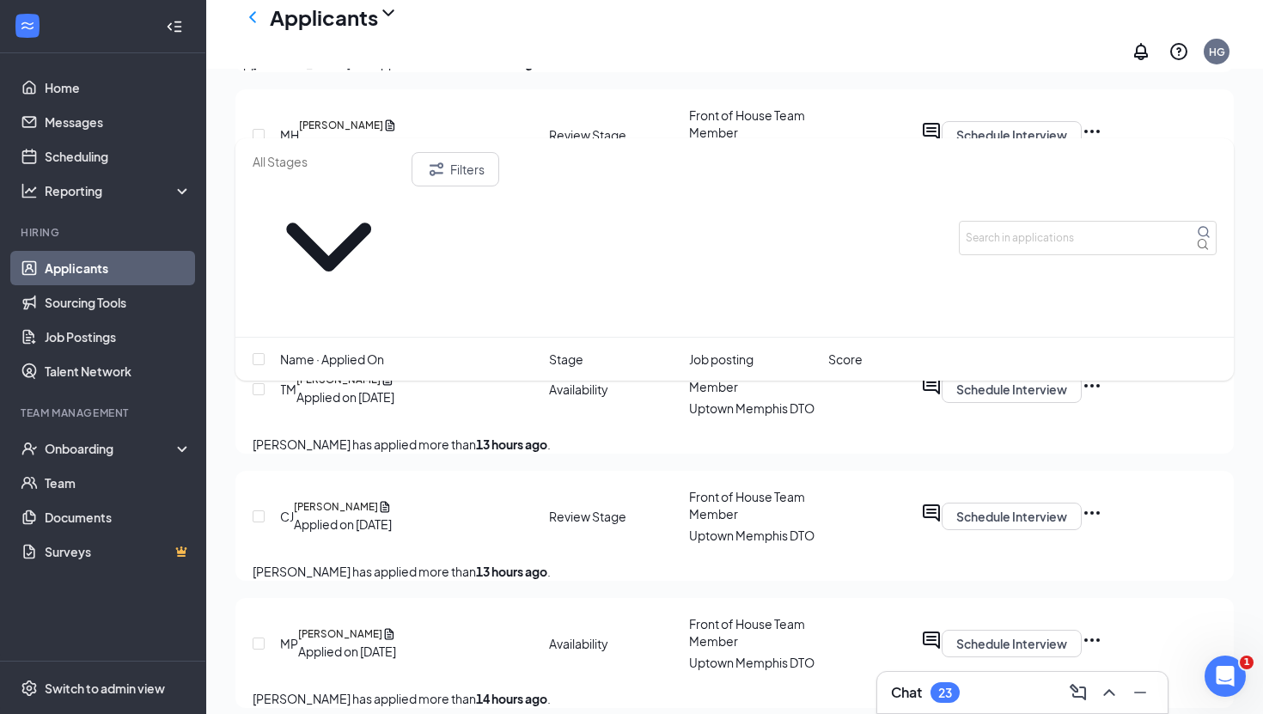
scroll to position [3949, 0]
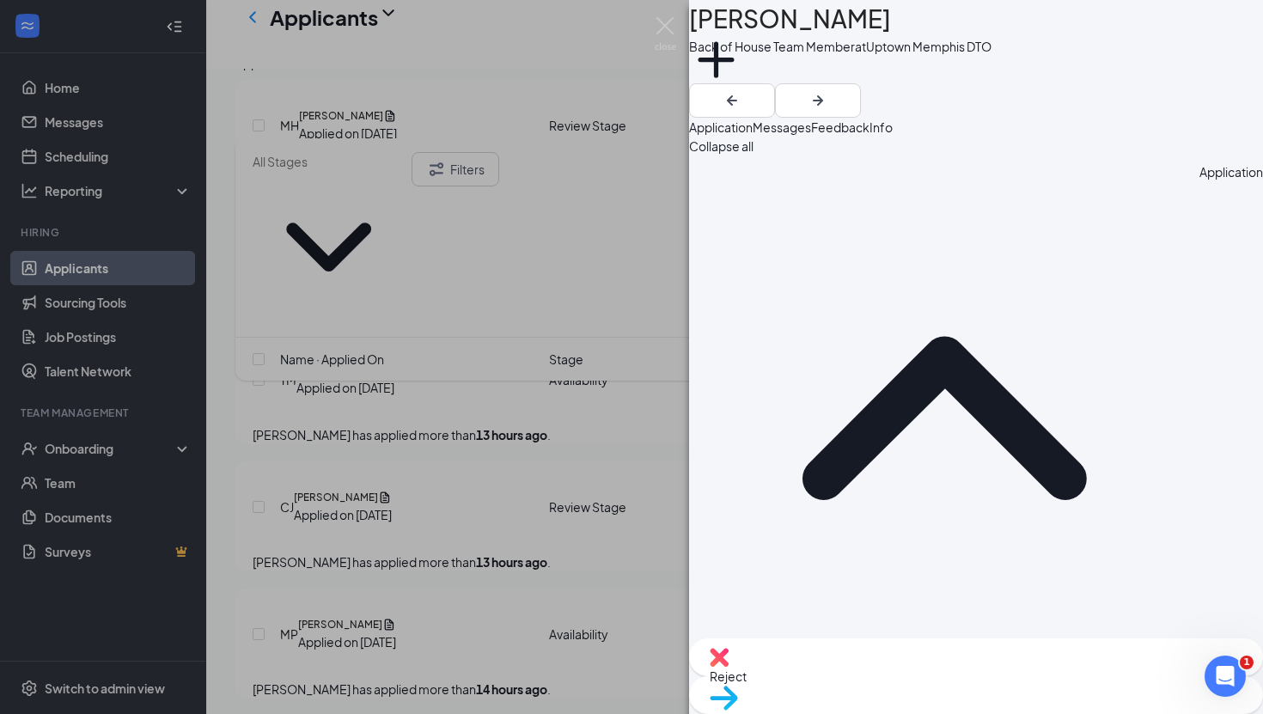
click at [729, 650] on img at bounding box center [719, 657] width 19 height 19
checkbox input "true"
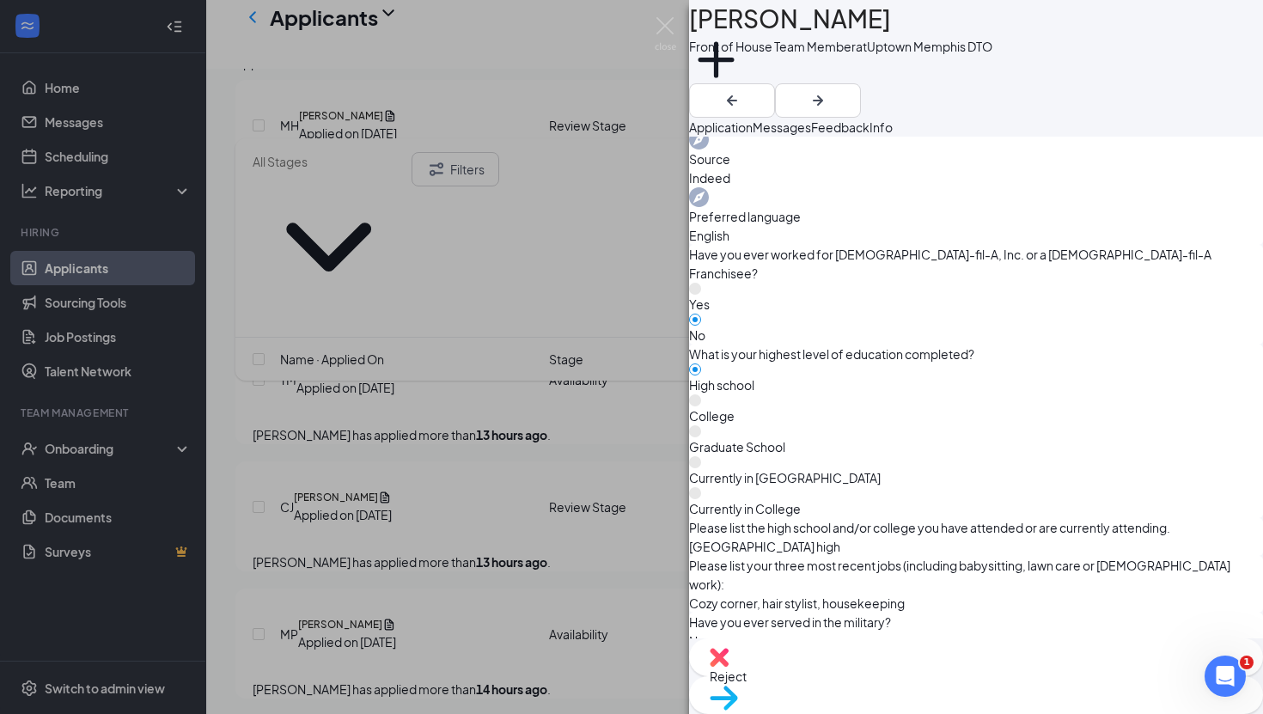
scroll to position [619, 0]
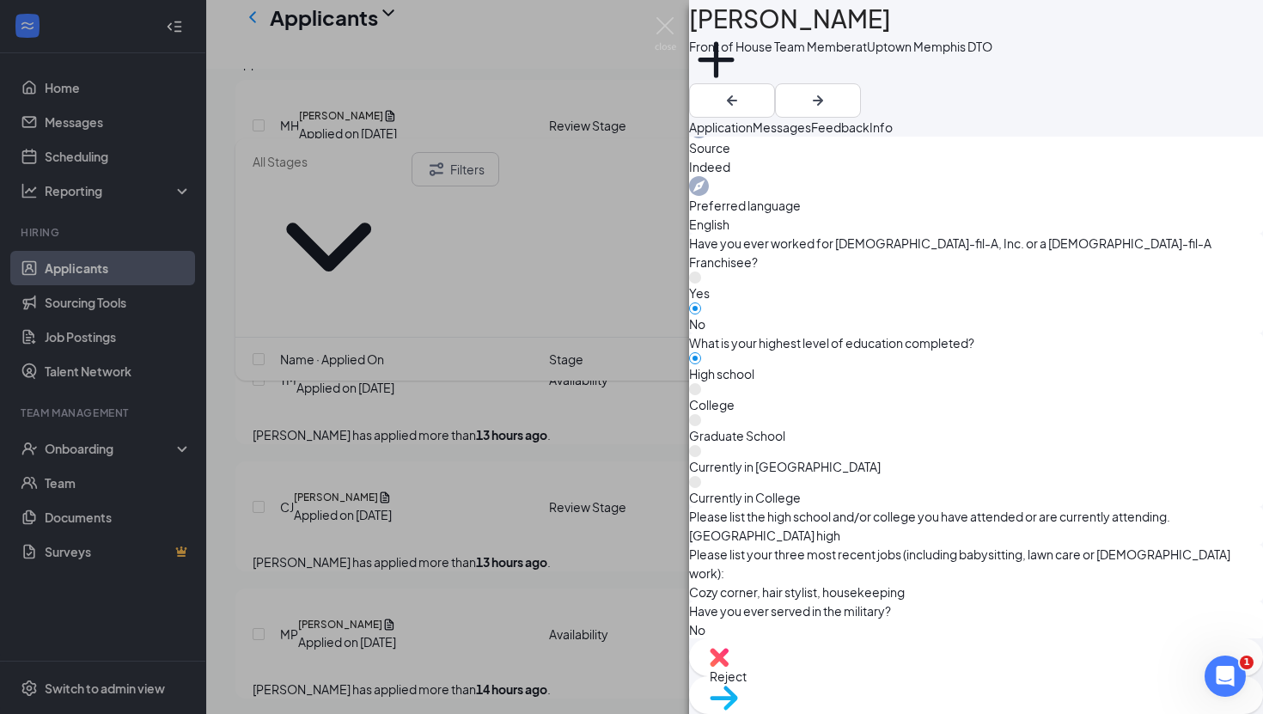
click at [814, 83] on div "Add a tag" at bounding box center [840, 69] width 303 height 28
click at [743, 77] on button "Add a tag" at bounding box center [716, 69] width 54 height 73
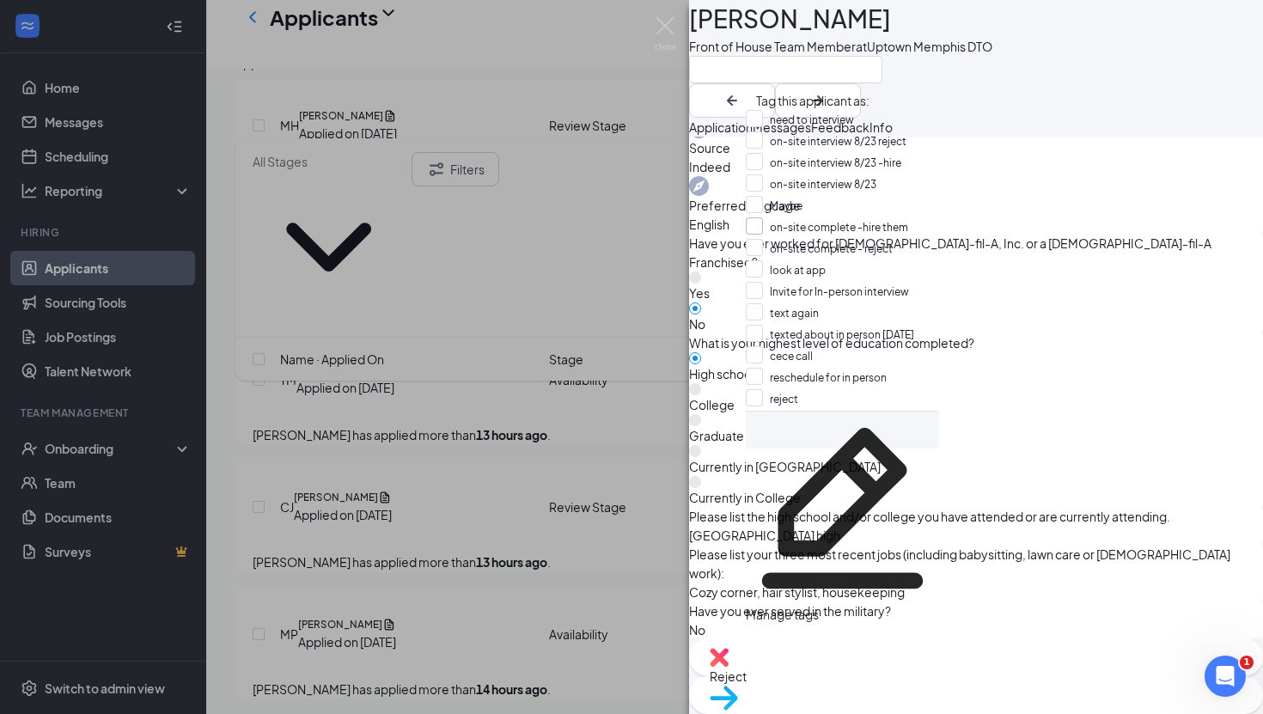
scroll to position [17, 0]
click at [791, 205] on input "Maybe" at bounding box center [774, 205] width 57 height 19
checkbox input "true"
click at [590, 337] on div "EP [PERSON_NAME] Front of House Team Member at Uptown Memphis DTO Application M…" at bounding box center [631, 357] width 1263 height 714
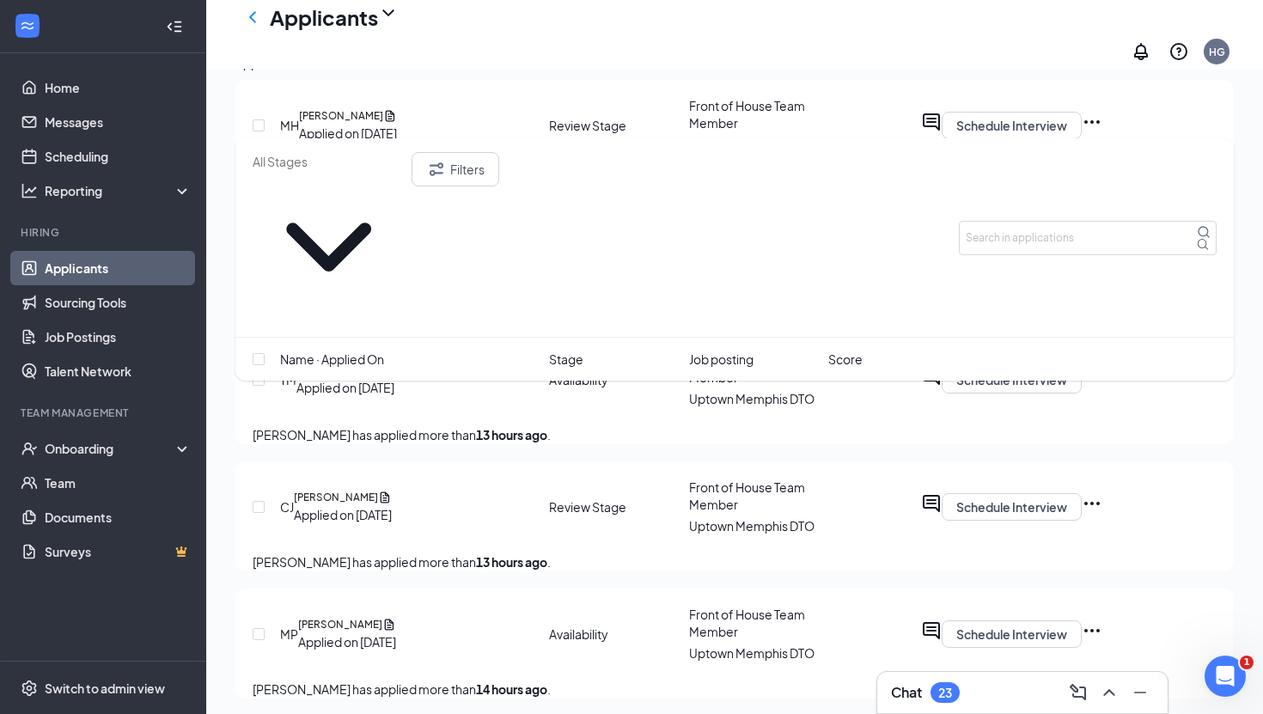
scroll to position [3968, 0]
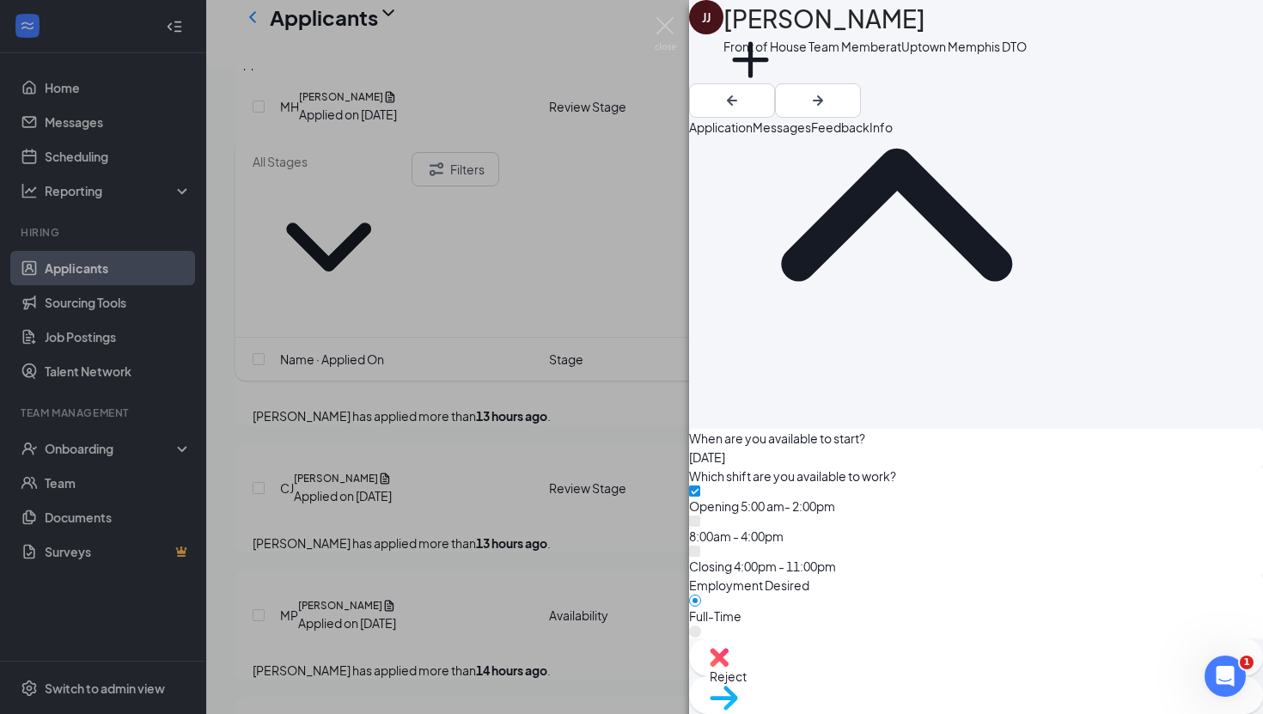
scroll to position [1897, 0]
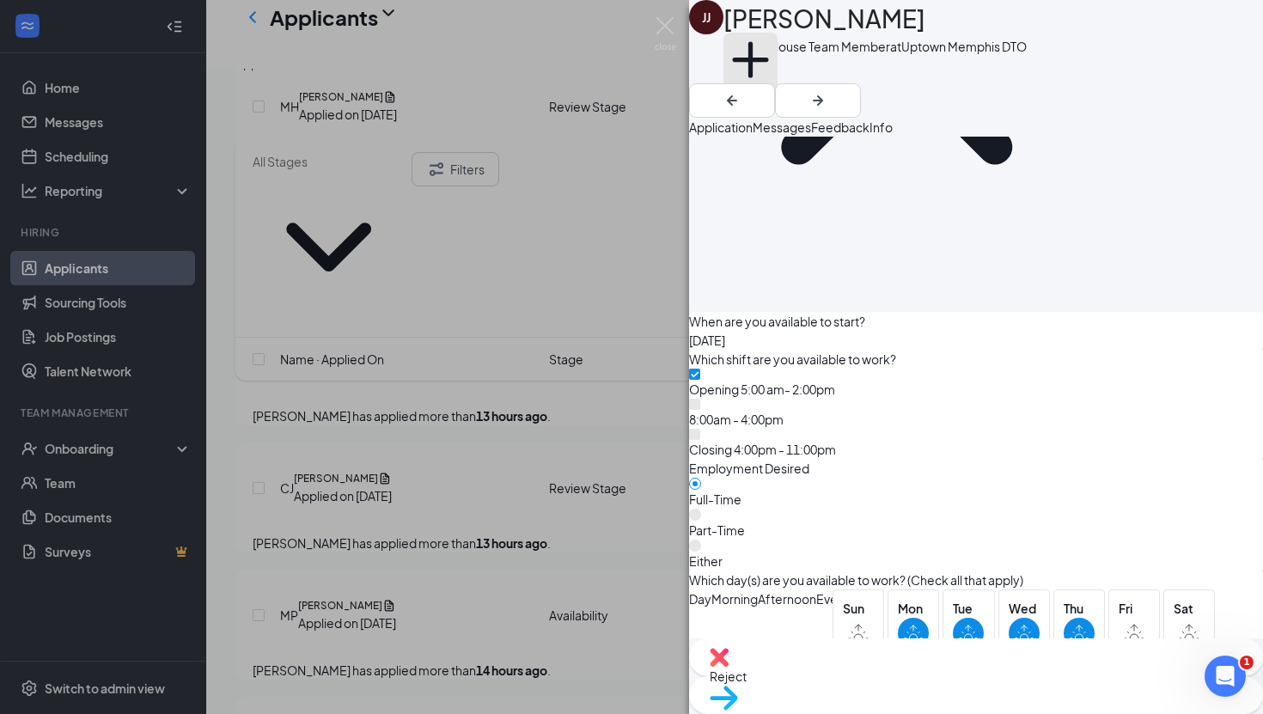
click at [778, 66] on button "Add a tag" at bounding box center [750, 69] width 54 height 73
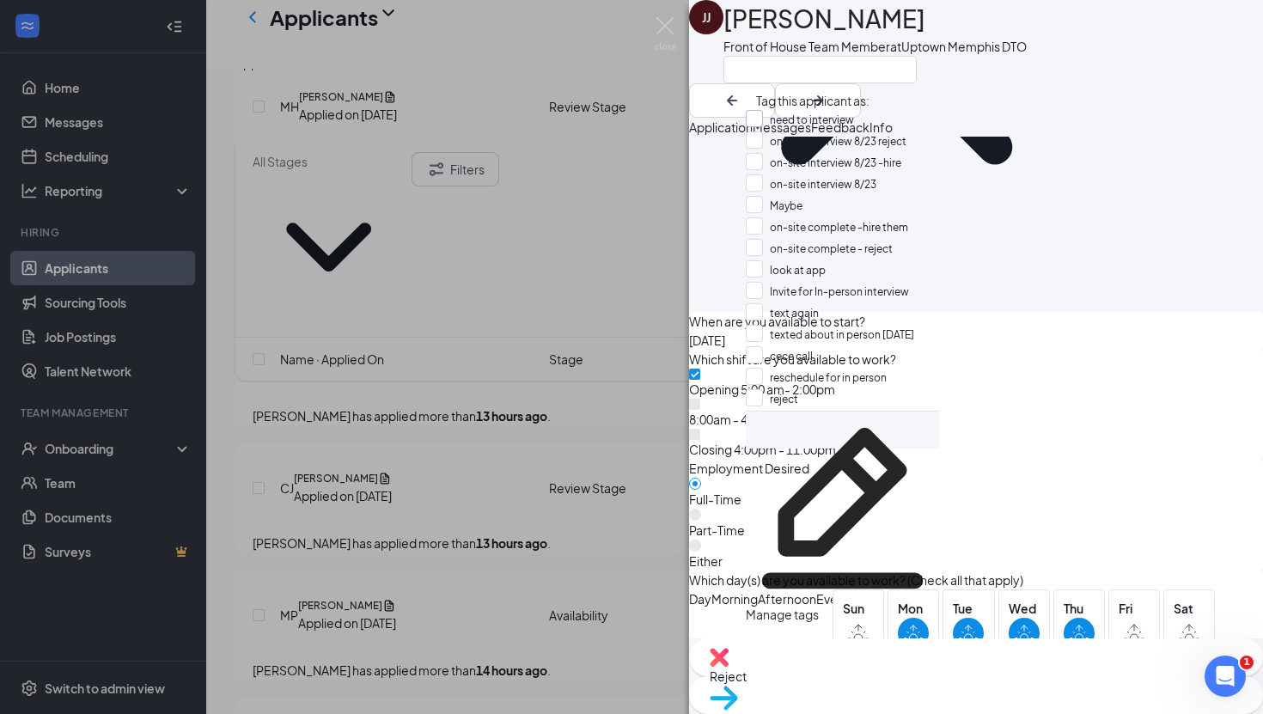
click at [830, 121] on input "need to interview" at bounding box center [800, 119] width 108 height 19
checkbox input "true"
click at [770, 570] on div "Which day(s) are you available to work? (Check all that apply) Day Morning Afte…" at bounding box center [976, 652] width 574 height 165
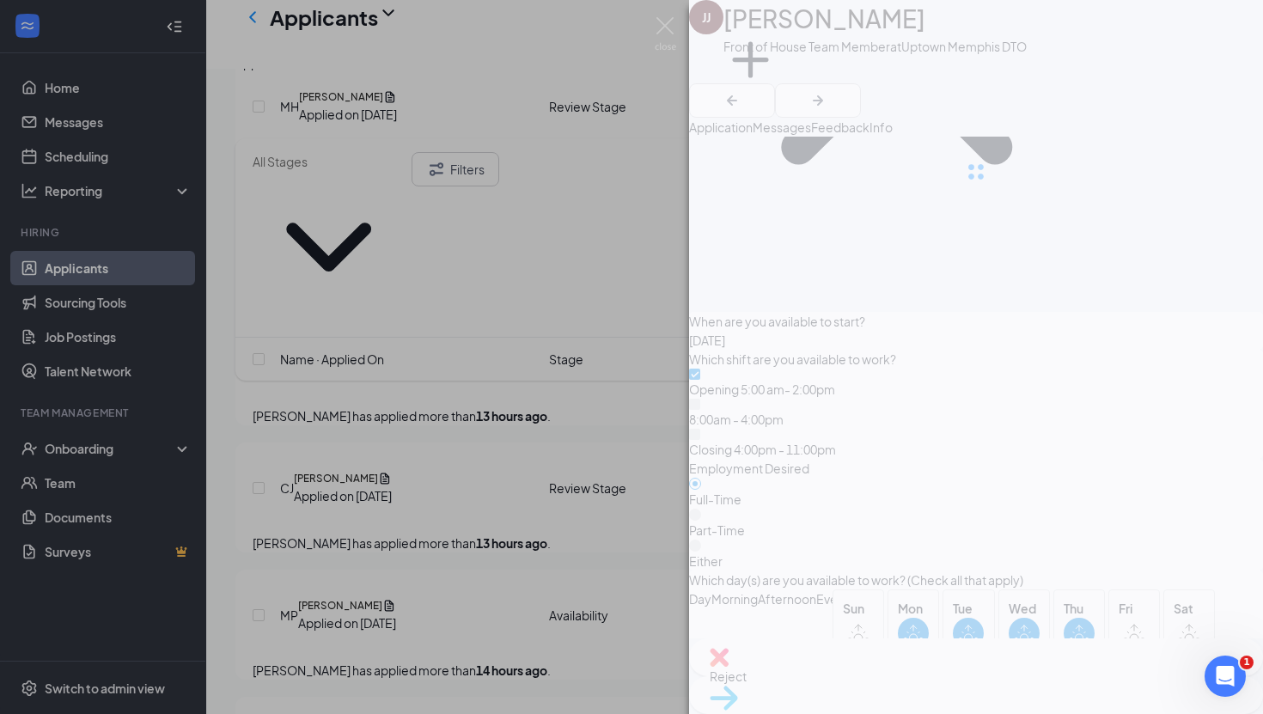
scroll to position [1890, 0]
click at [569, 532] on div "[PERSON_NAME] Front of House Team Member at Uptown [GEOGRAPHIC_DATA] DTO Add a …" at bounding box center [631, 357] width 1263 height 714
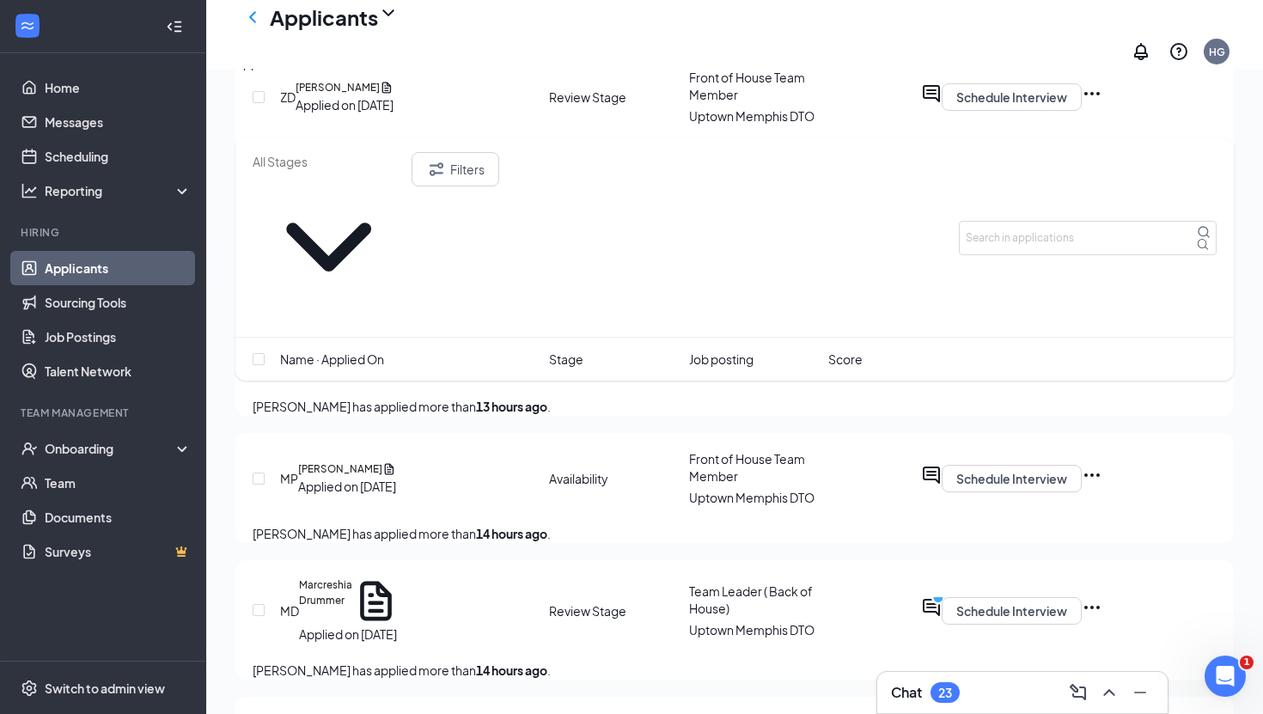
scroll to position [4156, 0]
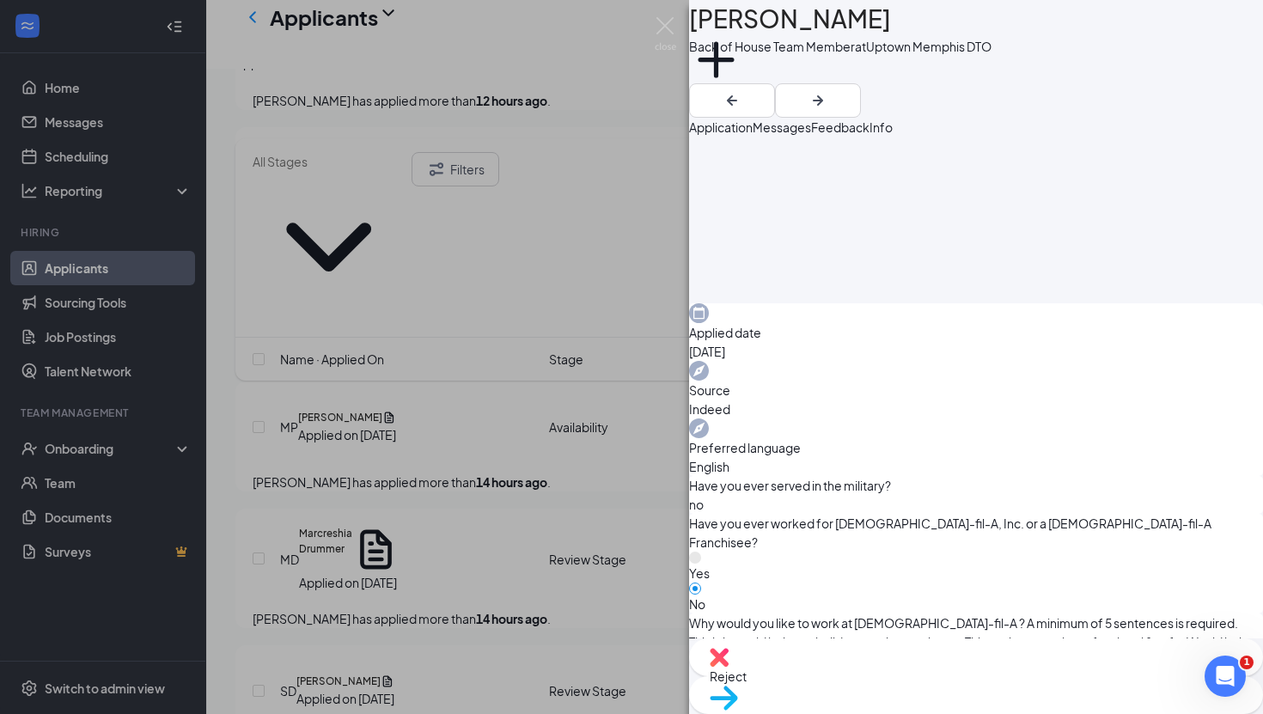
scroll to position [399, 0]
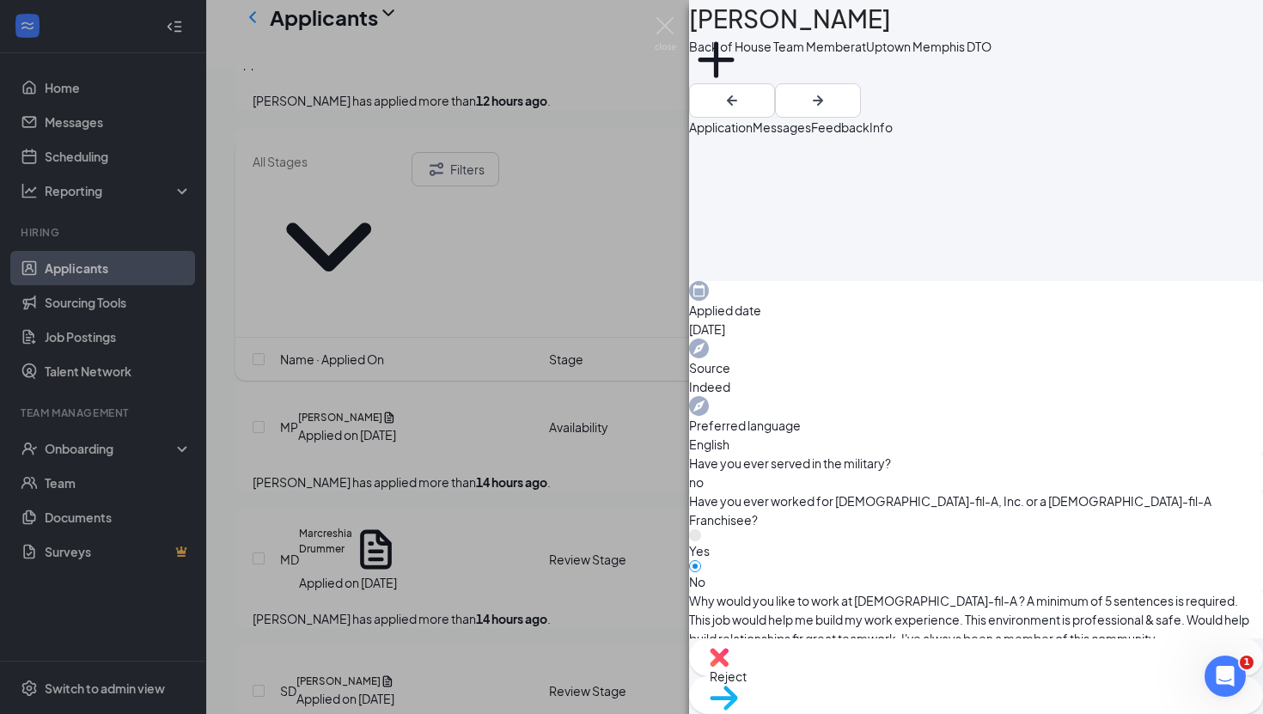
click at [523, 569] on div "[PERSON_NAME] [PERSON_NAME] Back of House Team Member at Uptown [GEOGRAPHIC_DAT…" at bounding box center [631, 357] width 1263 height 714
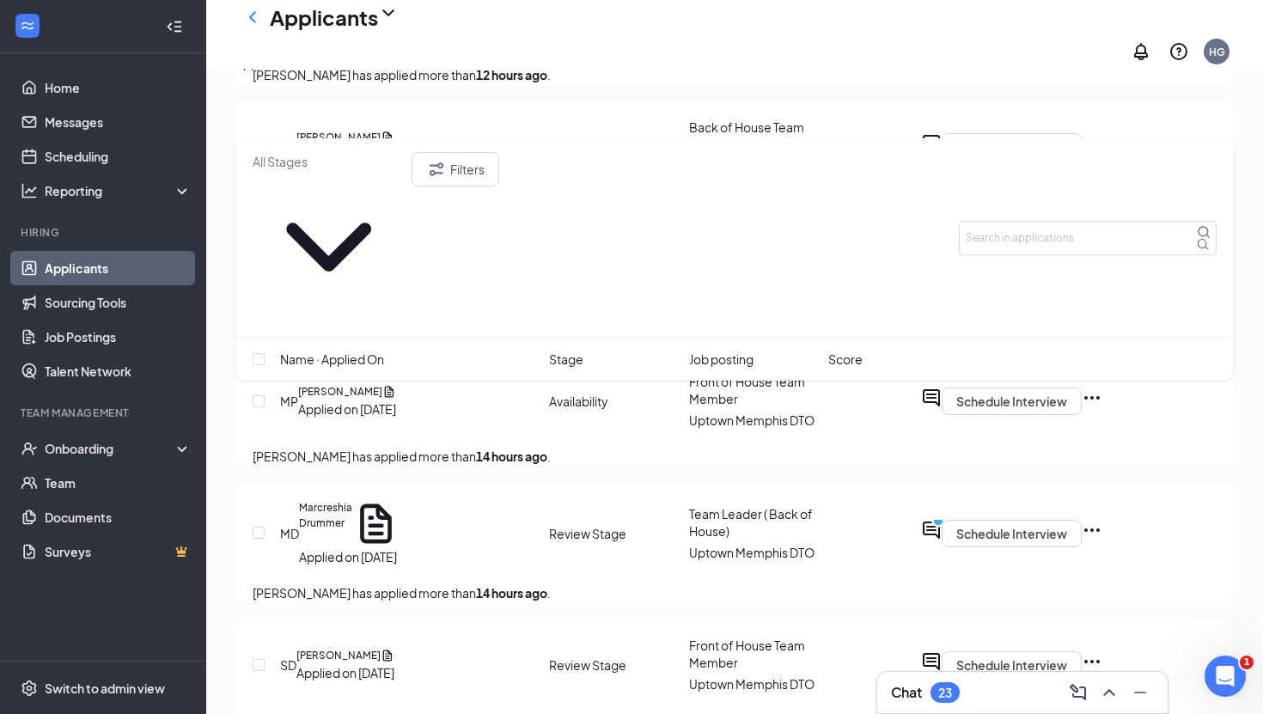
scroll to position [4237, 0]
